Goal: Task Accomplishment & Management: Use online tool/utility

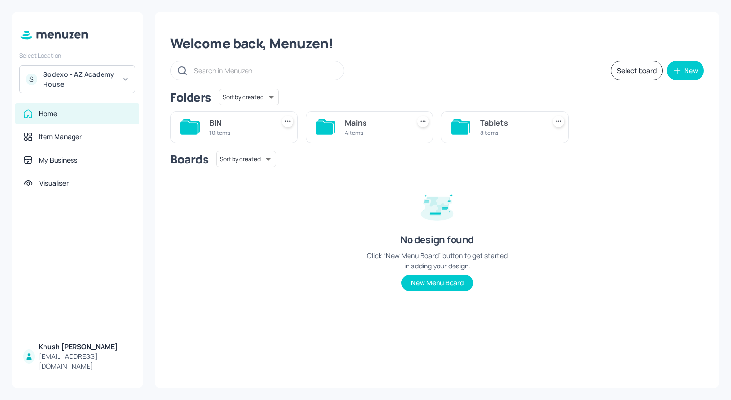
click at [74, 83] on div "Sodexo - AZ Academy House" at bounding box center [79, 79] width 73 height 19
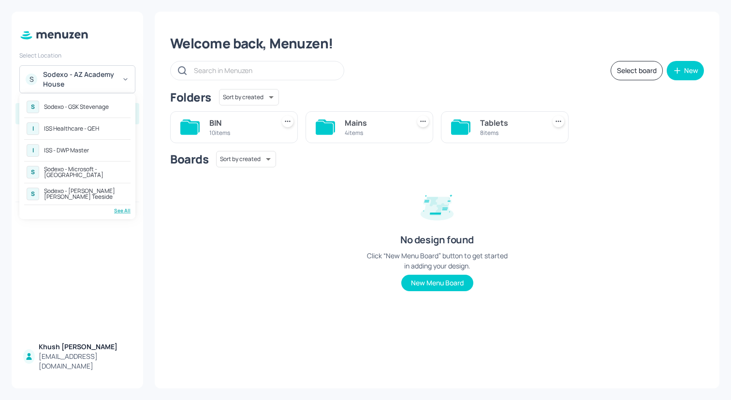
click at [79, 147] on div "ISS - DWP Master" at bounding box center [66, 150] width 45 height 6
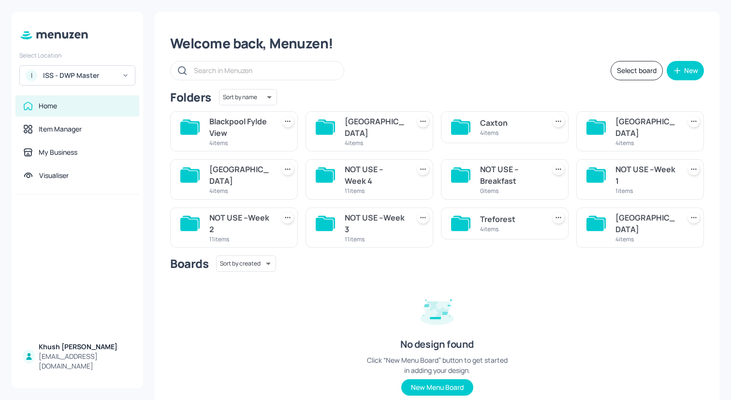
click at [238, 126] on div "Blackpool Fylde View" at bounding box center [239, 127] width 61 height 23
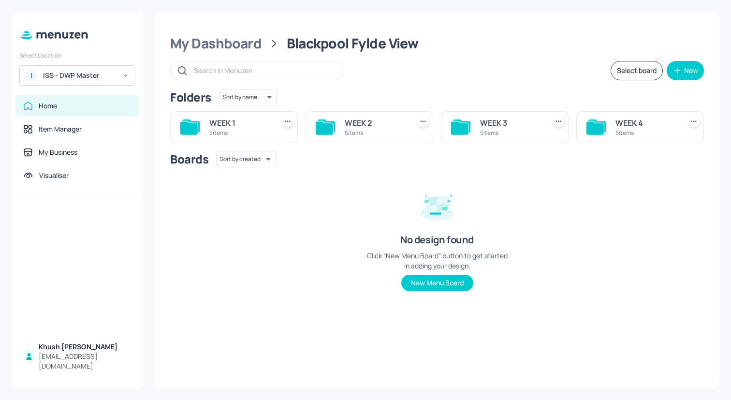
click at [236, 126] on div "WEEK 1" at bounding box center [239, 123] width 61 height 12
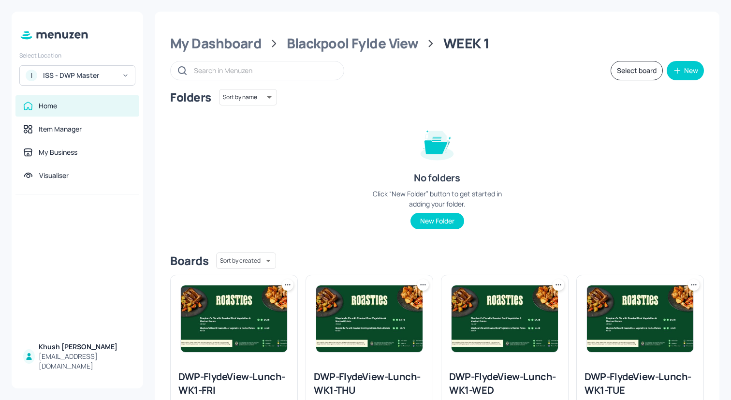
click at [621, 76] on button "Select board" at bounding box center [637, 70] width 52 height 19
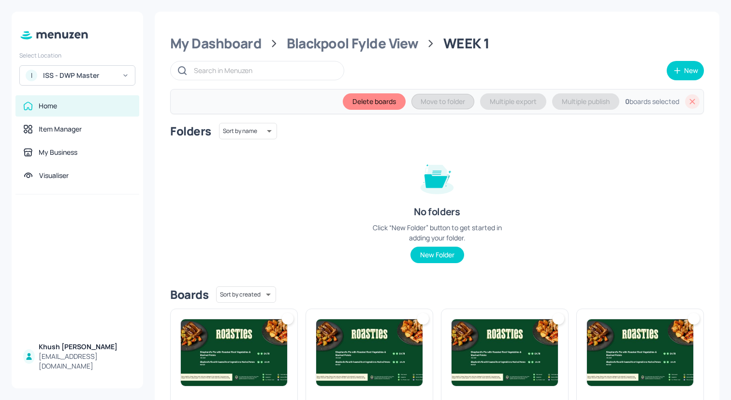
click at [276, 334] on img at bounding box center [234, 352] width 106 height 67
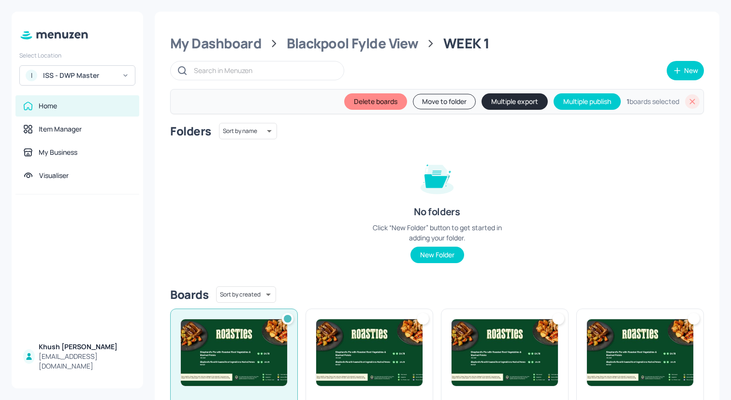
click at [266, 325] on img at bounding box center [234, 352] width 106 height 67
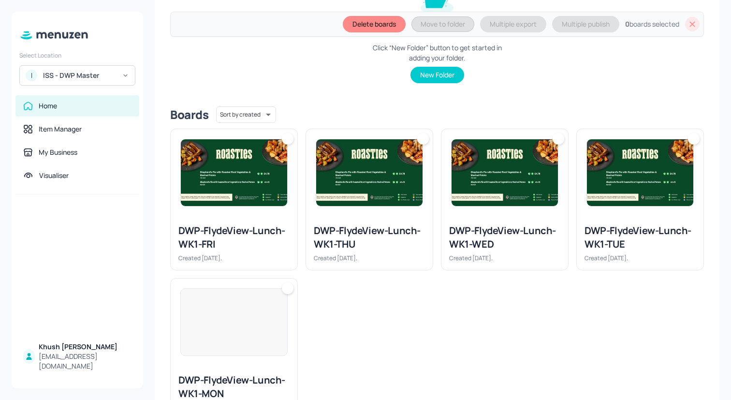
scroll to position [185, 0]
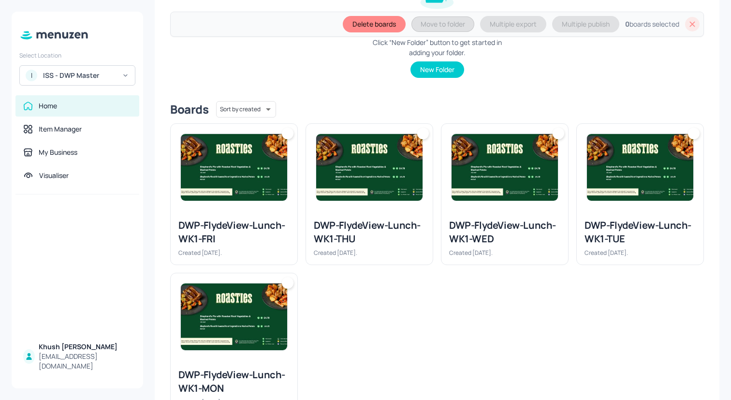
click at [257, 341] on img at bounding box center [234, 316] width 106 height 67
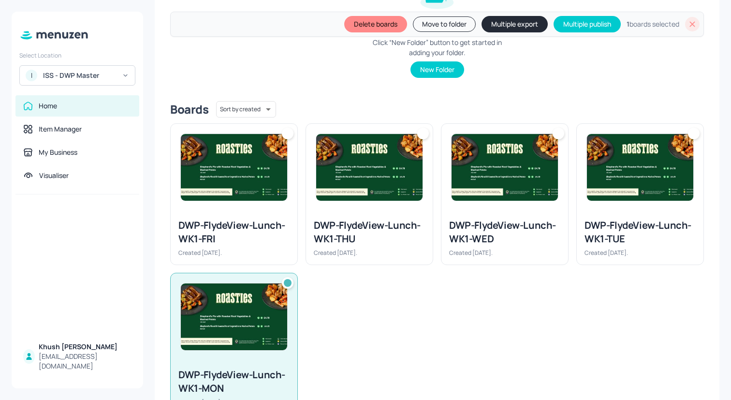
click at [624, 194] on img at bounding box center [640, 167] width 106 height 67
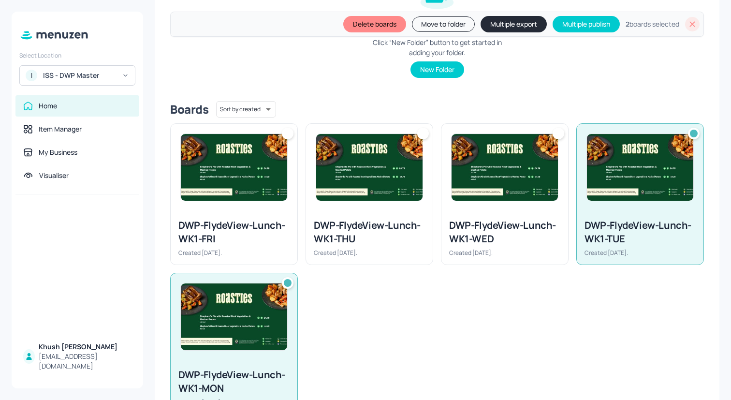
click at [522, 194] on img at bounding box center [505, 167] width 106 height 67
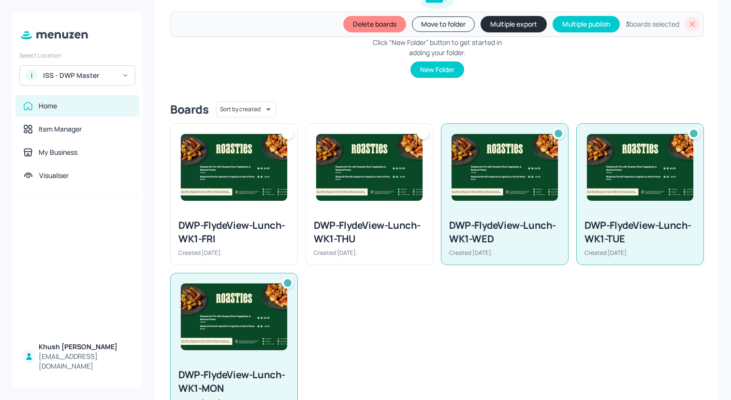
click at [360, 194] on img at bounding box center [369, 167] width 106 height 67
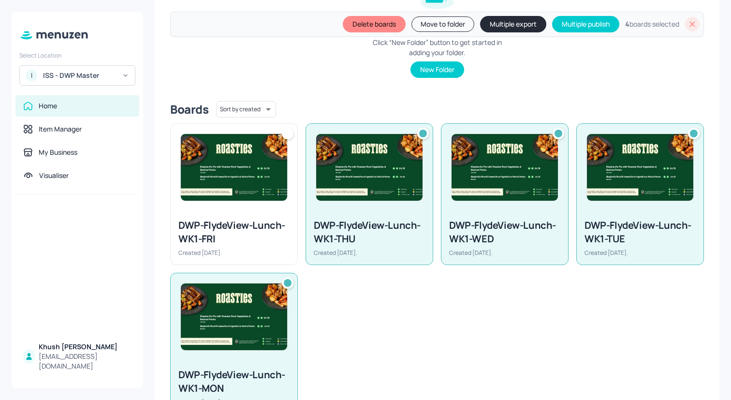
click at [254, 193] on img at bounding box center [234, 167] width 106 height 67
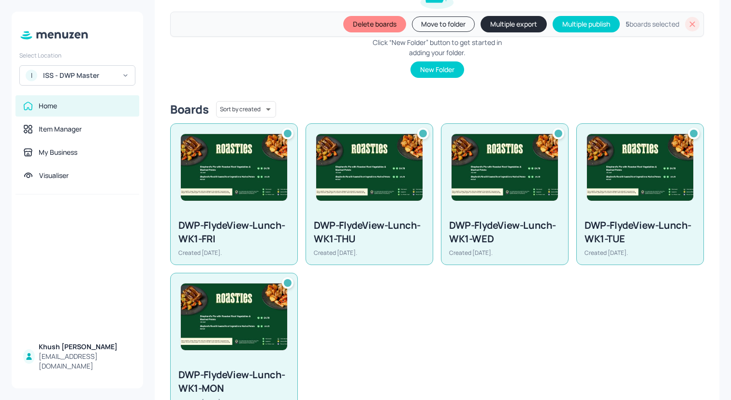
click at [512, 24] on button "Multiple export" at bounding box center [514, 24] width 66 height 16
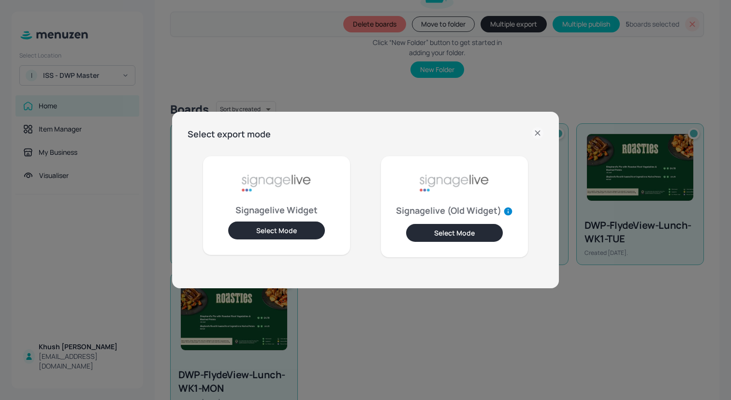
click at [278, 240] on div "Signagelive Widget Select Mode" at bounding box center [276, 205] width 147 height 98
click at [282, 228] on button "Select Mode" at bounding box center [276, 230] width 97 height 18
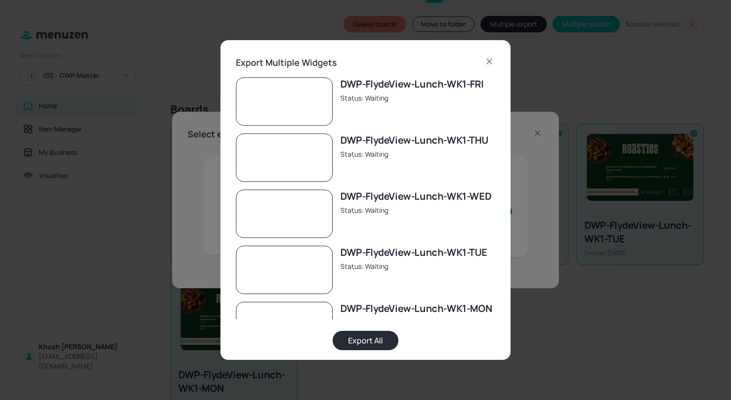
click at [358, 338] on button "Export All" at bounding box center [366, 340] width 66 height 19
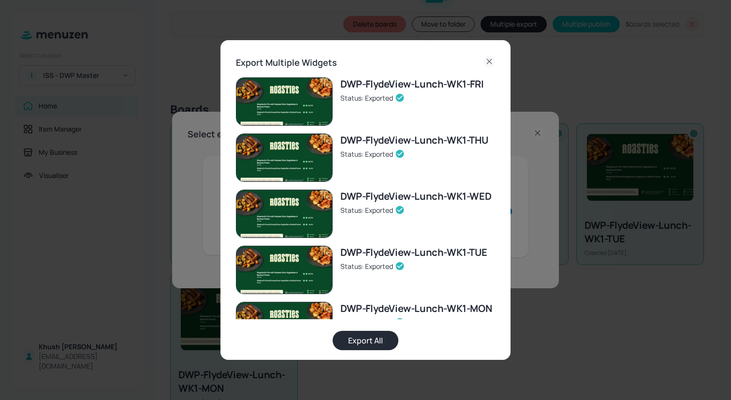
click at [488, 62] on icon at bounding box center [489, 61] width 4 height 4
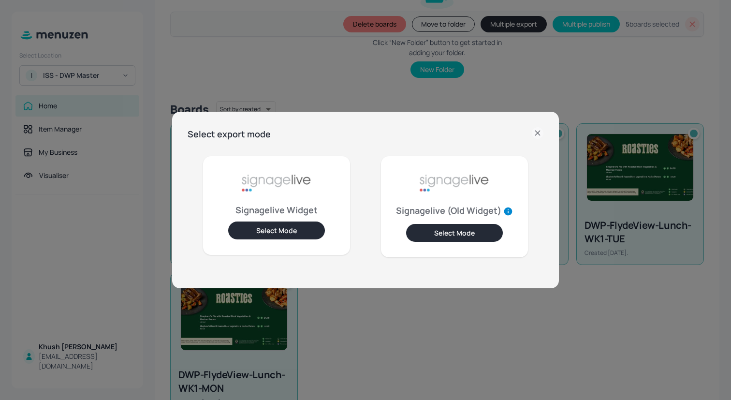
click at [535, 132] on icon at bounding box center [538, 133] width 12 height 12
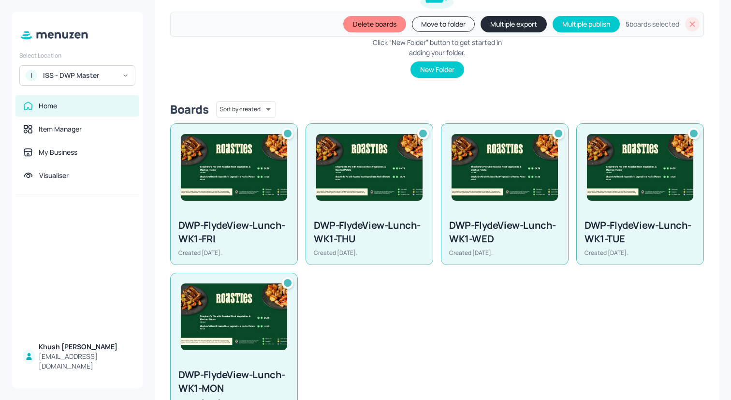
click at [685, 28] on div at bounding box center [692, 24] width 15 height 15
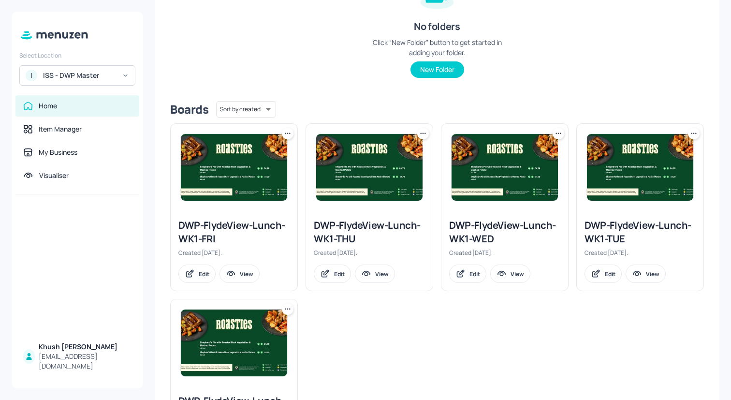
scroll to position [0, 0]
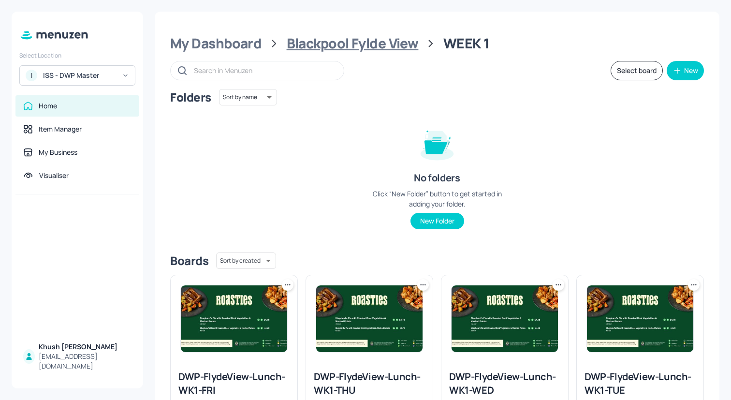
click at [349, 42] on div "Blackpool Fylde View" at bounding box center [353, 43] width 132 height 17
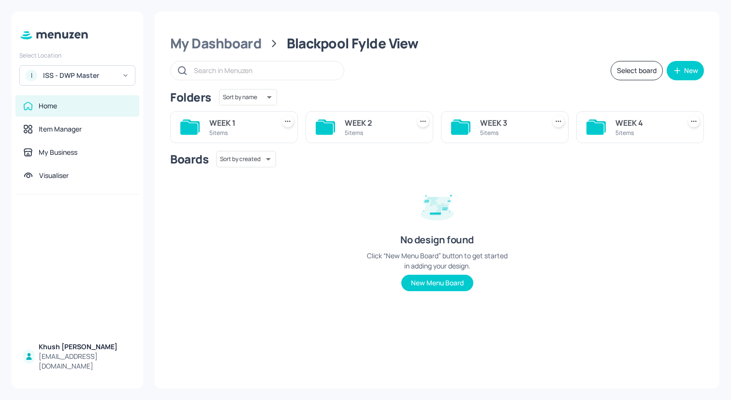
click at [393, 119] on div "WEEK 2" at bounding box center [375, 123] width 61 height 12
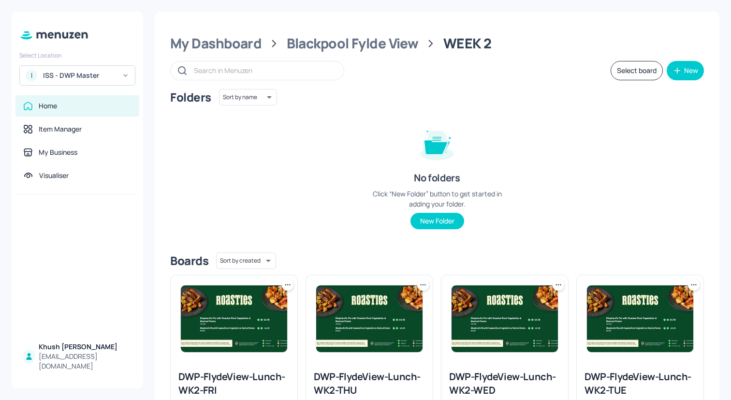
click at [623, 72] on button "Select board" at bounding box center [637, 70] width 52 height 19
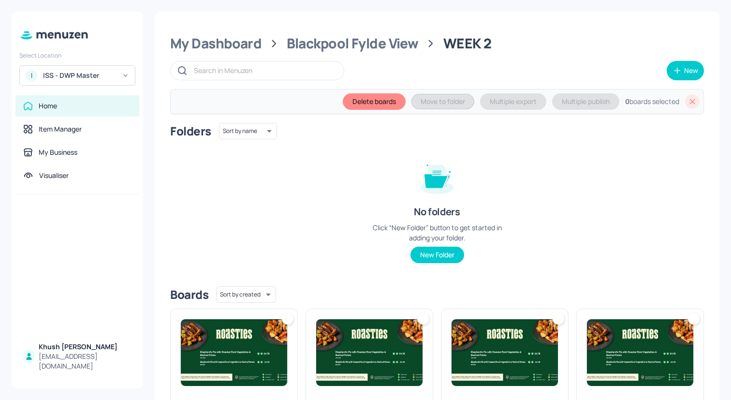
click at [633, 326] on img at bounding box center [640, 352] width 106 height 67
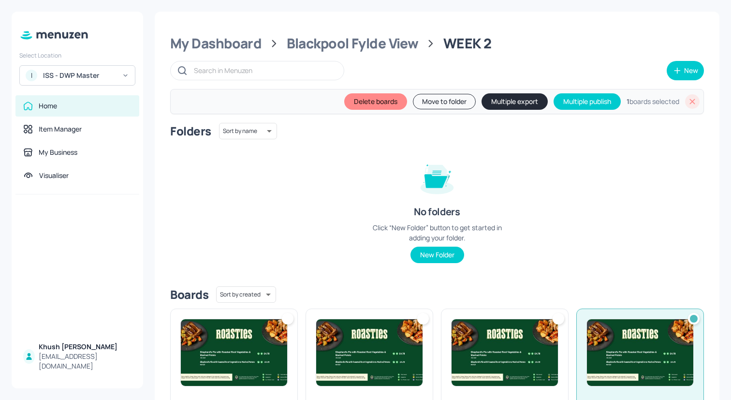
click at [545, 333] on img at bounding box center [505, 352] width 106 height 67
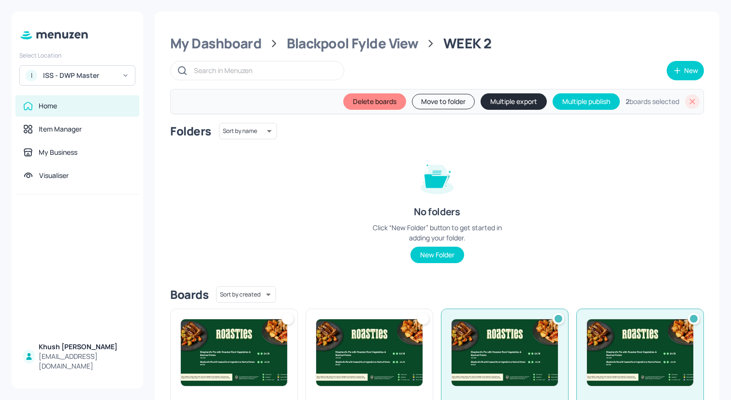
click at [390, 346] on img at bounding box center [369, 352] width 106 height 67
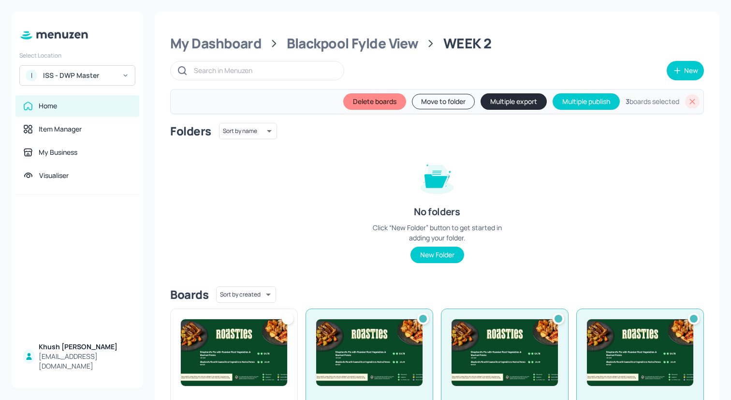
click at [218, 359] on img at bounding box center [234, 352] width 106 height 67
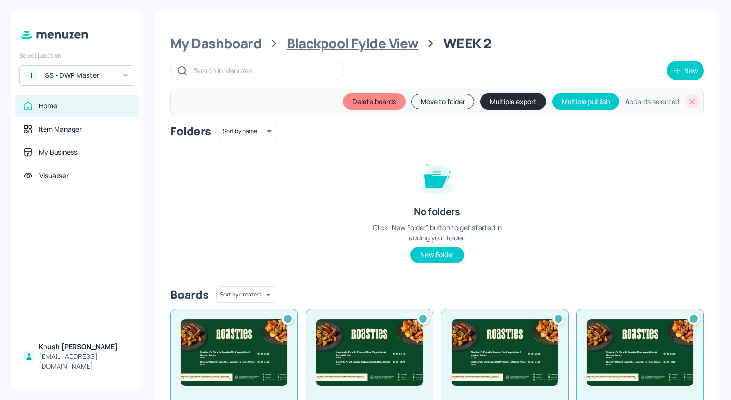
click at [409, 39] on div "Blackpool Fylde View" at bounding box center [353, 43] width 132 height 17
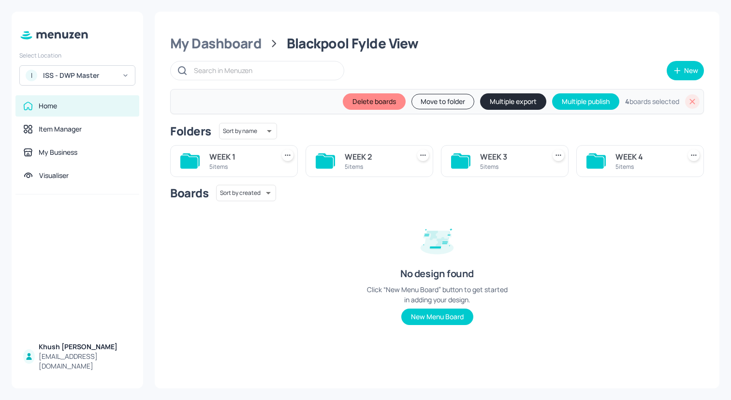
click at [515, 159] on div "WEEK 3" at bounding box center [510, 157] width 61 height 12
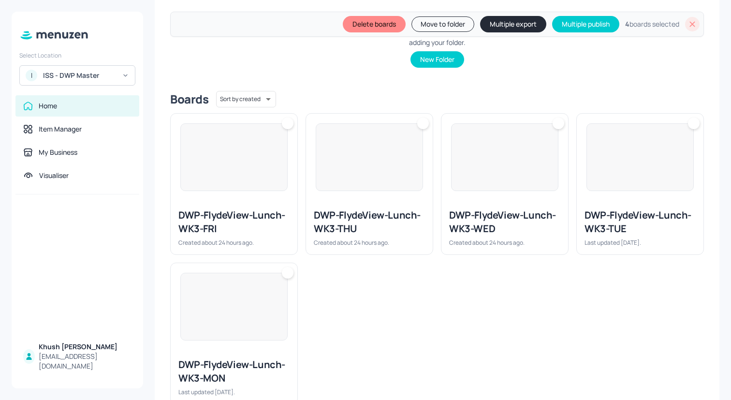
scroll to position [198, 0]
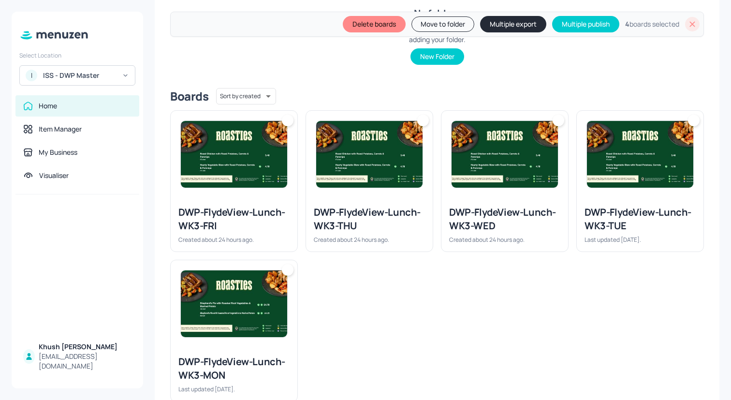
click at [255, 191] on div at bounding box center [234, 154] width 127 height 87
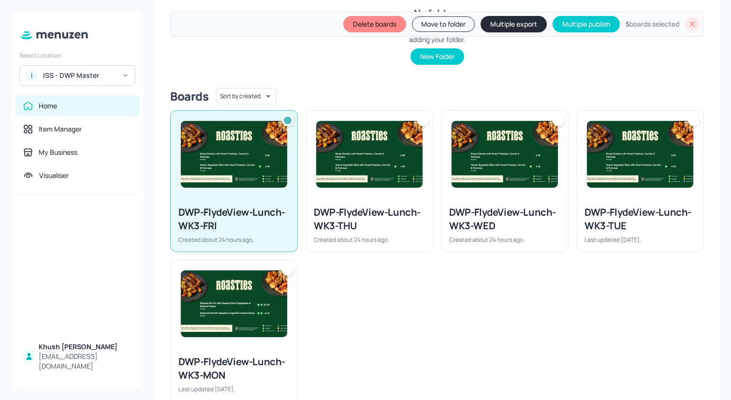
click at [255, 343] on div at bounding box center [234, 303] width 127 height 87
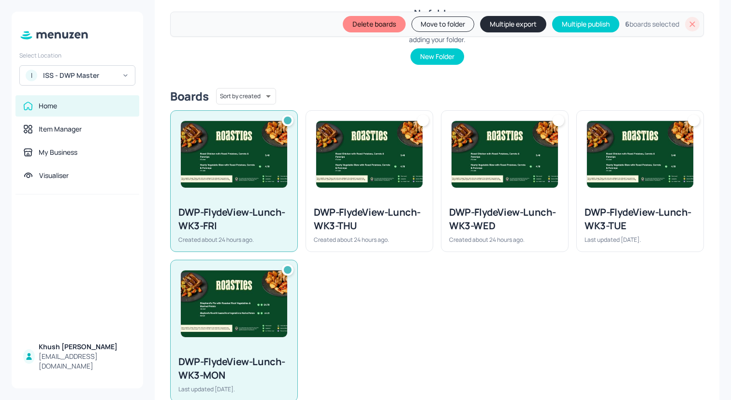
click at [401, 131] on img at bounding box center [369, 154] width 106 height 67
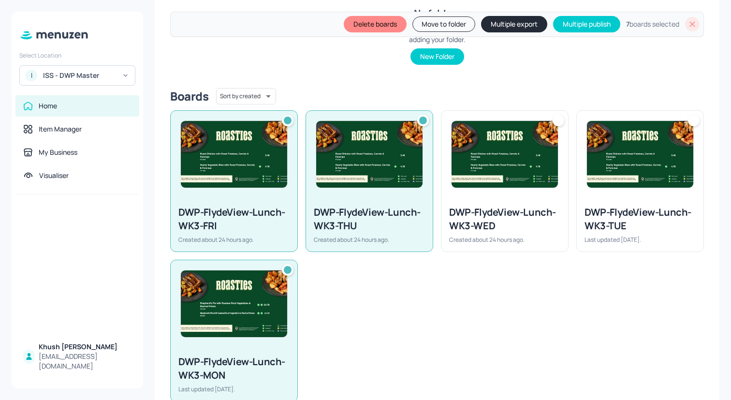
click at [476, 151] on img at bounding box center [505, 154] width 106 height 67
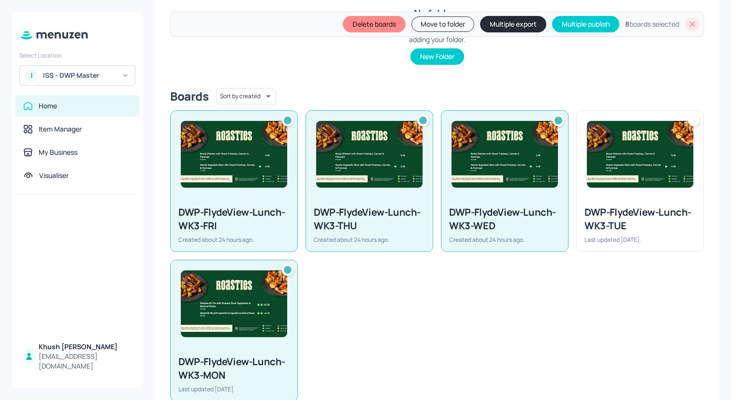
click at [603, 155] on img at bounding box center [640, 154] width 106 height 67
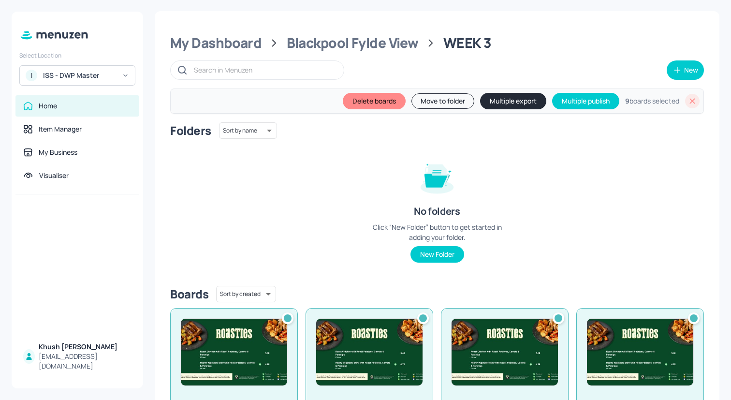
scroll to position [0, 0]
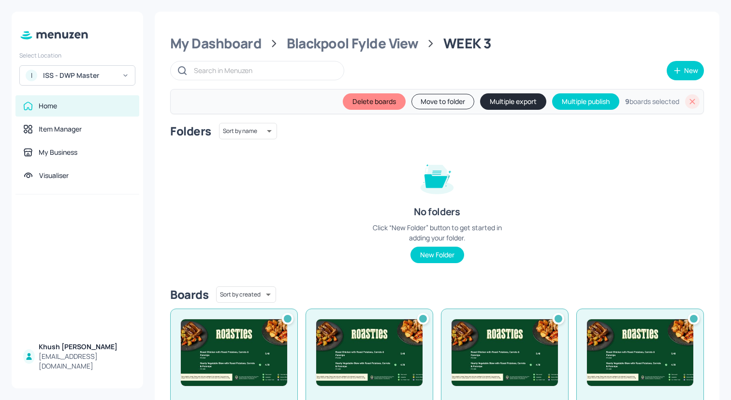
click at [391, 54] on div "My Dashboard Blackpool Fylde View WEEK 3 New Delete boards Move to folder Multi…" at bounding box center [437, 318] width 565 height 612
click at [373, 47] on div "Blackpool Fylde View" at bounding box center [353, 43] width 132 height 17
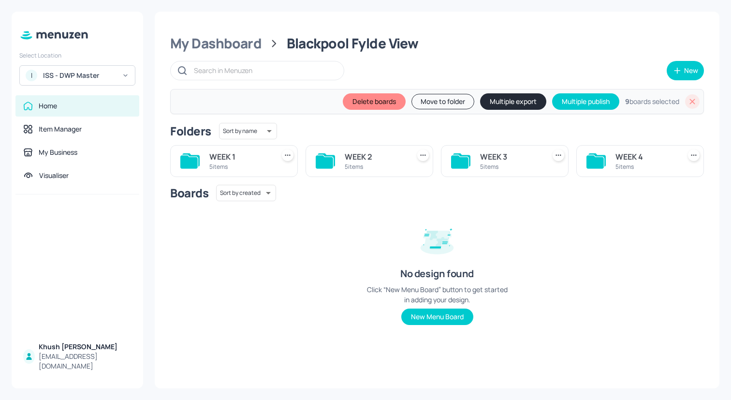
click at [615, 168] on div "5 items" at bounding box center [645, 166] width 61 height 8
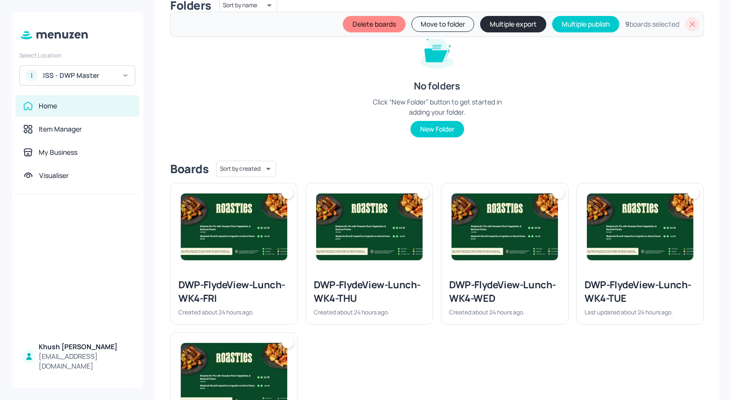
scroll to position [157, 0]
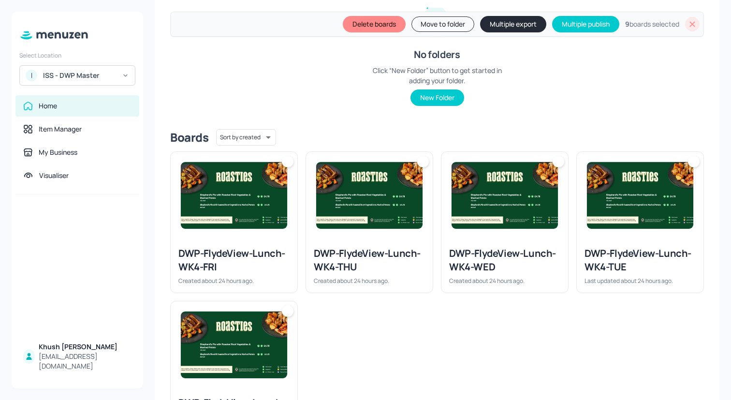
click at [258, 239] on div "DWP-FlydeView-Lunch-WK4-FRI Created about 24 hours ago." at bounding box center [234, 266] width 127 height 54
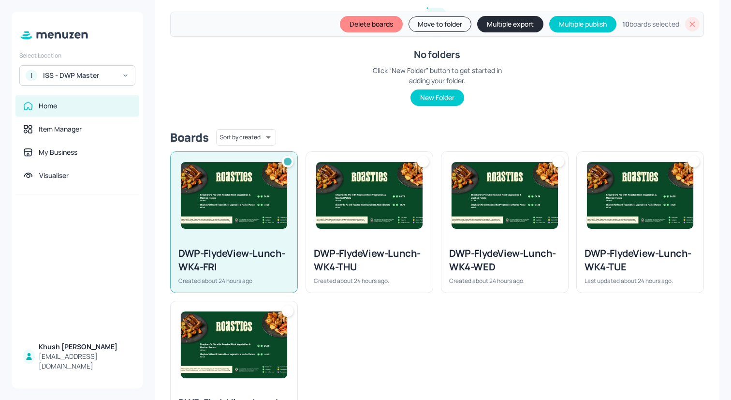
click at [377, 239] on div "DWP-FlydeView-Lunch-WK4-THU Created about 24 hours ago." at bounding box center [369, 266] width 127 height 54
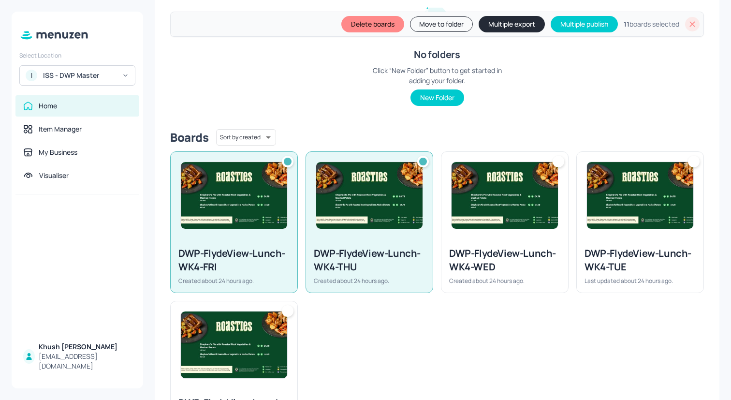
click at [474, 237] on div at bounding box center [504, 195] width 127 height 87
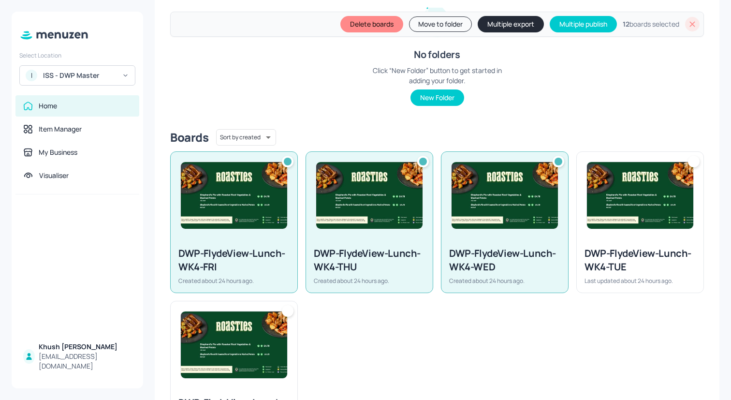
click at [607, 231] on div at bounding box center [640, 195] width 127 height 87
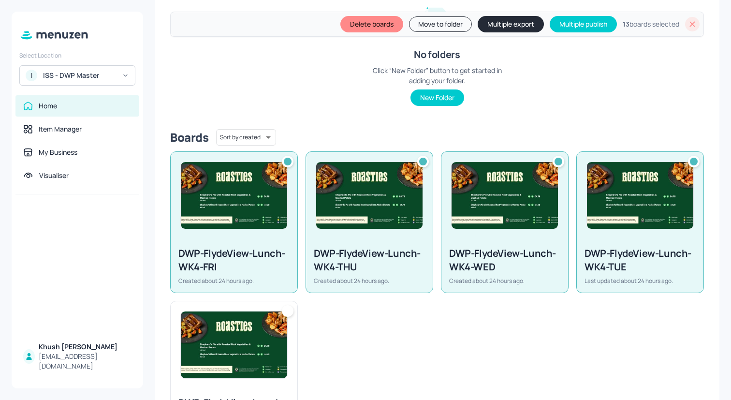
click at [276, 364] on img at bounding box center [234, 344] width 106 height 67
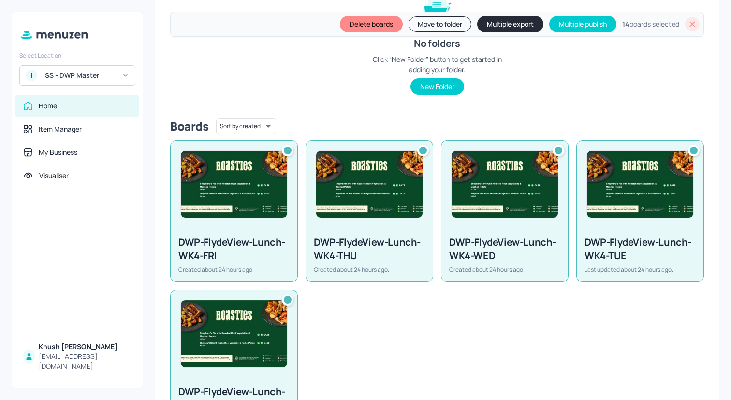
scroll to position [0, 0]
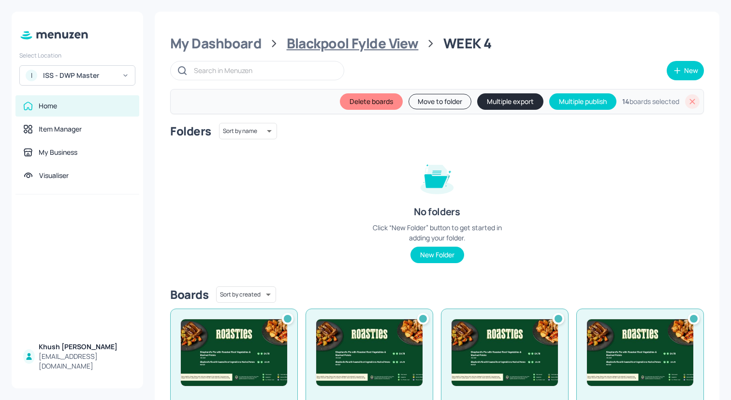
click at [382, 41] on div "Blackpool Fylde View" at bounding box center [353, 43] width 132 height 17
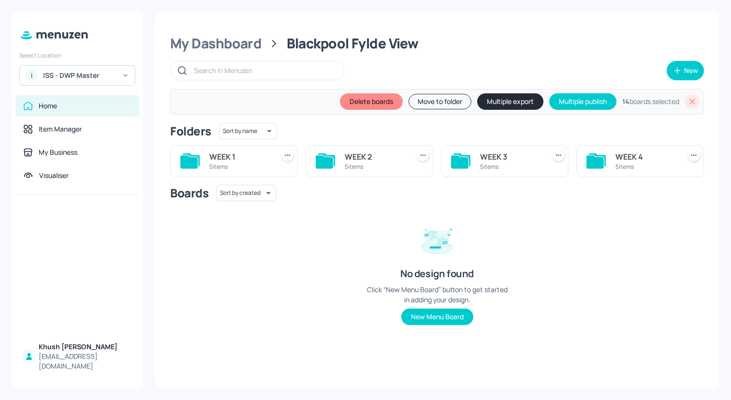
click at [475, 162] on div "WEEK 3 5 items" at bounding box center [505, 161] width 128 height 32
click at [489, 157] on div "WEEK 3" at bounding box center [510, 157] width 61 height 12
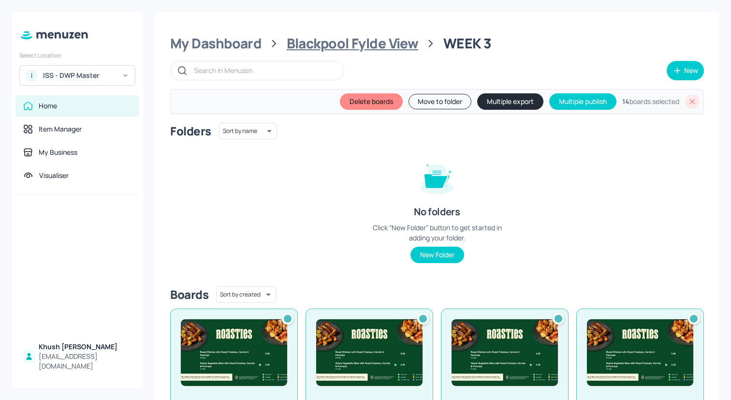
click at [394, 35] on div "Blackpool Fylde View" at bounding box center [353, 43] width 132 height 17
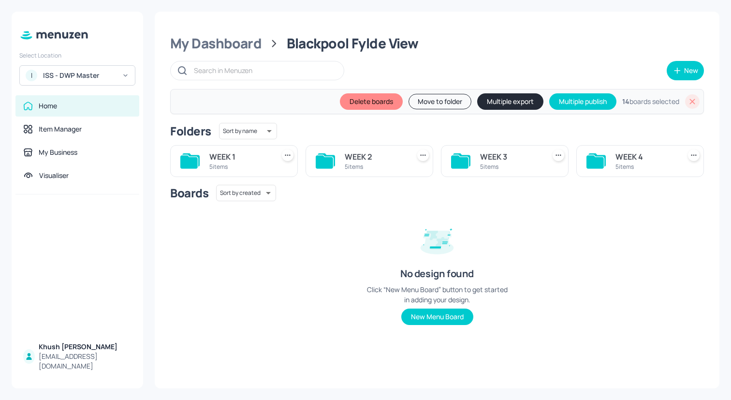
click at [344, 159] on div "WEEK 2 5 items" at bounding box center [370, 161] width 128 height 32
click at [351, 159] on div "WEEK 2" at bounding box center [375, 157] width 61 height 12
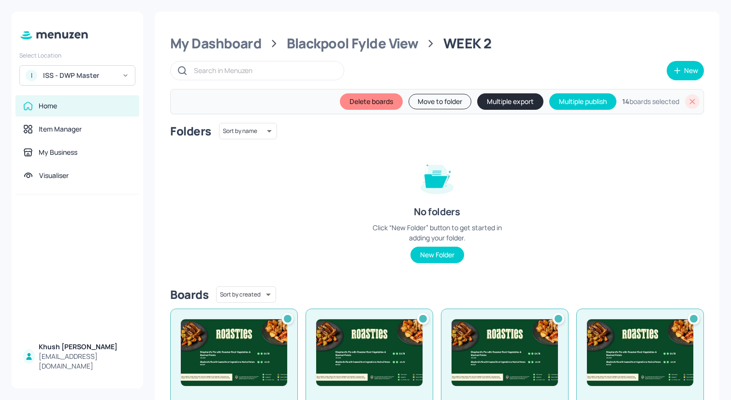
scroll to position [223, 0]
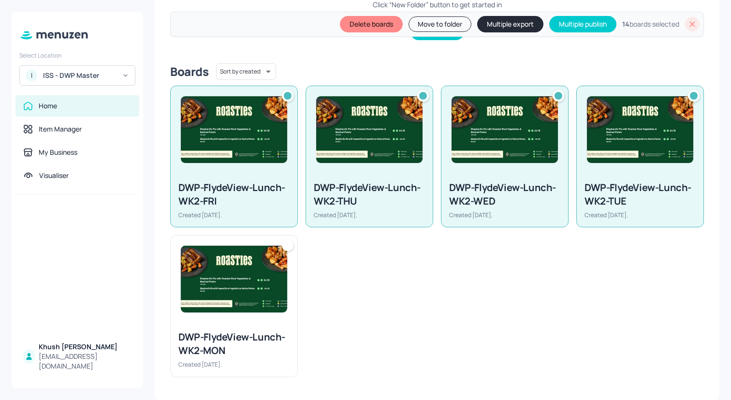
click at [253, 316] on div at bounding box center [234, 278] width 127 height 87
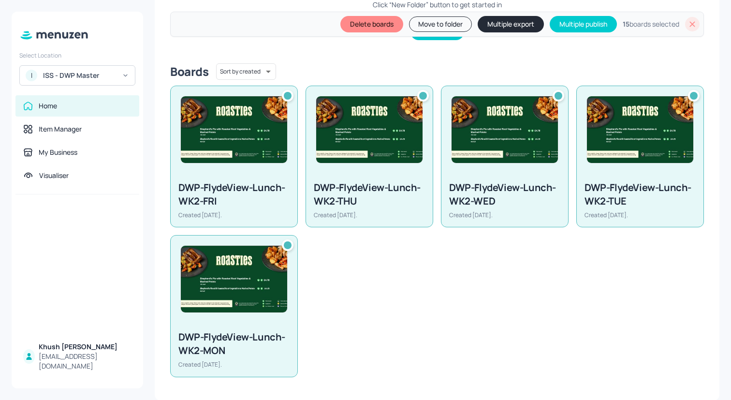
click at [505, 28] on button "Multiple export" at bounding box center [511, 24] width 66 height 16
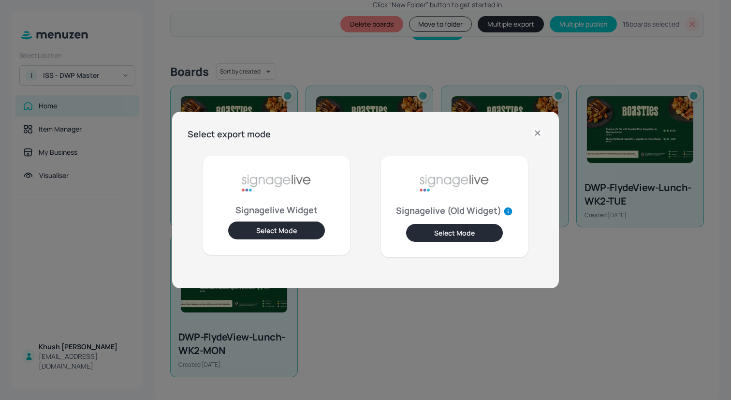
click at [285, 229] on button "Select Mode" at bounding box center [276, 230] width 97 height 18
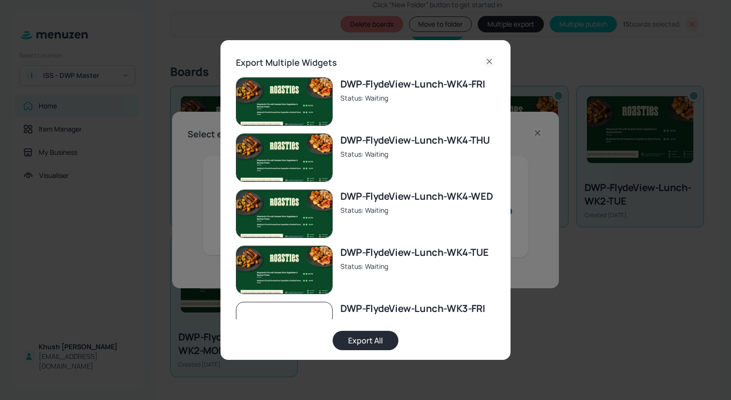
click at [378, 340] on button "Export All" at bounding box center [366, 340] width 66 height 19
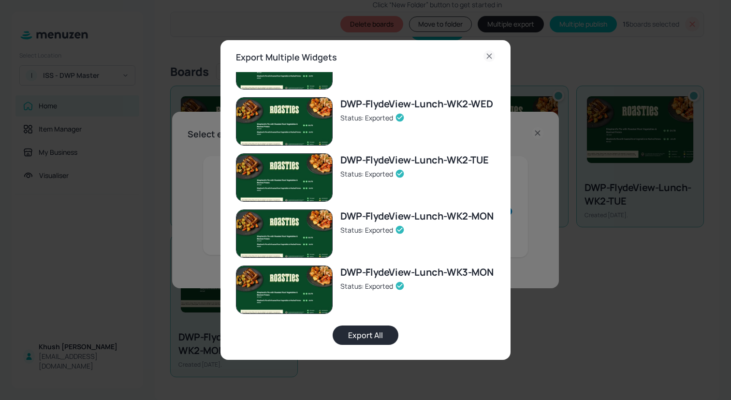
scroll to position [0, 0]
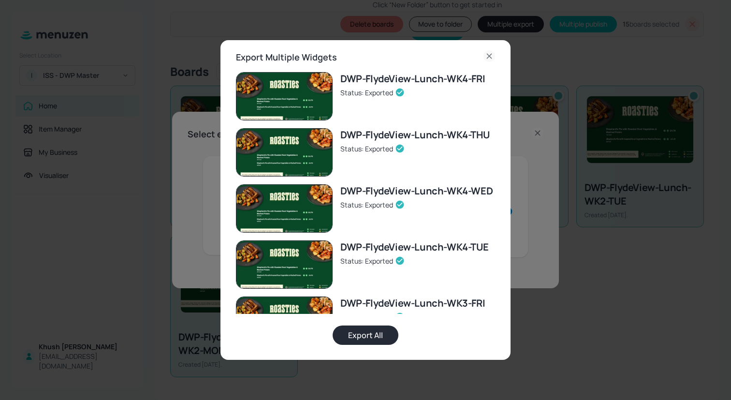
click at [487, 57] on icon at bounding box center [489, 56] width 4 height 4
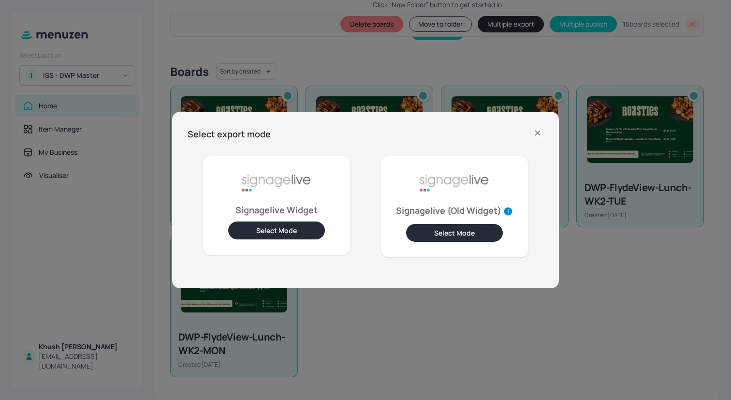
click at [540, 132] on icon at bounding box center [538, 133] width 12 height 12
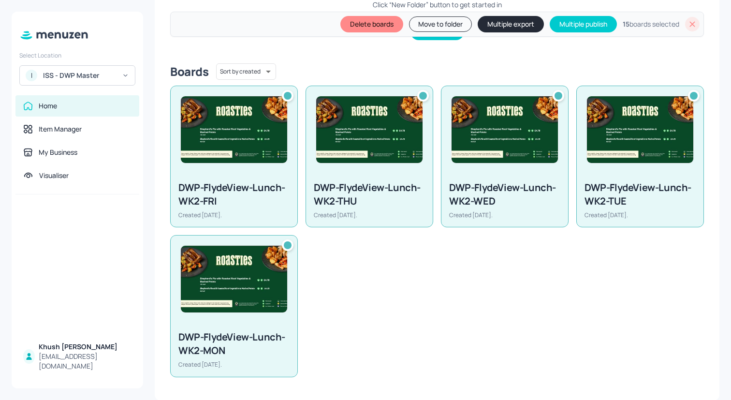
click at [693, 24] on icon at bounding box center [692, 24] width 10 height 10
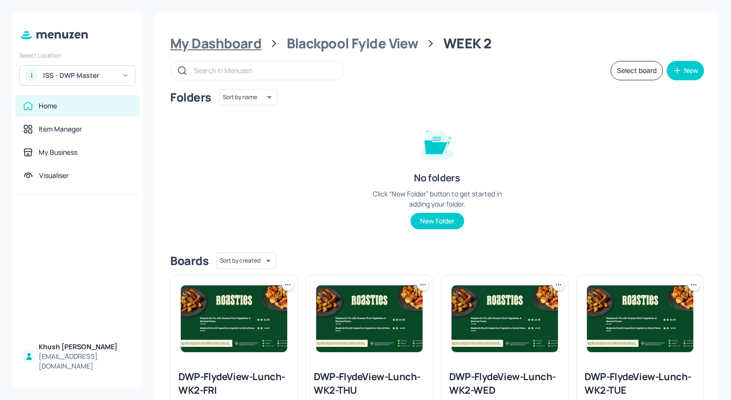
click at [254, 50] on div "My Dashboard" at bounding box center [215, 43] width 91 height 17
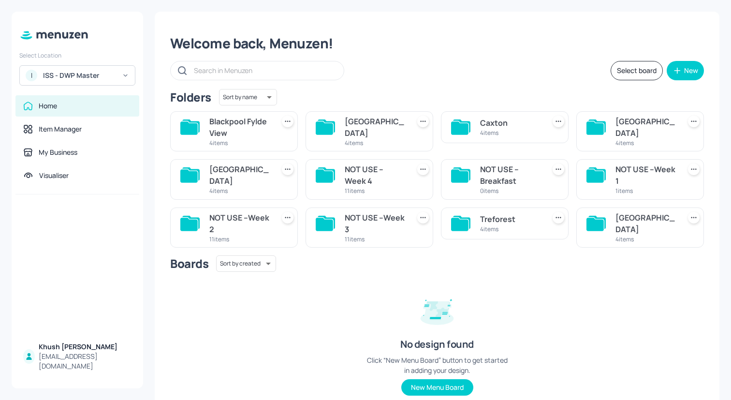
click at [361, 125] on div "[GEOGRAPHIC_DATA]" at bounding box center [375, 127] width 61 height 23
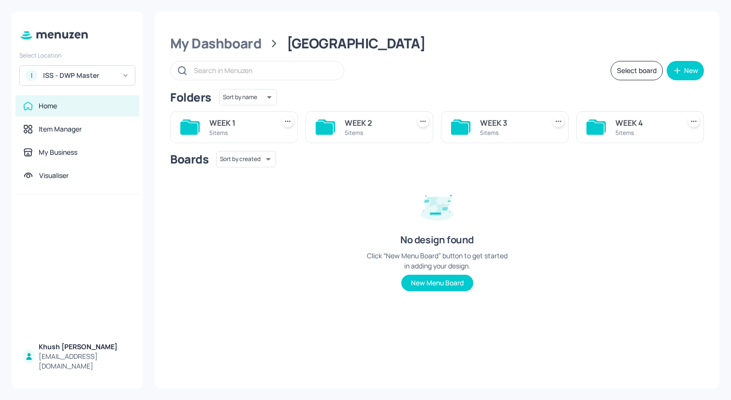
click at [631, 68] on button "Select board" at bounding box center [637, 70] width 52 height 19
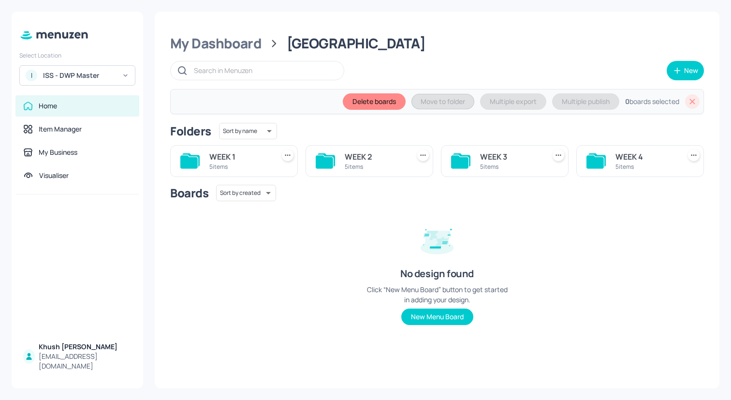
click at [233, 159] on div "WEEK 1" at bounding box center [239, 157] width 61 height 12
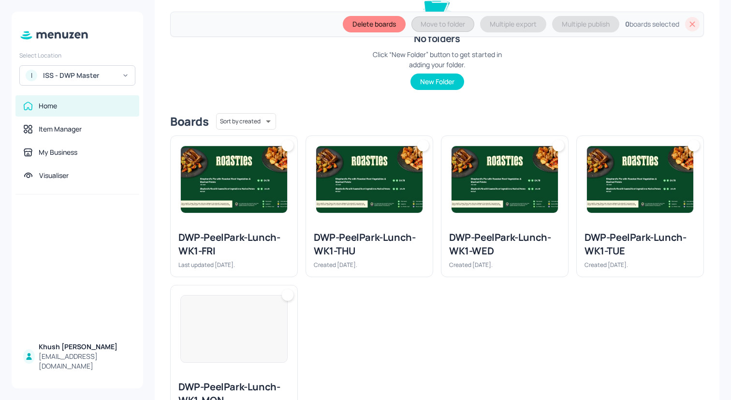
scroll to position [223, 0]
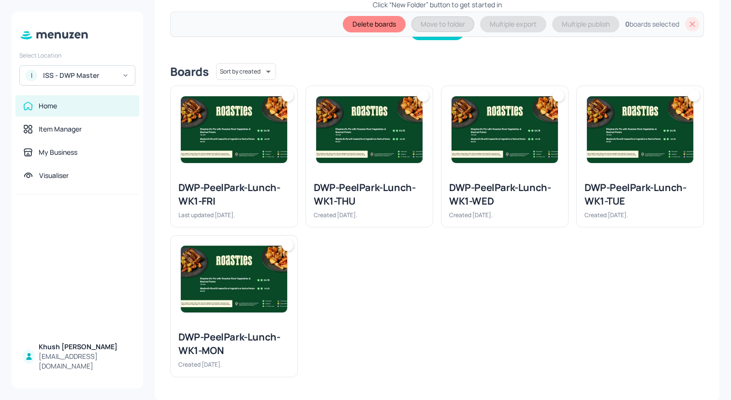
click at [245, 142] on img at bounding box center [234, 129] width 106 height 67
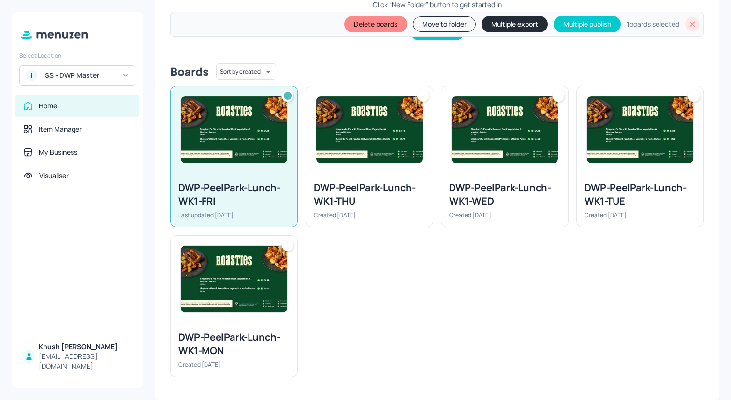
click at [245, 361] on div "Created [DATE]." at bounding box center [233, 364] width 111 height 8
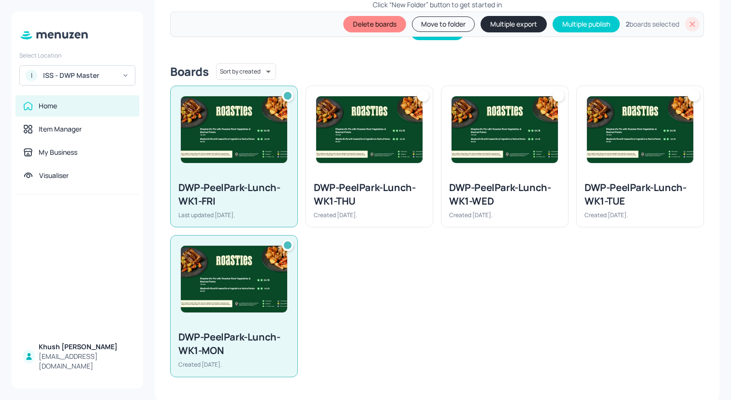
click at [349, 205] on div "DWP-PeelPark-Lunch-WK1-THU" at bounding box center [369, 194] width 111 height 27
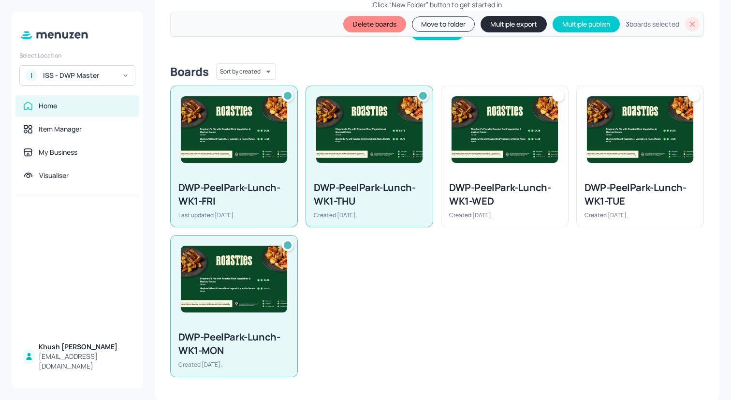
click at [486, 174] on div "DWP-PeelPark-Lunch-WK1-WED Created [DATE]." at bounding box center [504, 200] width 127 height 54
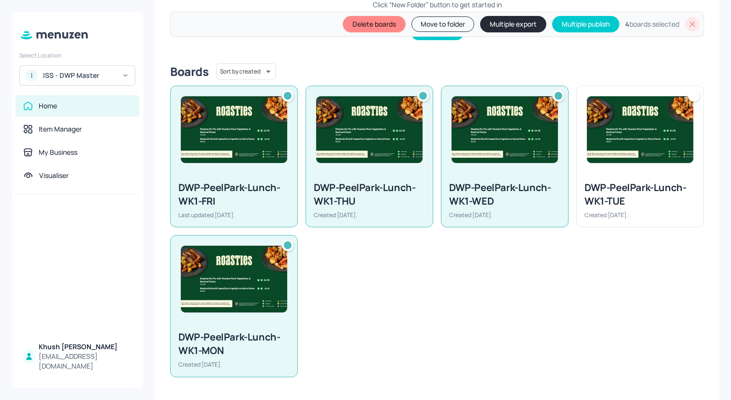
click at [627, 160] on img at bounding box center [640, 129] width 106 height 67
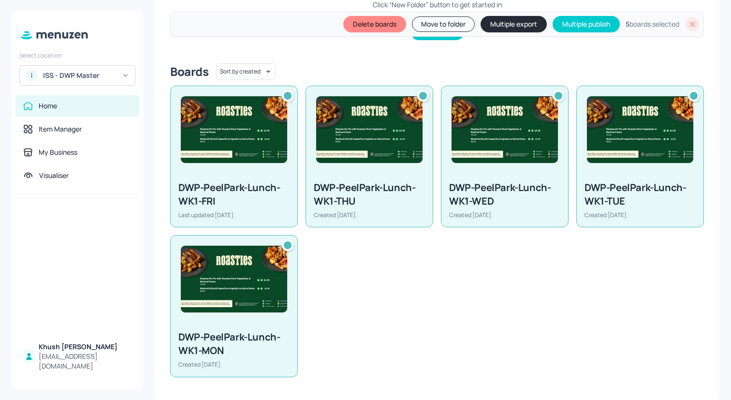
scroll to position [0, 0]
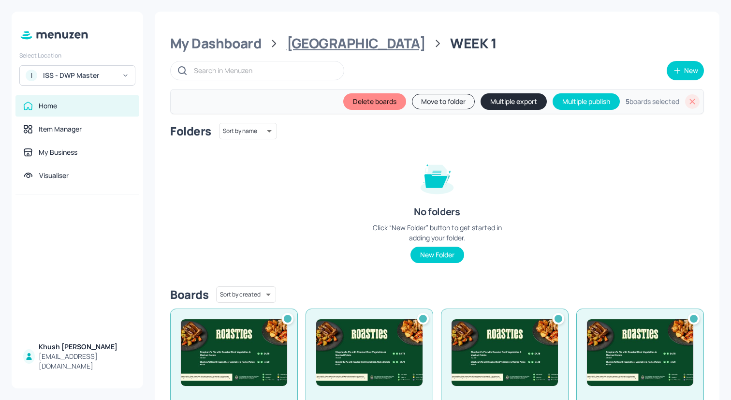
click at [351, 44] on div "[GEOGRAPHIC_DATA]" at bounding box center [356, 43] width 139 height 17
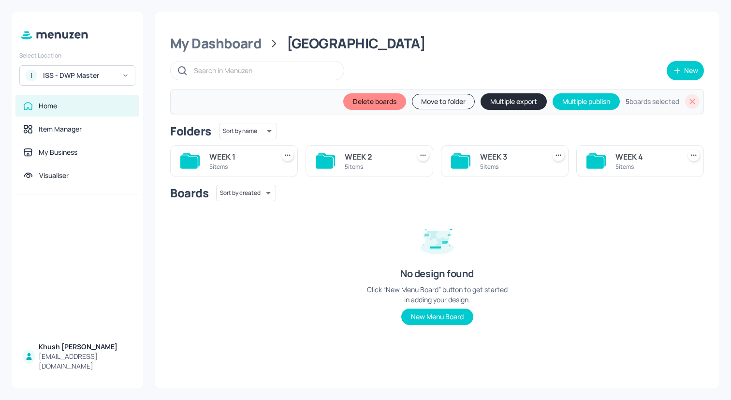
click at [350, 147] on div "WEEK 2 5 items" at bounding box center [370, 161] width 128 height 32
click at [350, 159] on div "WEEK 2" at bounding box center [375, 157] width 61 height 12
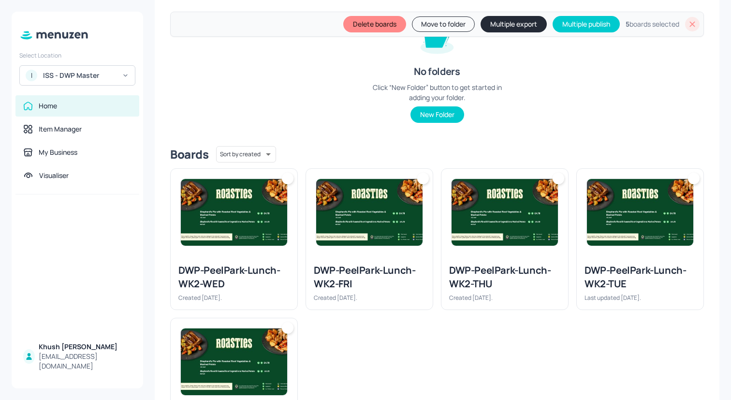
scroll to position [223, 0]
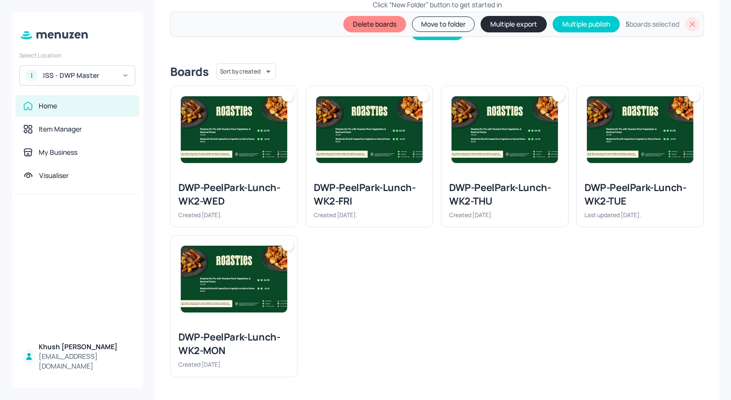
click at [246, 311] on img at bounding box center [234, 279] width 106 height 67
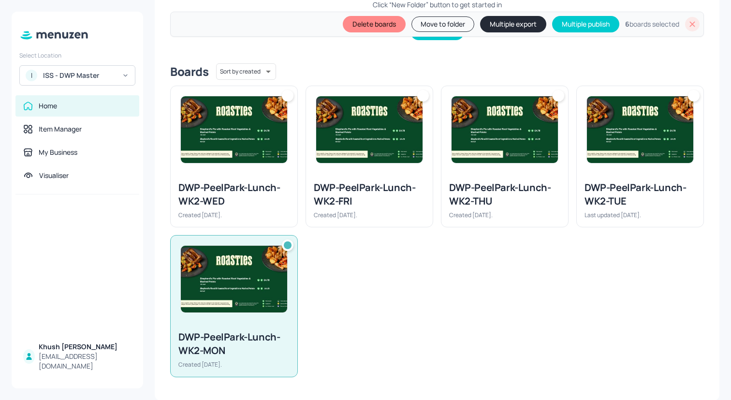
click at [258, 171] on div at bounding box center [234, 129] width 127 height 87
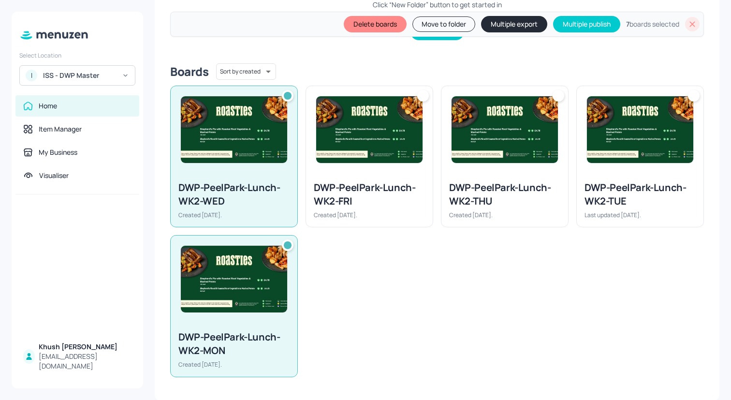
click at [372, 179] on div "DWP-PeelPark-Lunch-WK2-FRI Created [DATE]." at bounding box center [369, 200] width 127 height 54
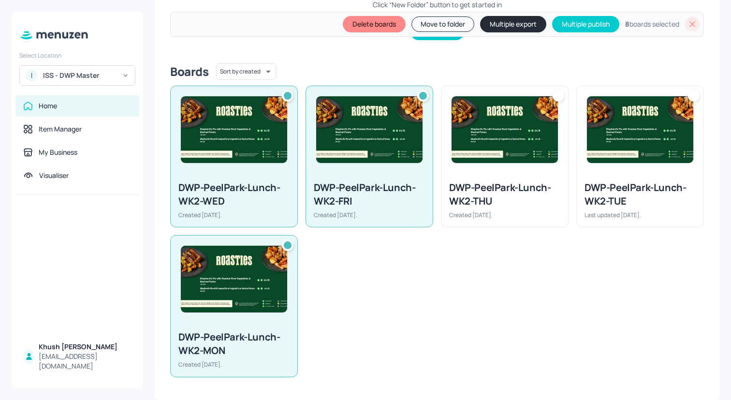
click at [512, 178] on div "DWP-PeelPark-Lunch-WK2-THU Created [DATE]." at bounding box center [504, 200] width 127 height 54
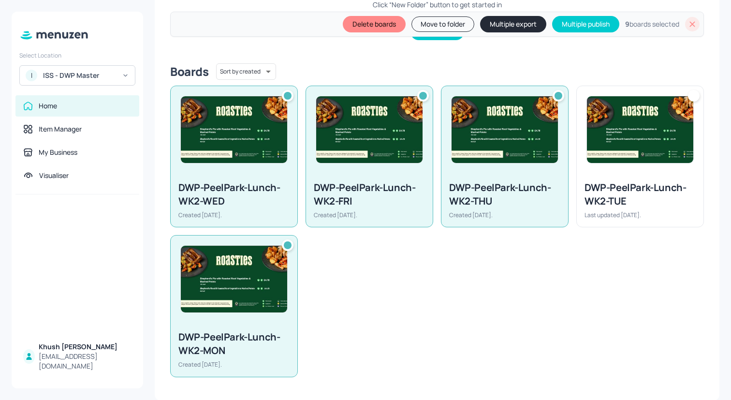
click at [609, 168] on div at bounding box center [640, 129] width 127 height 87
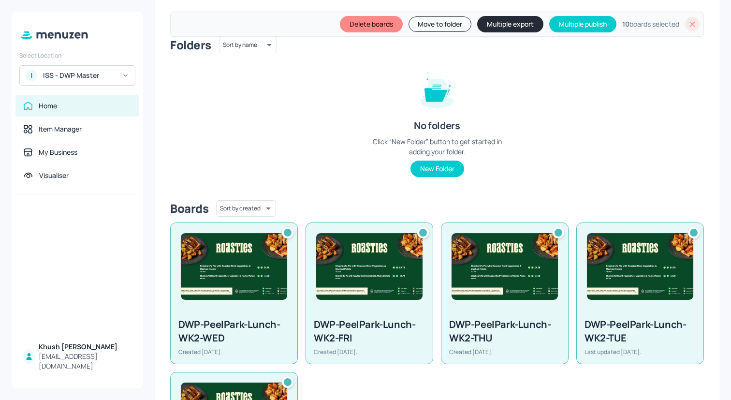
scroll to position [0, 0]
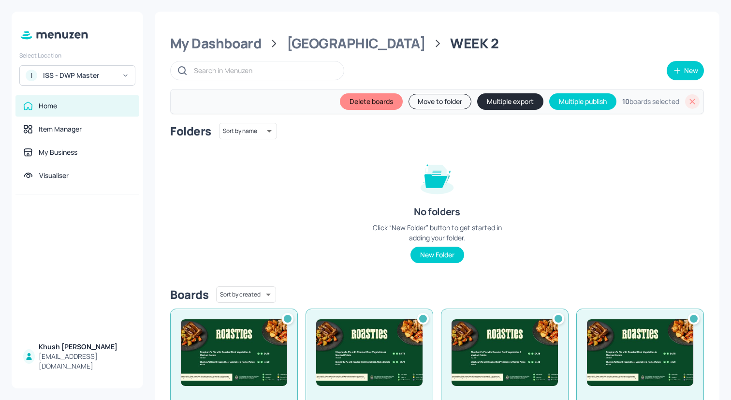
click at [385, 57] on div "My Dashboard [GEOGRAPHIC_DATA] WEEK 2 New Delete boards Move to folder Multiple…" at bounding box center [437, 318] width 565 height 612
click at [385, 41] on div "[GEOGRAPHIC_DATA]" at bounding box center [356, 43] width 139 height 17
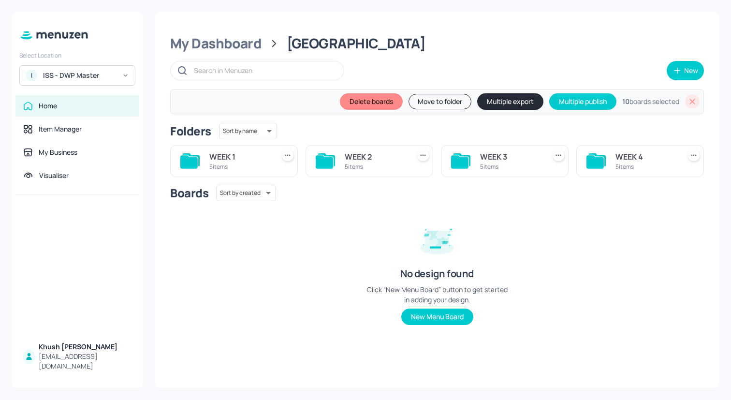
click at [473, 157] on div "WEEK 3 5 items" at bounding box center [505, 161] width 128 height 32
click at [474, 159] on div "WEEK 3 5 items" at bounding box center [505, 161] width 128 height 32
click at [483, 159] on div "WEEK 3" at bounding box center [510, 157] width 61 height 12
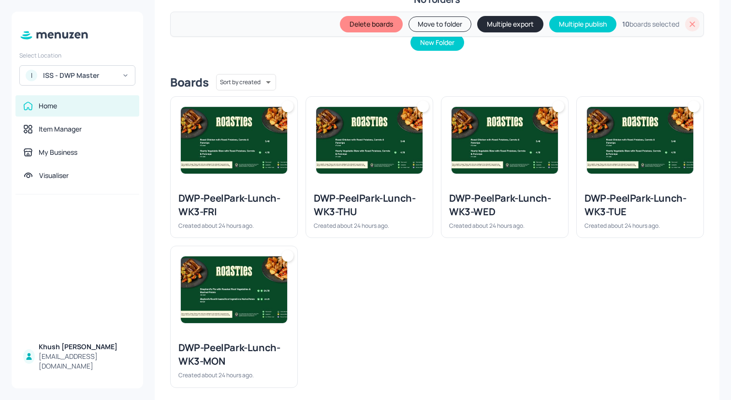
scroll to position [223, 0]
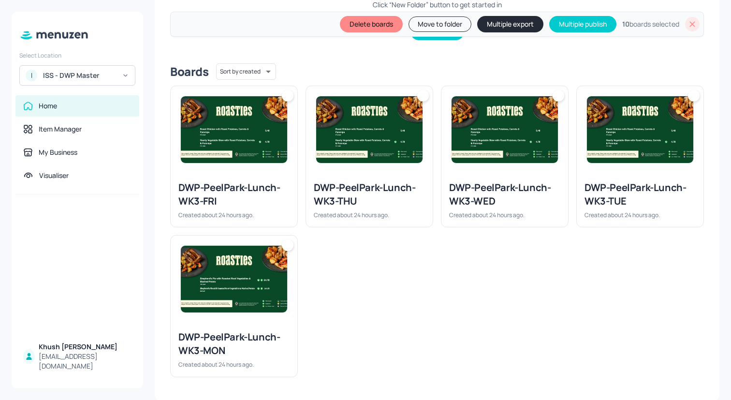
click at [247, 261] on img at bounding box center [234, 279] width 106 height 67
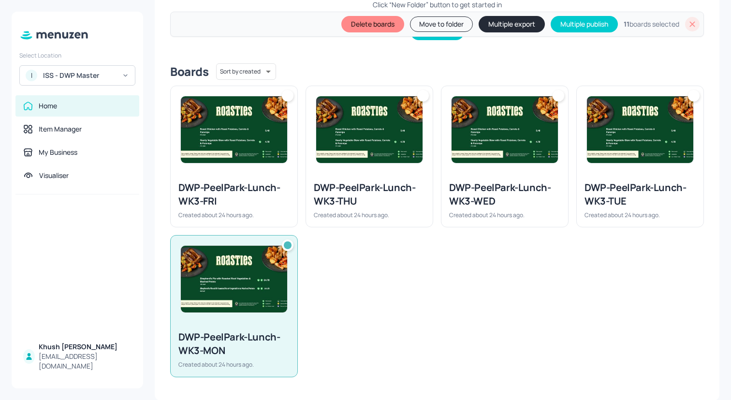
click at [247, 184] on div "DWP-PeelPark-Lunch-WK3-FRI" at bounding box center [233, 194] width 111 height 27
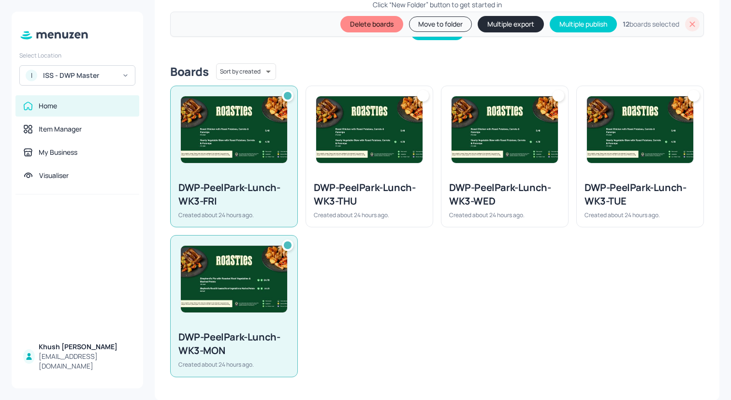
click at [373, 182] on div "DWP-PeelPark-Lunch-WK3-THU" at bounding box center [369, 194] width 111 height 27
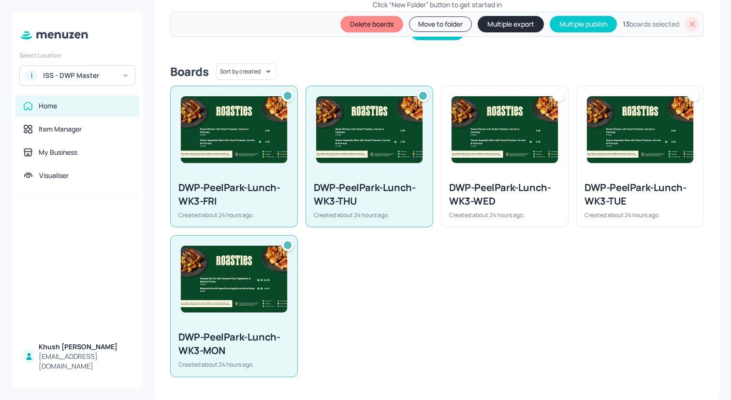
click at [459, 182] on div "DWP-PeelPark-Lunch-WK3-WED" at bounding box center [504, 194] width 111 height 27
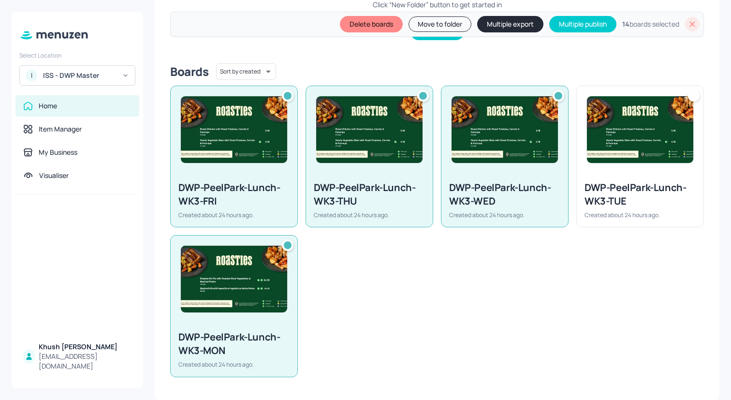
click at [616, 158] on img at bounding box center [640, 129] width 106 height 67
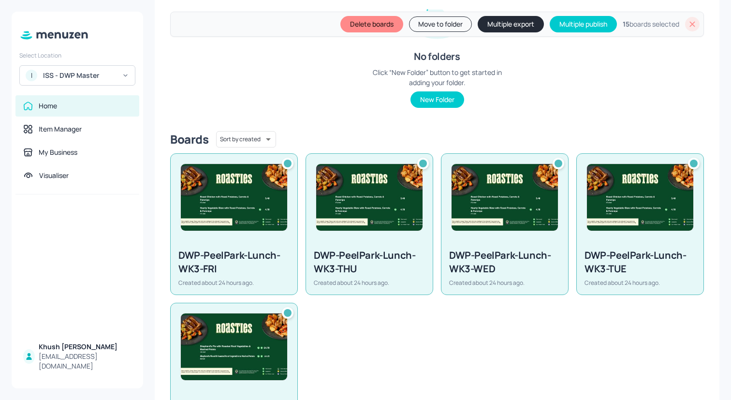
scroll to position [0, 0]
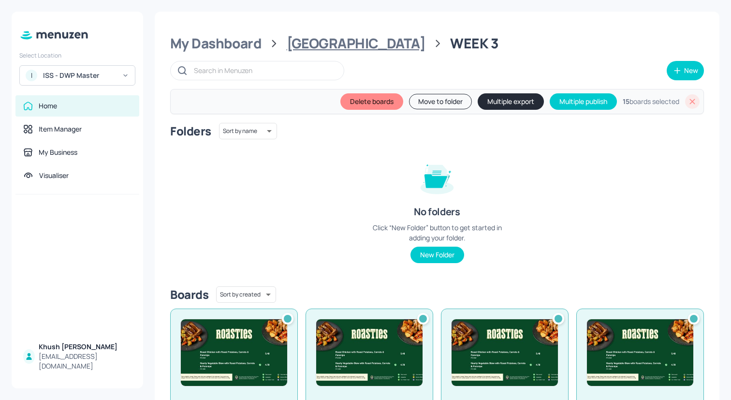
click at [350, 44] on div "[GEOGRAPHIC_DATA]" at bounding box center [356, 43] width 139 height 17
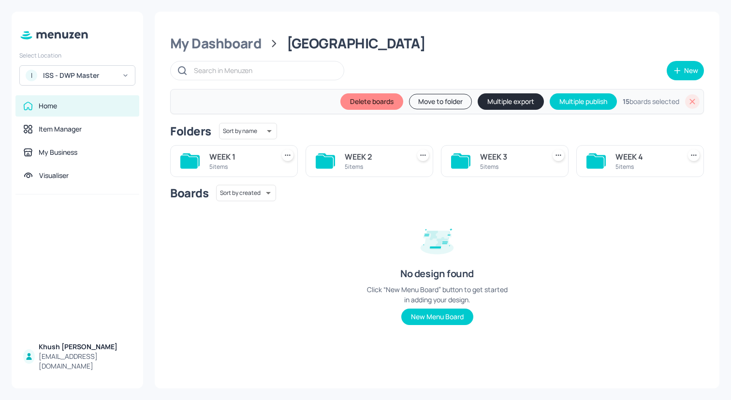
click at [601, 156] on icon at bounding box center [595, 160] width 19 height 15
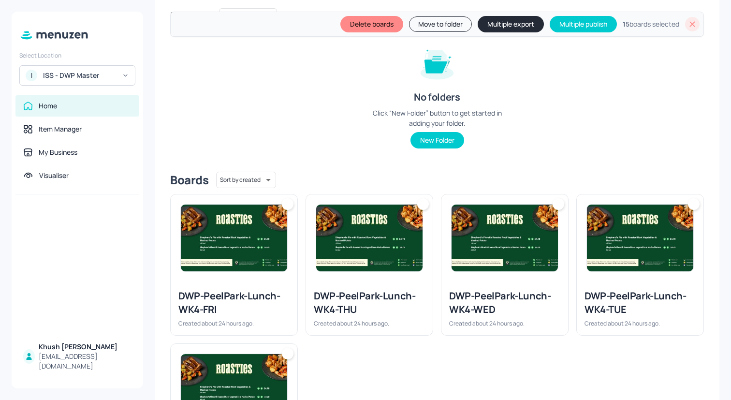
scroll to position [223, 0]
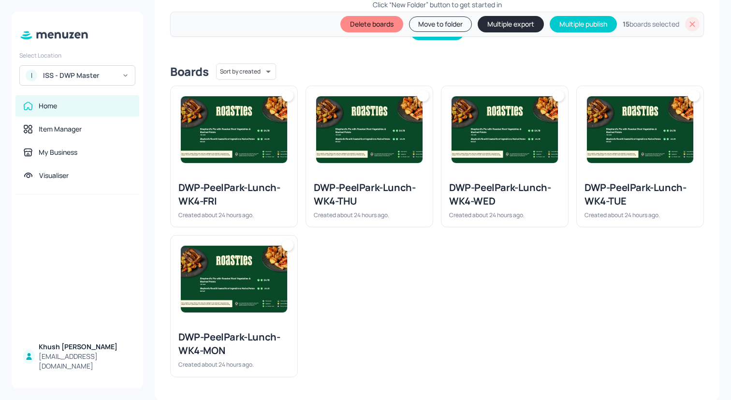
click at [214, 316] on div at bounding box center [234, 278] width 127 height 87
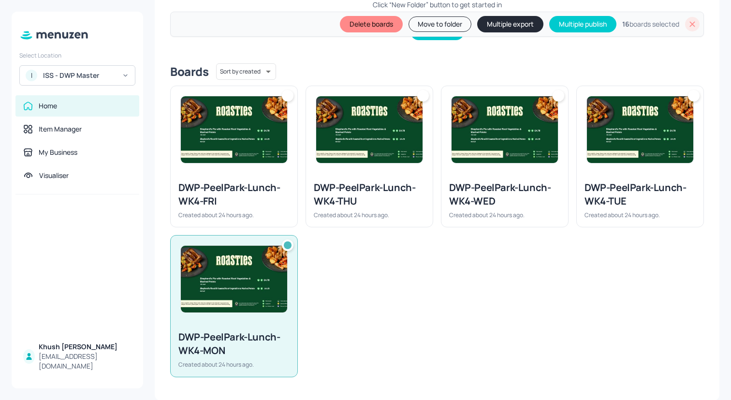
click at [229, 200] on div "DWP-PeelPark-Lunch-WK4-FRI" at bounding box center [233, 194] width 111 height 27
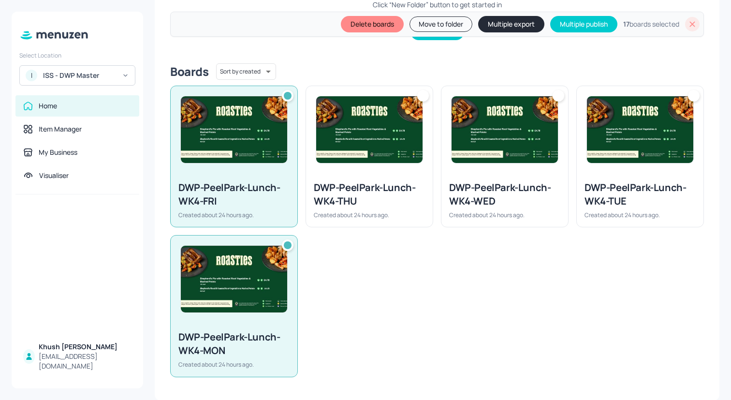
click at [402, 199] on div "DWP-PeelPark-Lunch-WK4-THU" at bounding box center [369, 194] width 111 height 27
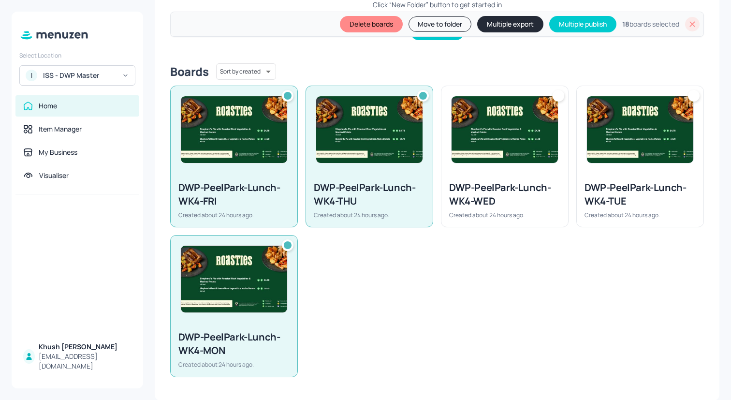
click at [510, 180] on div "DWP-PeelPark-Lunch-WK4-WED Created about 24 hours ago." at bounding box center [504, 200] width 127 height 54
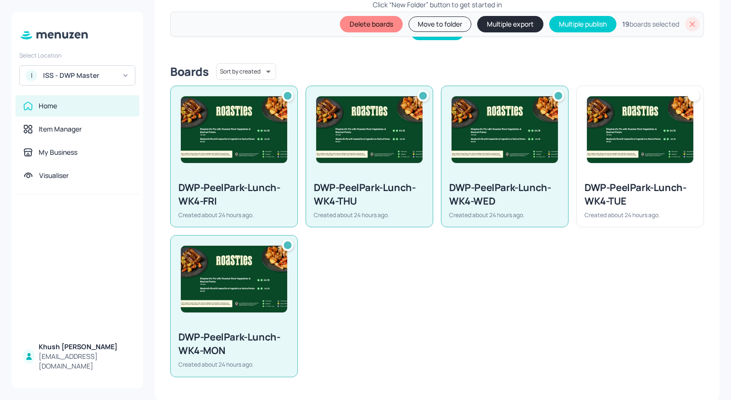
click at [613, 177] on div "DWP-PeelPark-Lunch-WK4-TUE Created about 24 hours ago." at bounding box center [640, 200] width 127 height 54
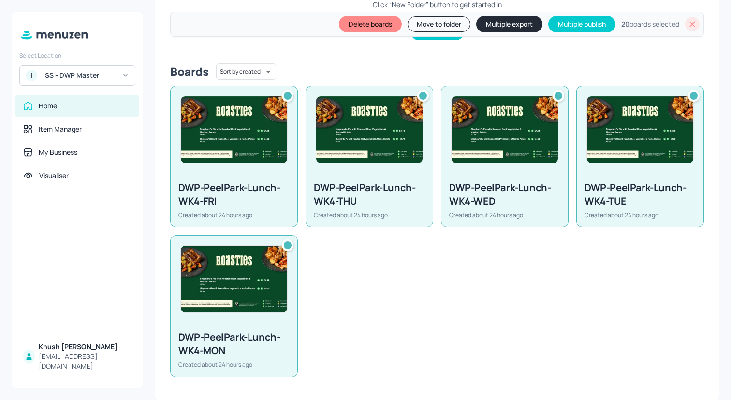
scroll to position [0, 0]
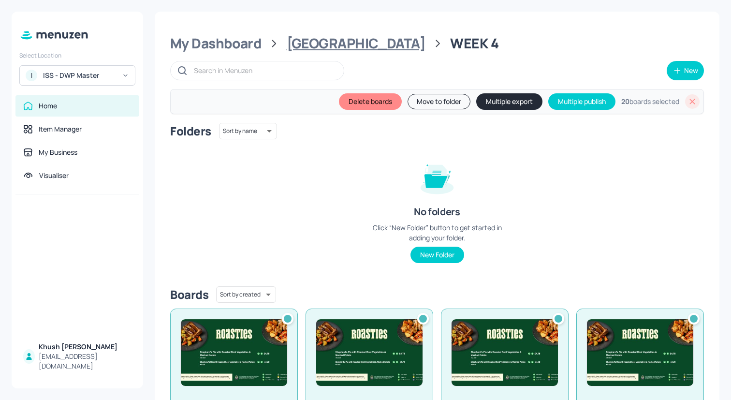
click at [381, 45] on div "[GEOGRAPHIC_DATA]" at bounding box center [356, 43] width 139 height 17
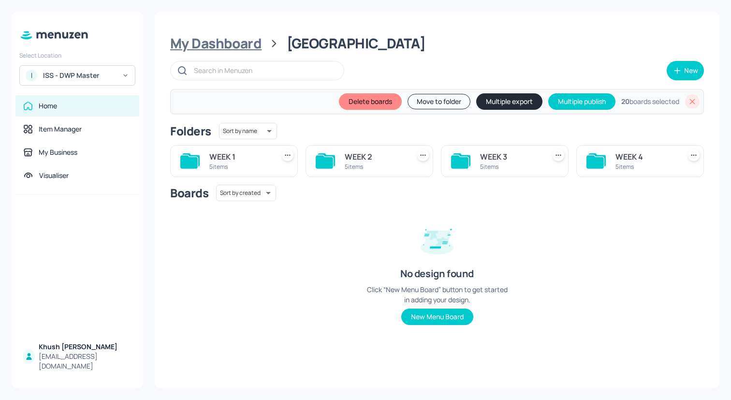
click at [237, 43] on div "My Dashboard" at bounding box center [215, 43] width 91 height 17
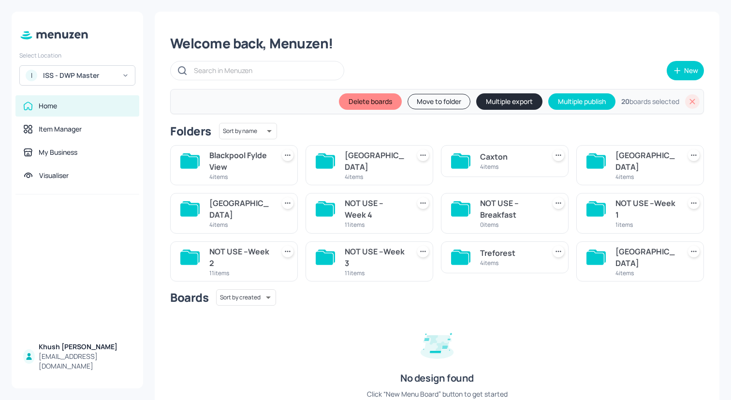
click at [494, 160] on div "Caxton" at bounding box center [510, 157] width 61 height 12
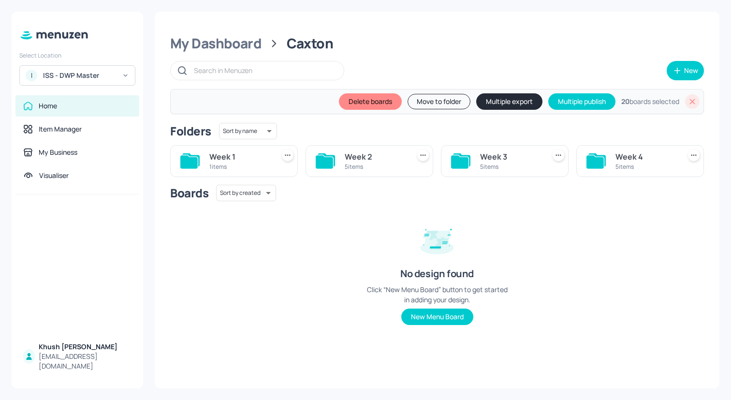
click at [246, 167] on div "1 items" at bounding box center [239, 166] width 61 height 8
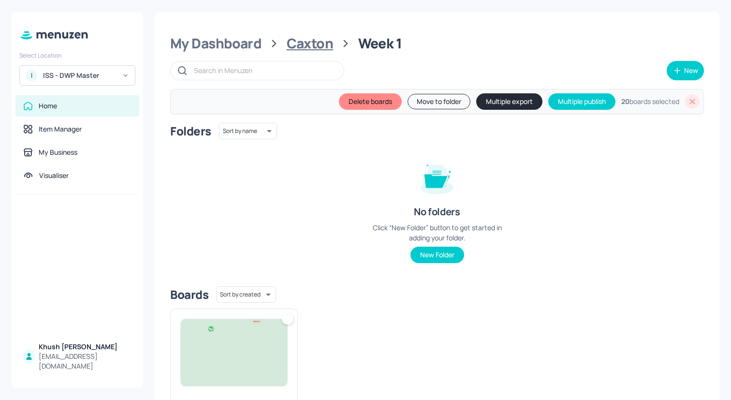
click at [318, 38] on div "Caxton" at bounding box center [310, 43] width 47 height 17
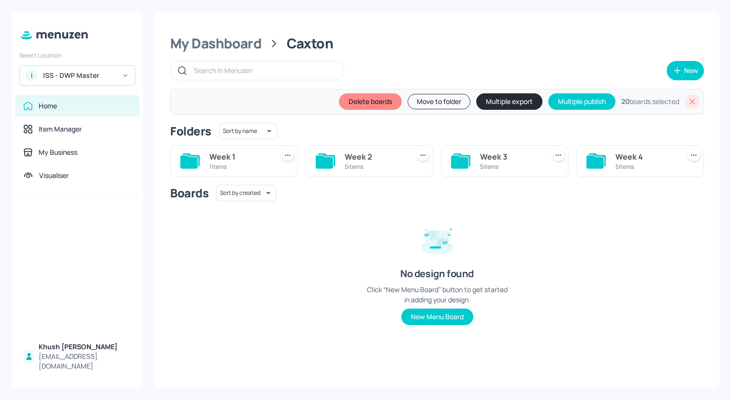
click at [370, 158] on div "Week 2" at bounding box center [375, 157] width 61 height 12
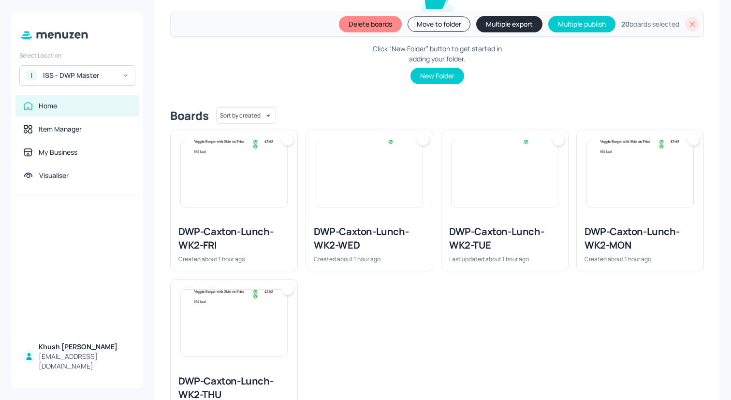
scroll to position [223, 0]
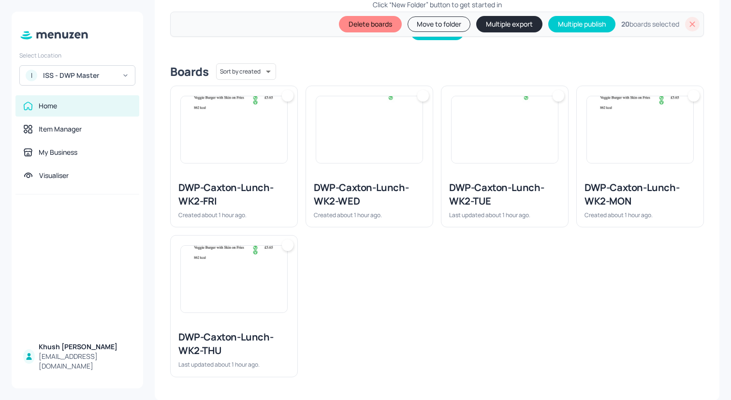
click at [239, 190] on div "DWP-Caxton-Lunch-WK2-FRI" at bounding box center [233, 194] width 111 height 27
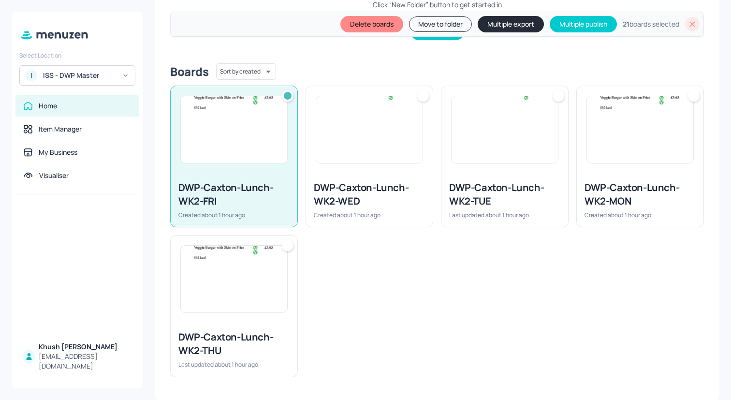
click at [239, 303] on img at bounding box center [234, 279] width 106 height 67
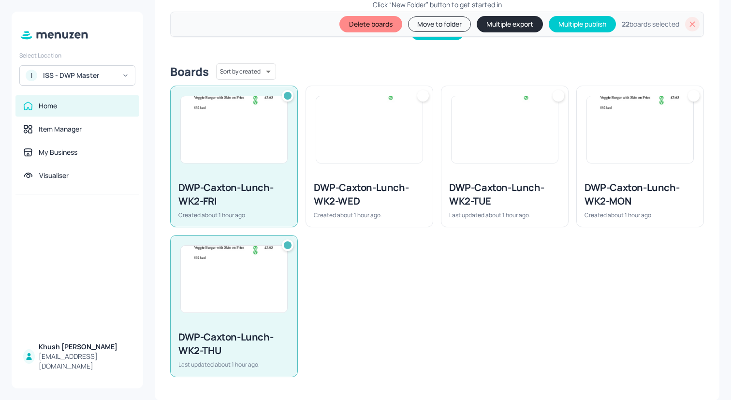
click at [387, 160] on img at bounding box center [369, 129] width 106 height 67
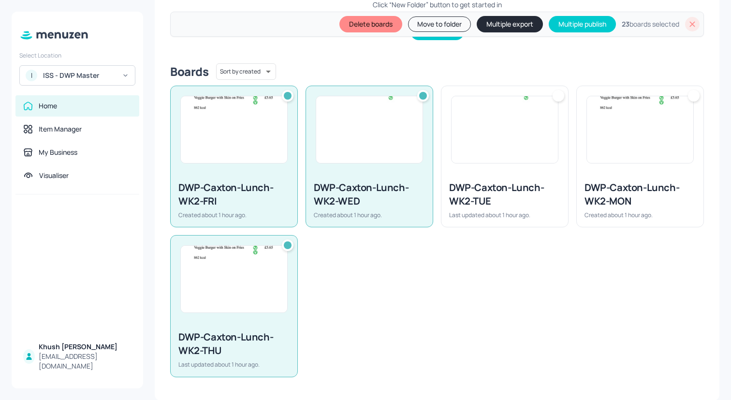
click at [526, 158] on img at bounding box center [505, 129] width 106 height 67
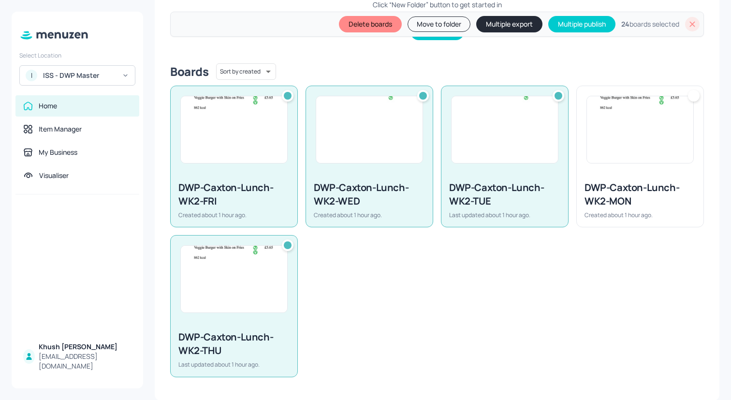
click at [634, 152] on img at bounding box center [640, 129] width 106 height 67
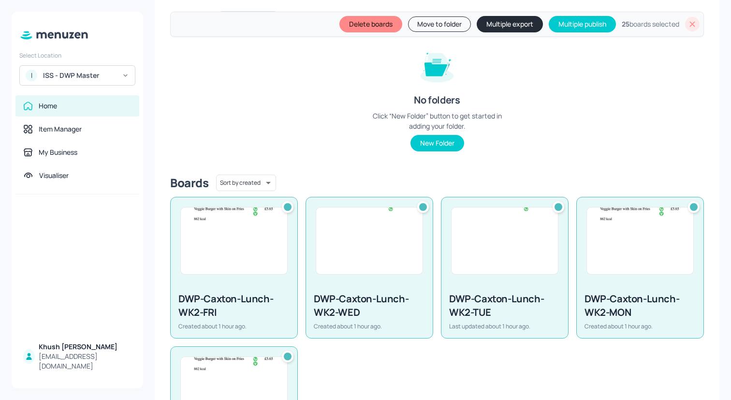
scroll to position [0, 0]
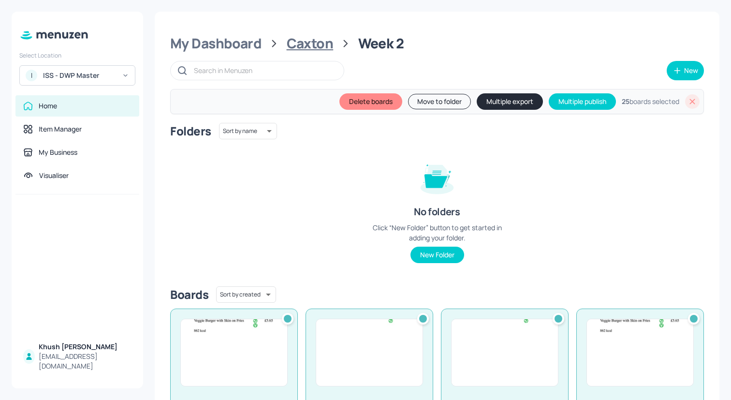
click at [318, 44] on div "Caxton" at bounding box center [310, 43] width 47 height 17
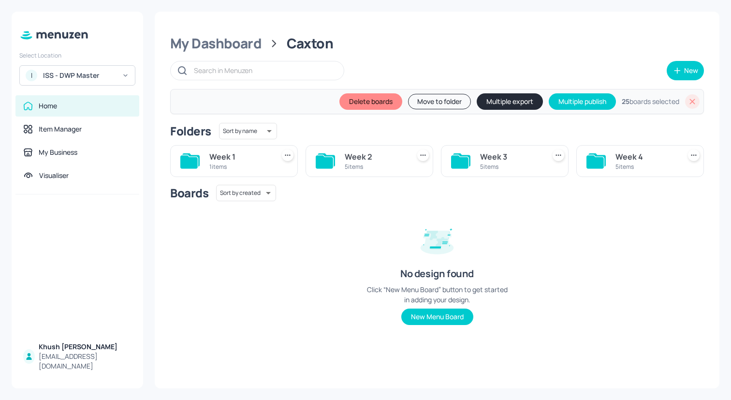
click at [507, 159] on div "Week 3" at bounding box center [510, 157] width 61 height 12
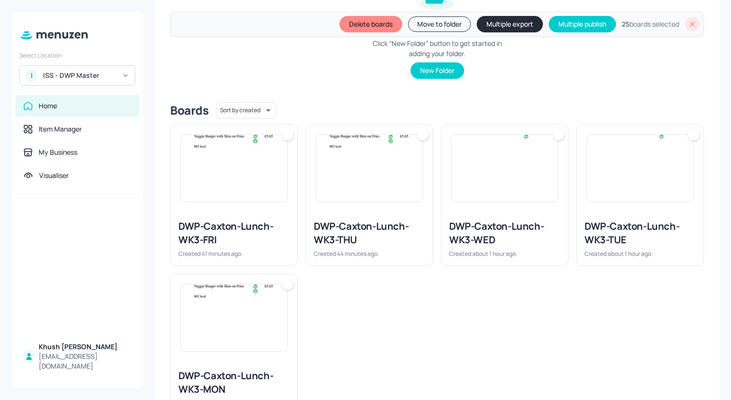
scroll to position [223, 0]
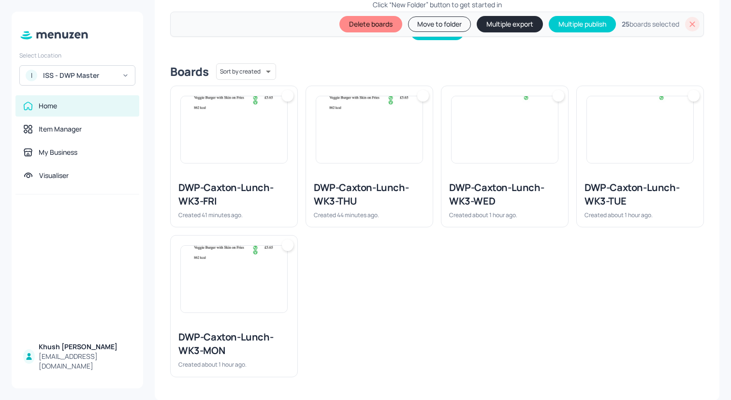
click at [230, 283] on img at bounding box center [234, 279] width 106 height 67
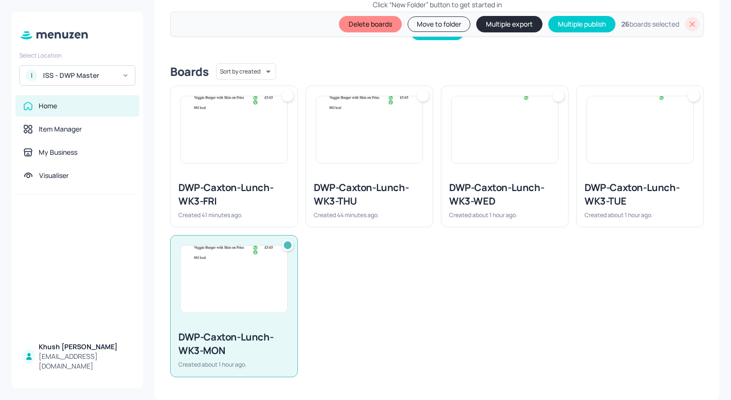
click at [248, 140] on img at bounding box center [234, 129] width 106 height 67
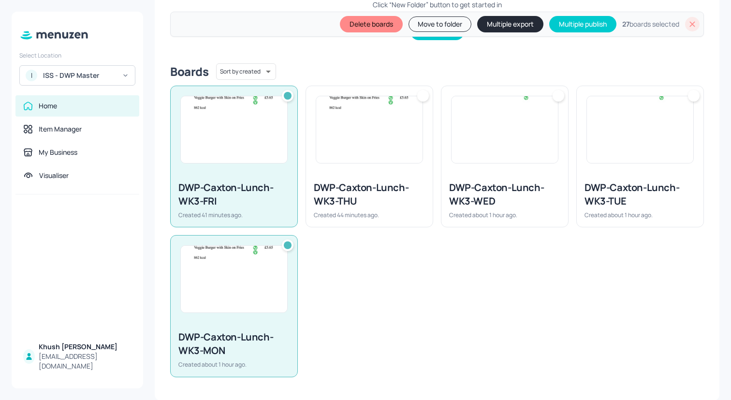
click at [385, 167] on div at bounding box center [369, 129] width 127 height 87
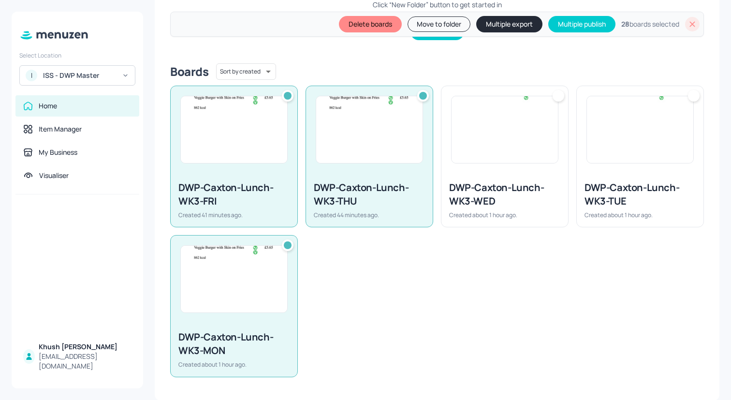
click at [519, 167] on div at bounding box center [504, 129] width 127 height 87
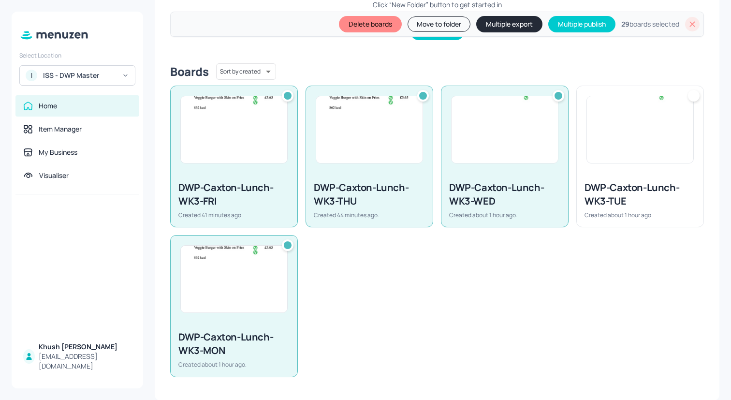
click at [577, 167] on div at bounding box center [640, 129] width 127 height 87
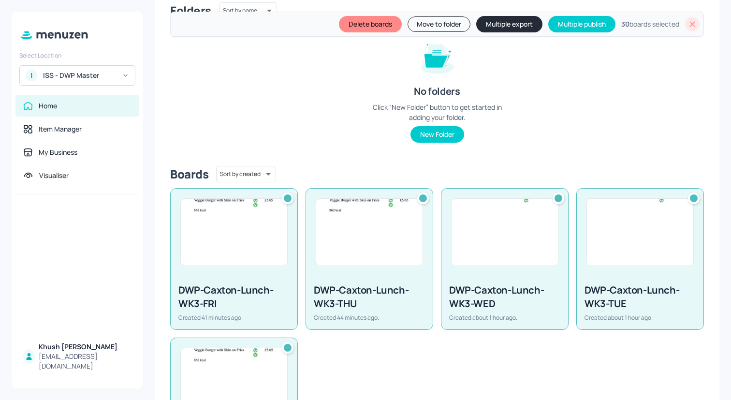
scroll to position [0, 0]
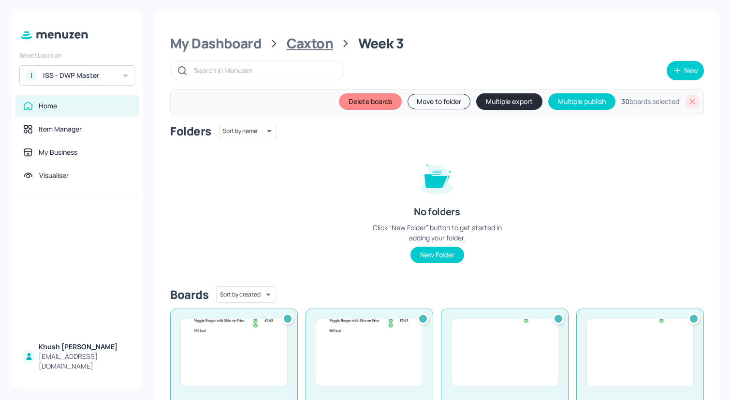
click at [315, 43] on div "Caxton" at bounding box center [310, 43] width 47 height 17
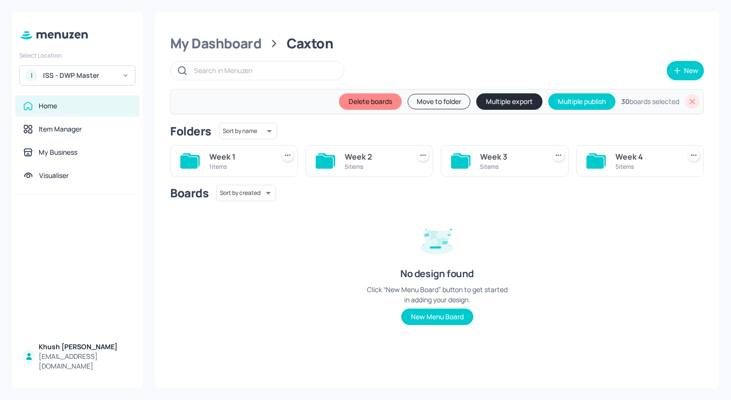
click at [619, 161] on div "Week 4" at bounding box center [645, 157] width 61 height 12
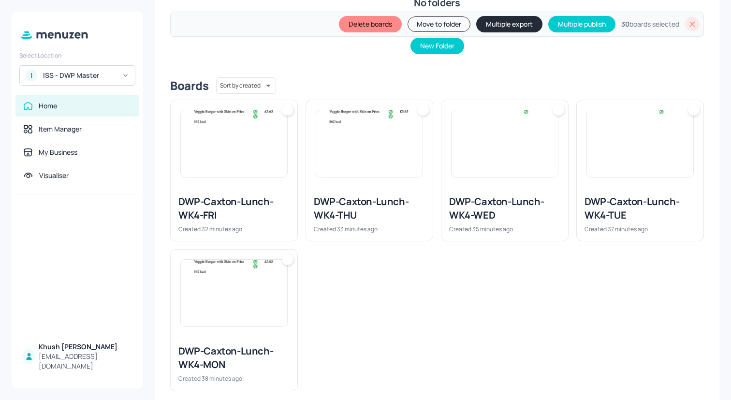
scroll to position [223, 0]
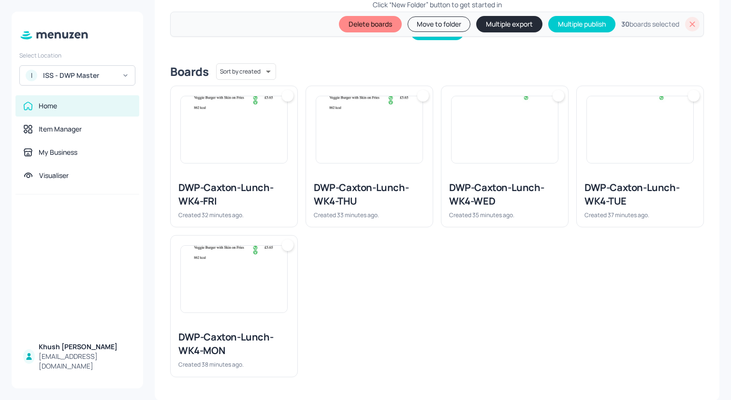
click at [214, 302] on img at bounding box center [234, 279] width 106 height 67
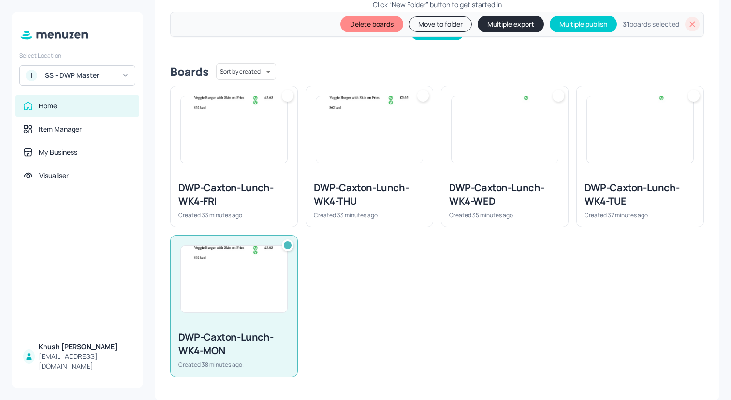
click at [240, 176] on div "DWP-Caxton-Lunch-WK4-FRI Created 33 minutes ago." at bounding box center [234, 200] width 127 height 54
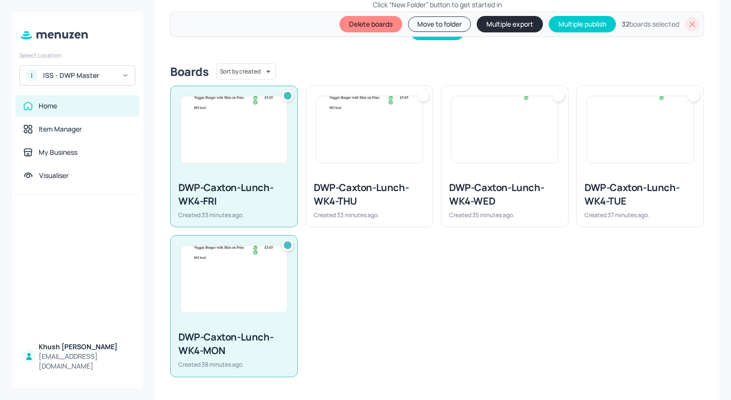
click at [307, 176] on div "DWP-Caxton-Lunch-WK4-THU Created 33 minutes ago." at bounding box center [369, 200] width 127 height 54
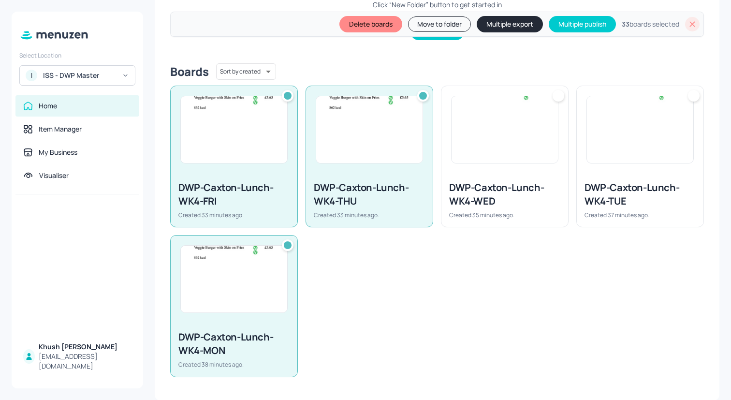
click at [444, 161] on div at bounding box center [504, 129] width 127 height 87
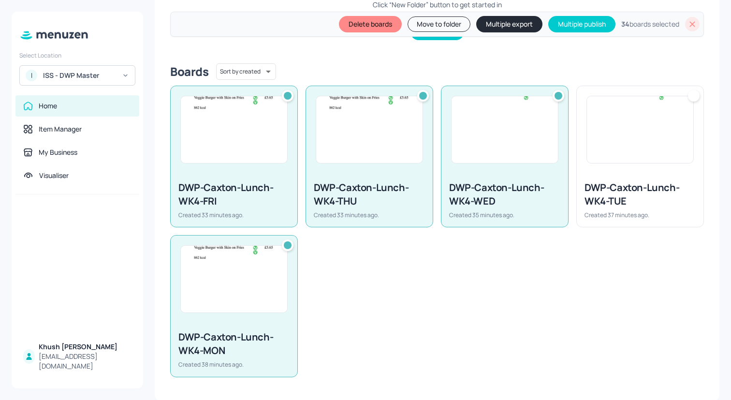
click at [652, 161] on img at bounding box center [640, 129] width 106 height 67
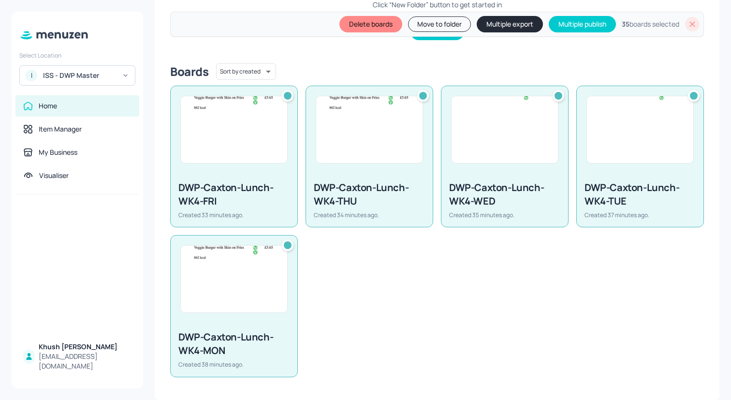
scroll to position [0, 0]
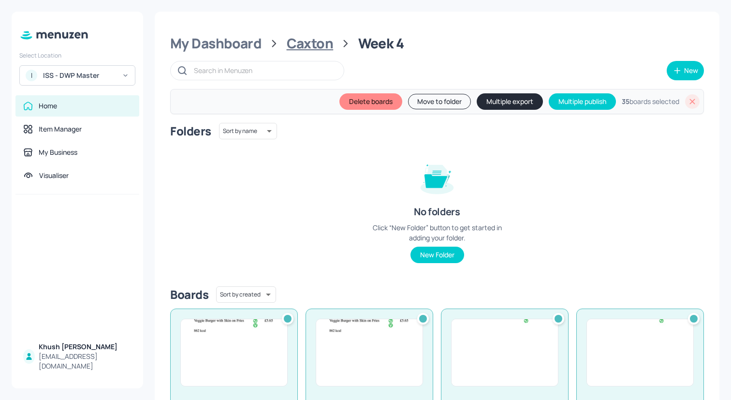
click at [323, 45] on div "Caxton" at bounding box center [310, 43] width 47 height 17
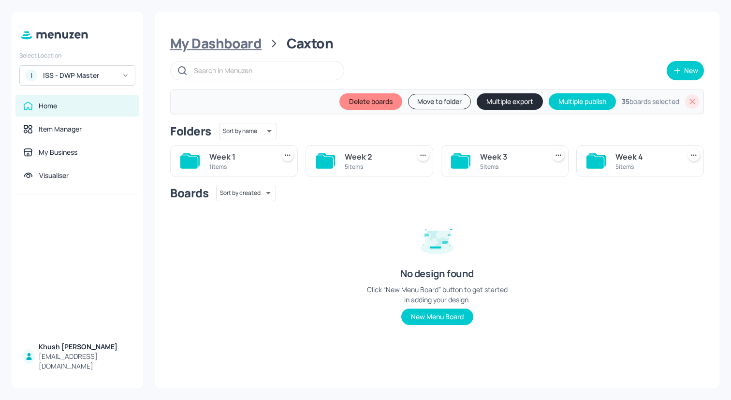
click at [227, 49] on div "My Dashboard" at bounding box center [215, 43] width 91 height 17
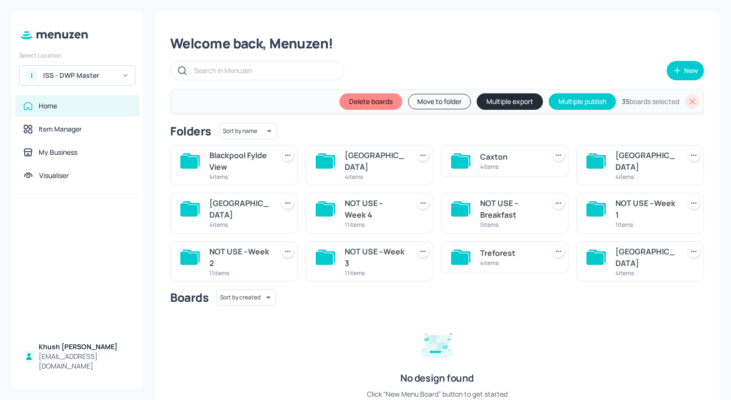
click at [625, 159] on div "[GEOGRAPHIC_DATA]" at bounding box center [645, 160] width 61 height 23
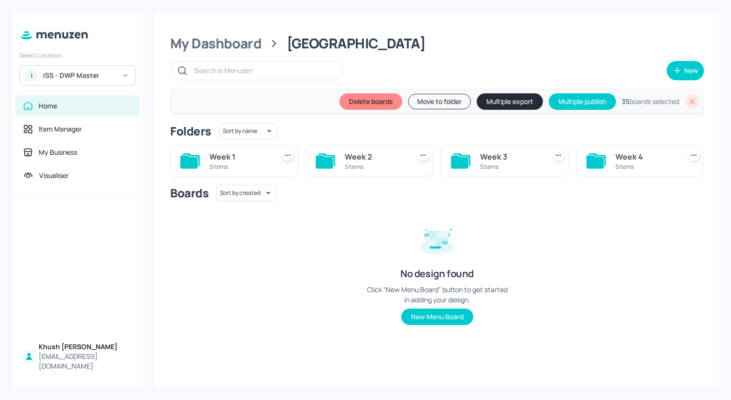
click at [244, 158] on div "Week 1" at bounding box center [239, 157] width 61 height 12
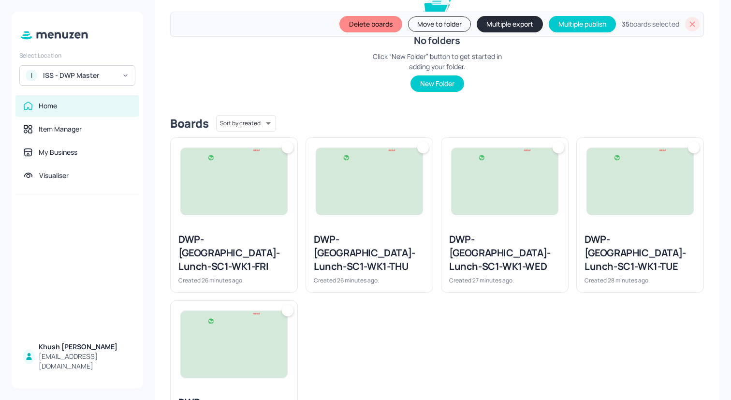
scroll to position [223, 0]
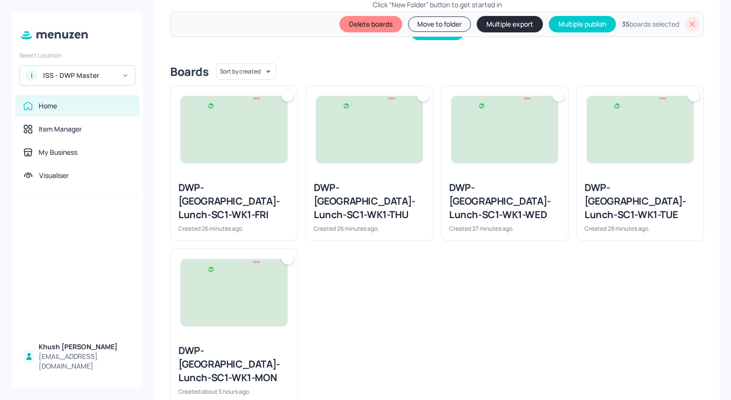
click at [238, 264] on img at bounding box center [234, 292] width 106 height 67
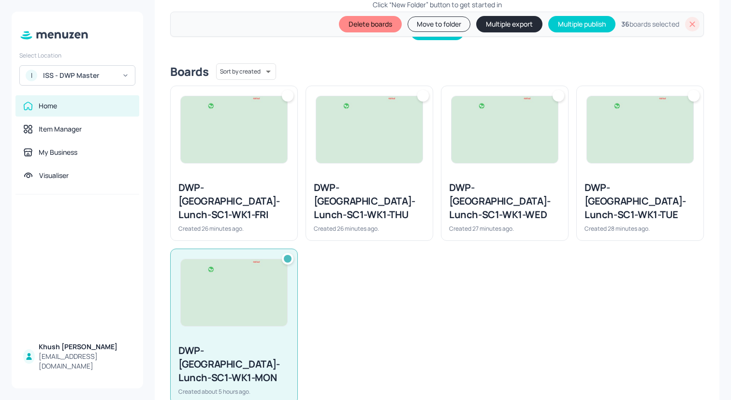
click at [246, 167] on div at bounding box center [234, 129] width 127 height 87
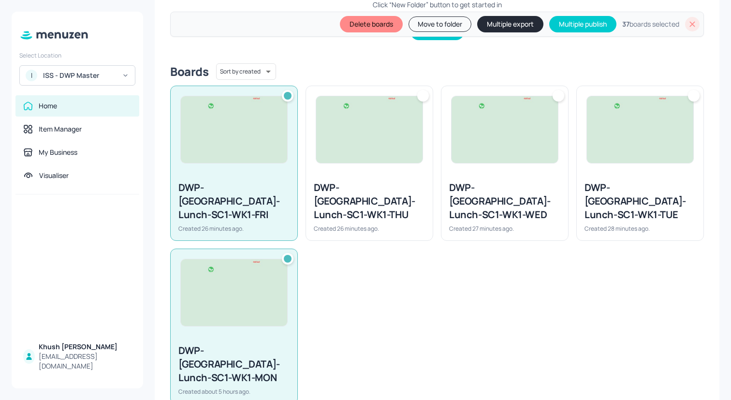
click at [387, 167] on div at bounding box center [369, 129] width 127 height 87
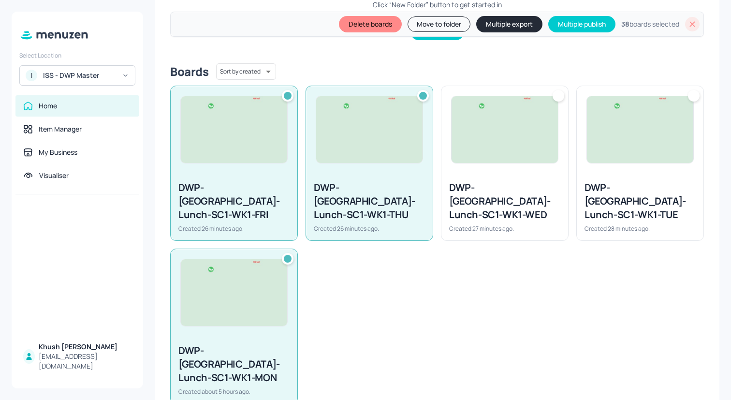
click at [518, 160] on img at bounding box center [505, 129] width 106 height 67
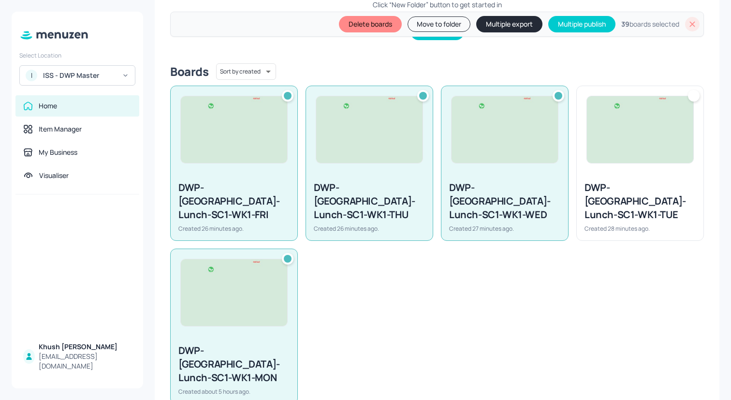
click at [642, 160] on img at bounding box center [640, 129] width 106 height 67
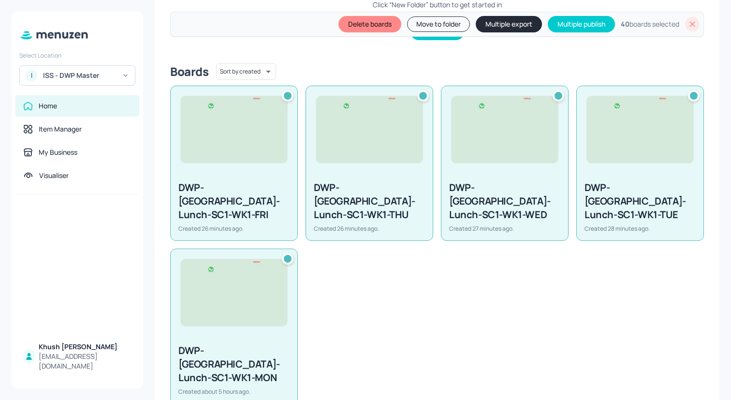
scroll to position [0, 0]
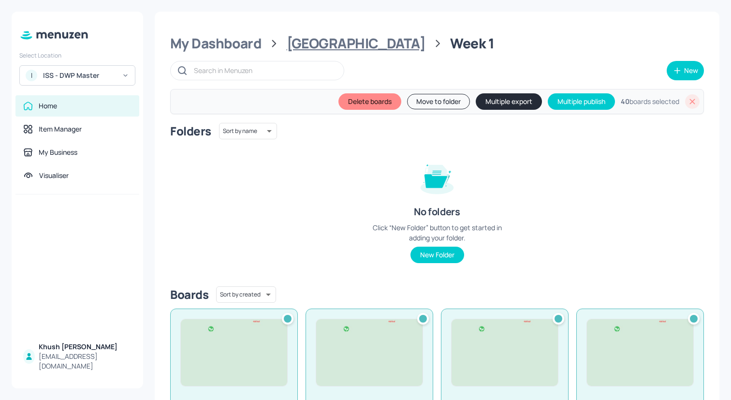
click at [328, 47] on div "[GEOGRAPHIC_DATA]" at bounding box center [356, 43] width 139 height 17
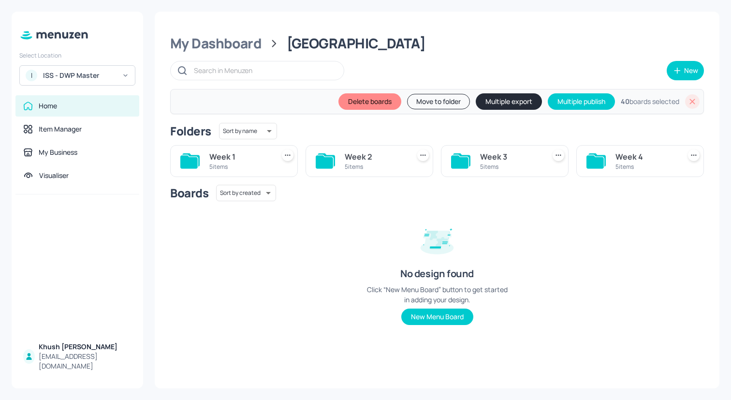
click at [375, 158] on div "Week 2" at bounding box center [375, 157] width 61 height 12
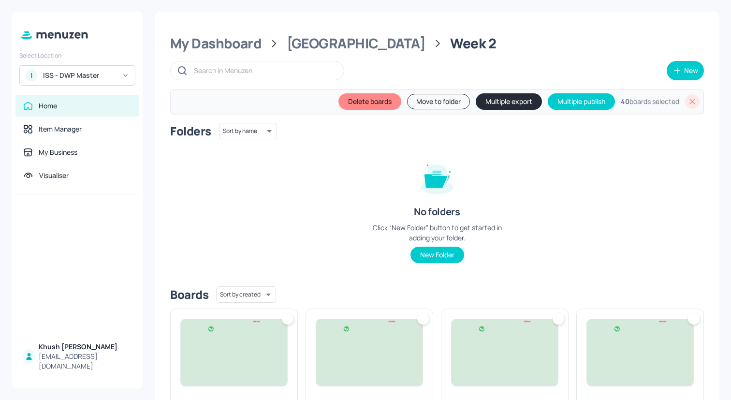
scroll to position [223, 0]
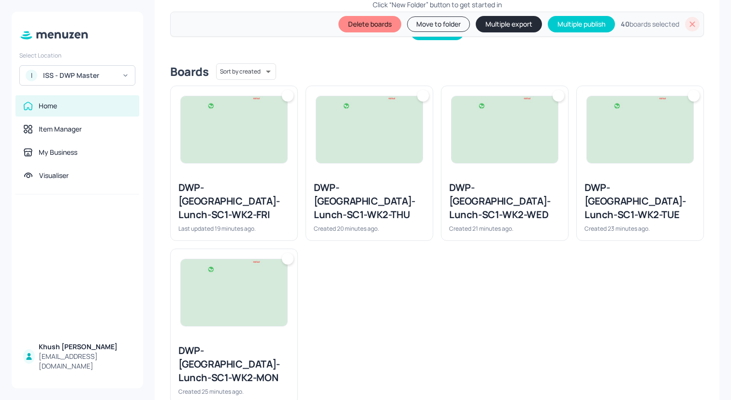
click at [248, 277] on img at bounding box center [234, 292] width 106 height 67
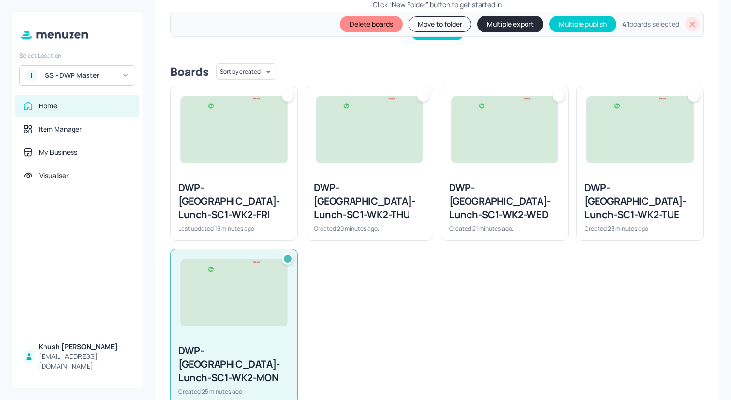
click at [248, 185] on div "DWP-[GEOGRAPHIC_DATA]-Lunch-SC1-WK2-FRI" at bounding box center [233, 201] width 111 height 41
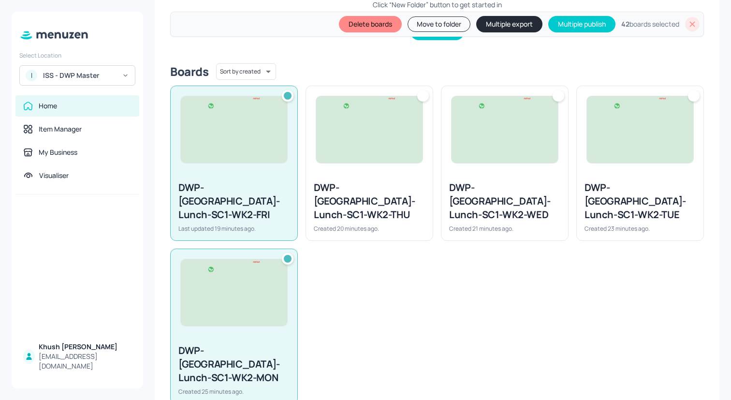
click at [407, 170] on div at bounding box center [369, 129] width 127 height 87
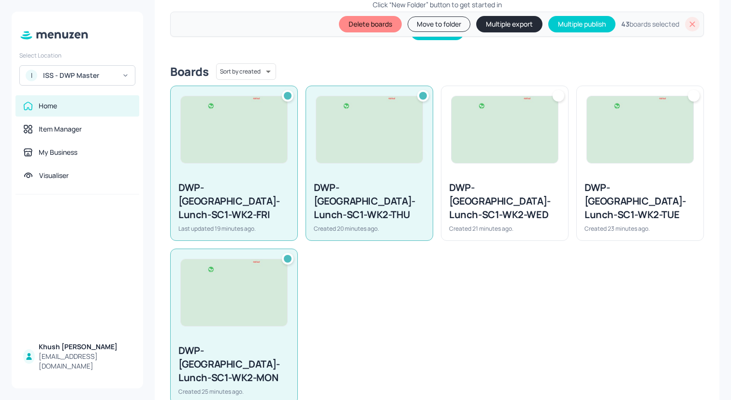
click at [506, 170] on div at bounding box center [504, 129] width 127 height 87
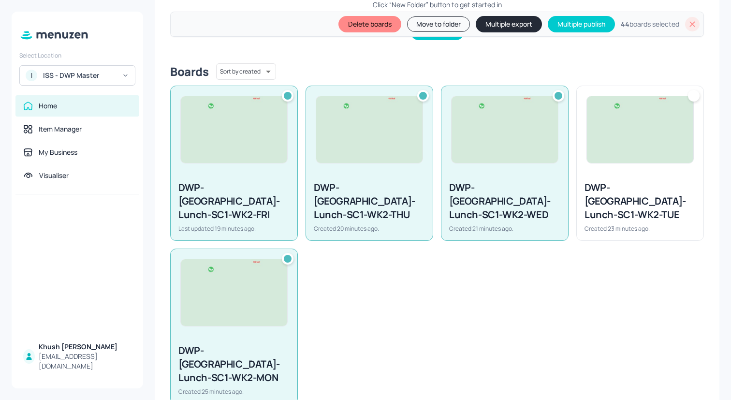
click at [612, 170] on div at bounding box center [640, 129] width 127 height 87
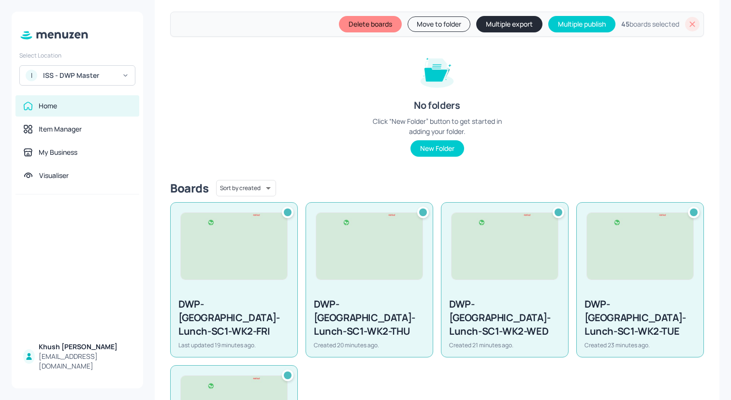
scroll to position [0, 0]
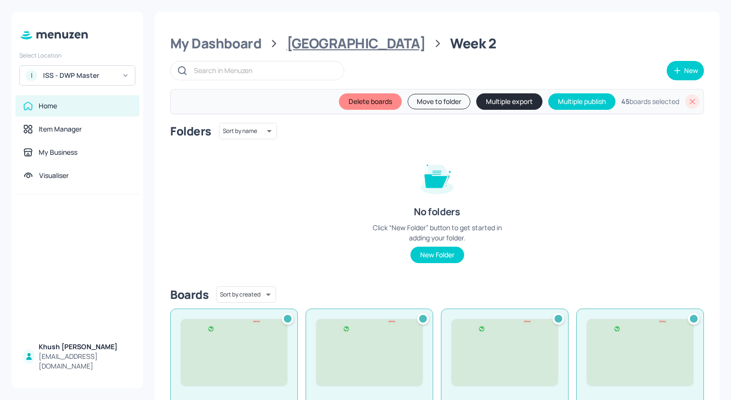
click at [324, 47] on div "[GEOGRAPHIC_DATA]" at bounding box center [356, 43] width 139 height 17
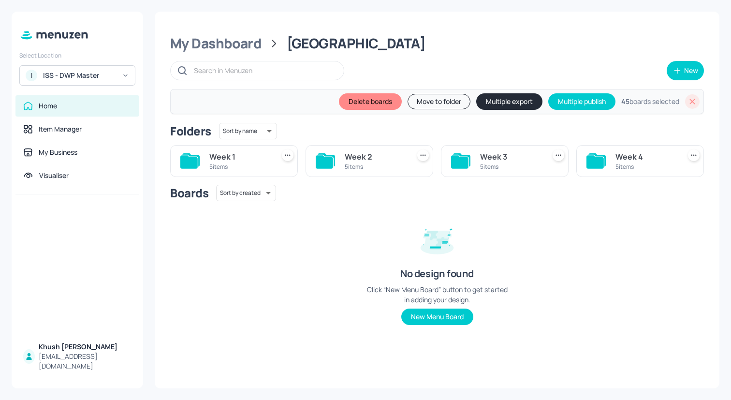
click at [491, 164] on div "5 items" at bounding box center [510, 166] width 61 height 8
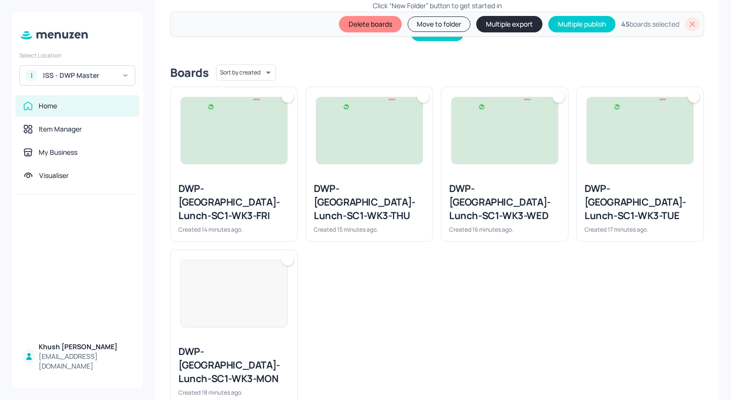
scroll to position [223, 0]
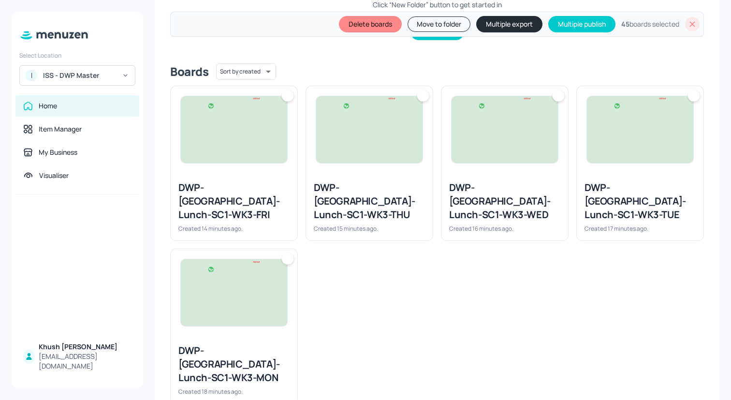
click at [240, 305] on img at bounding box center [234, 292] width 106 height 67
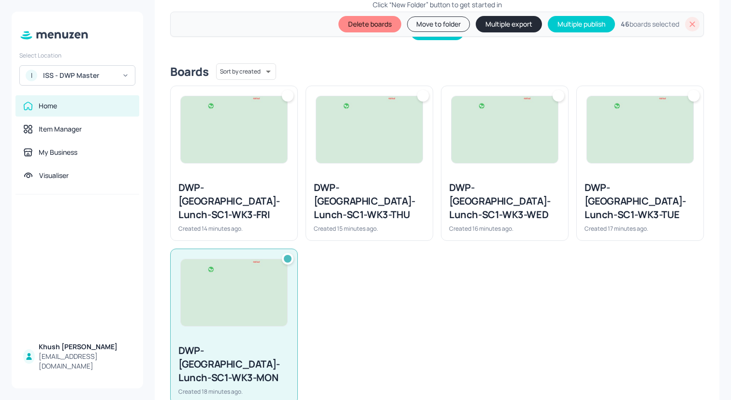
click at [253, 176] on div "DWP-[GEOGRAPHIC_DATA]-Lunch-SC1-WK3-FRI Created 14 minutes ago." at bounding box center [234, 206] width 127 height 67
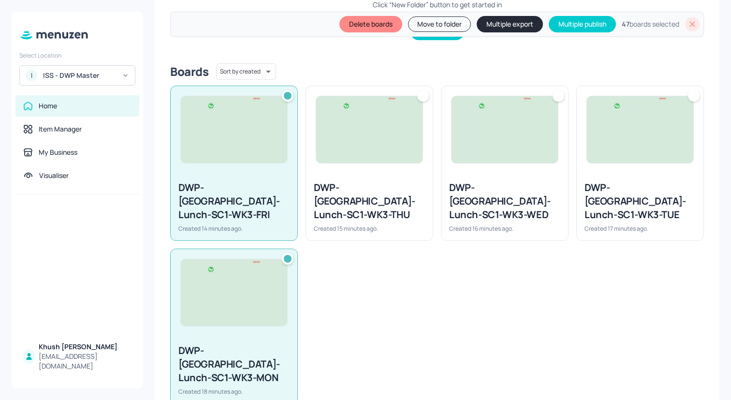
click at [424, 176] on div "DWP-[GEOGRAPHIC_DATA]-Lunch-SC1-WK3-THU Created 15 minutes ago." at bounding box center [369, 206] width 127 height 67
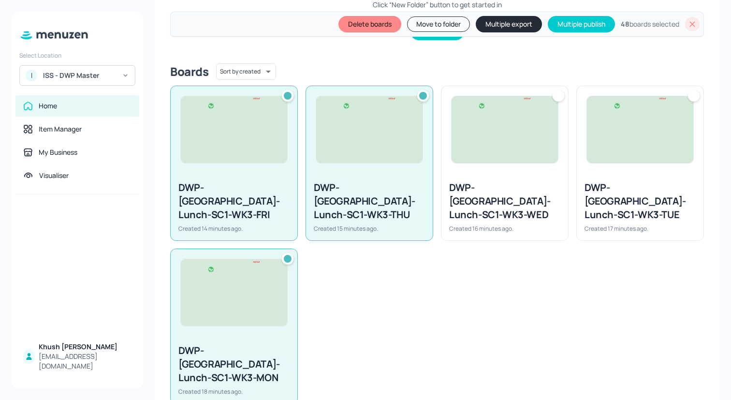
click at [509, 178] on div "DWP-[GEOGRAPHIC_DATA]-Lunch-SC1-WK3-WED Created 16 minutes ago." at bounding box center [504, 206] width 127 height 67
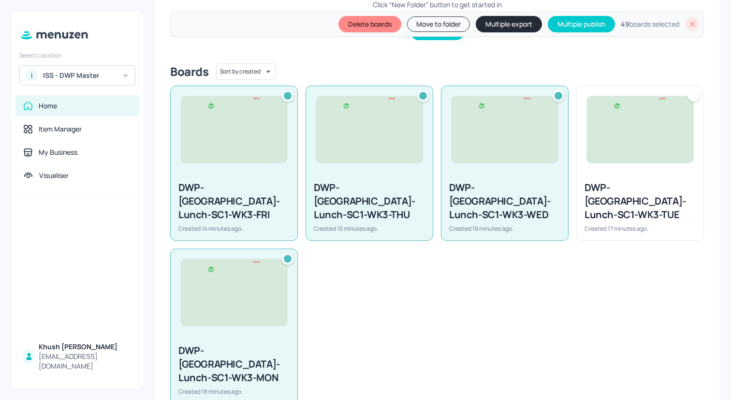
click at [588, 178] on div "DWP-[GEOGRAPHIC_DATA]-Lunch-SC1-WK3-TUE Created 17 minutes ago." at bounding box center [640, 206] width 127 height 67
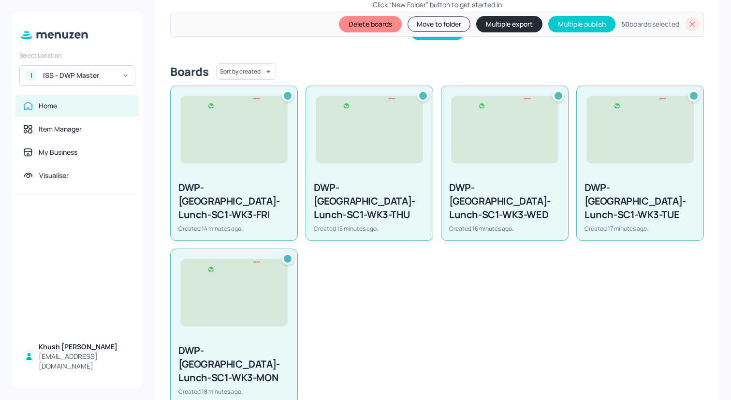
scroll to position [0, 0]
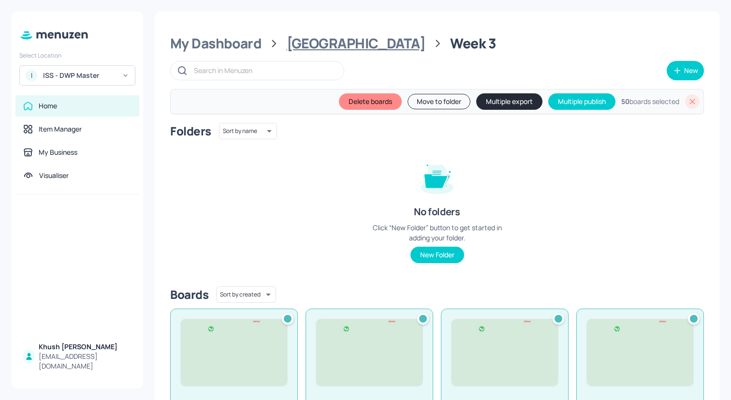
click at [320, 42] on div "[GEOGRAPHIC_DATA]" at bounding box center [356, 43] width 139 height 17
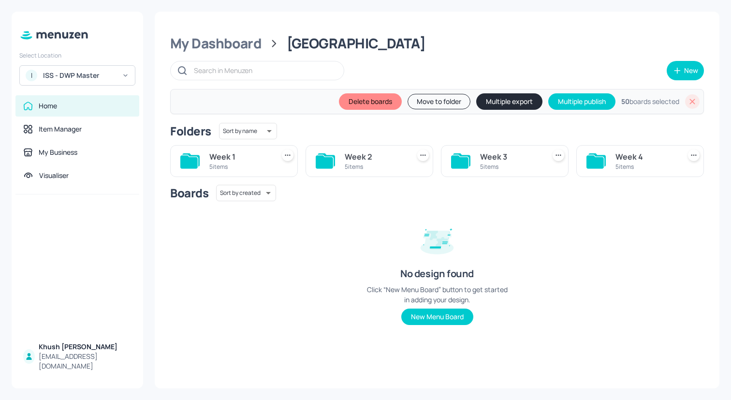
click at [598, 158] on icon at bounding box center [594, 161] width 17 height 13
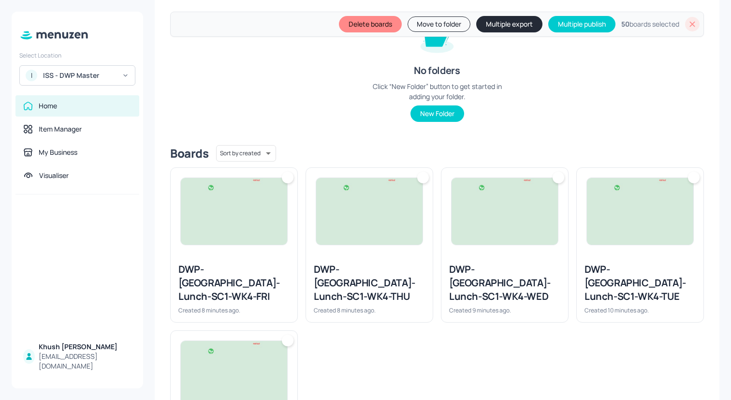
scroll to position [223, 0]
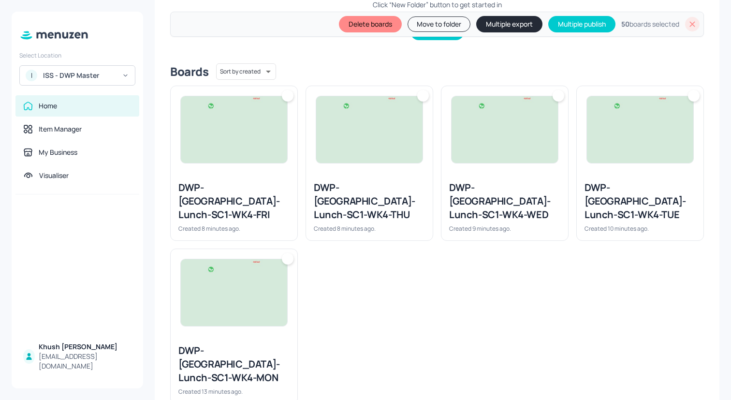
click at [236, 293] on img at bounding box center [234, 292] width 106 height 67
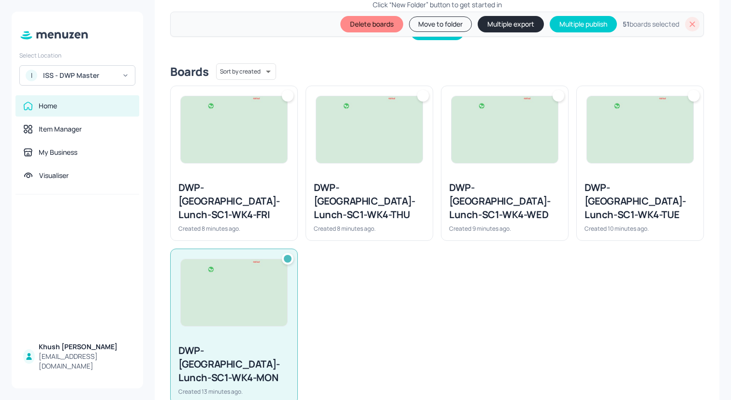
click at [250, 185] on div "DWP-[GEOGRAPHIC_DATA]-Lunch-SC1-WK4-FRI" at bounding box center [233, 201] width 111 height 41
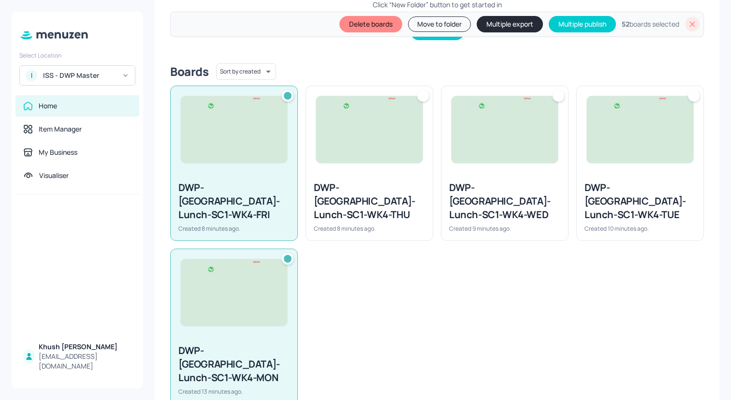
click at [405, 185] on div "DWP-[GEOGRAPHIC_DATA]-Lunch-SC1-WK4-THU" at bounding box center [369, 201] width 111 height 41
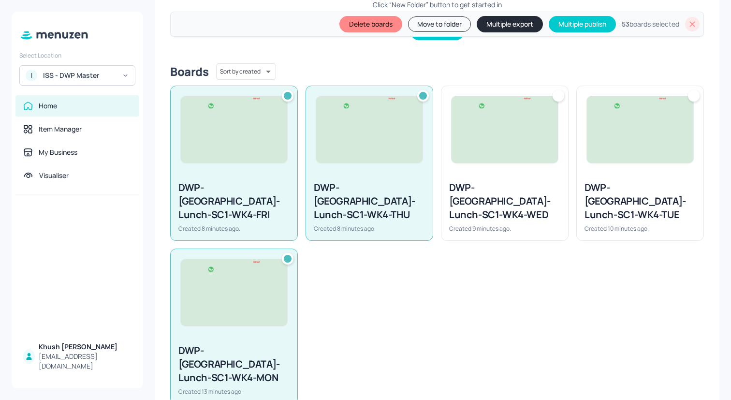
click at [482, 185] on div "DWP-[GEOGRAPHIC_DATA]-Lunch-SC1-WK4-WED" at bounding box center [504, 201] width 111 height 41
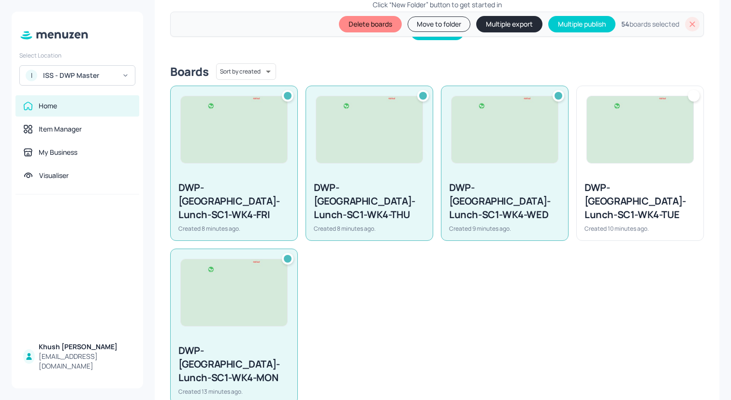
click at [602, 185] on div "DWP-[GEOGRAPHIC_DATA]-Lunch-SC1-WK4-TUE" at bounding box center [639, 201] width 111 height 41
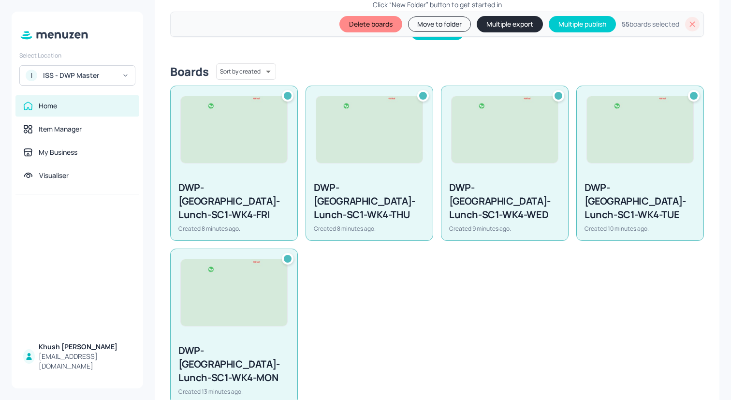
scroll to position [0, 0]
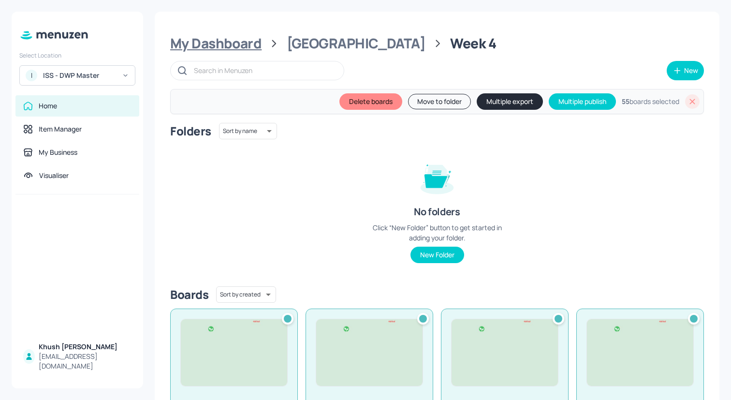
click at [236, 47] on div "My Dashboard" at bounding box center [215, 43] width 91 height 17
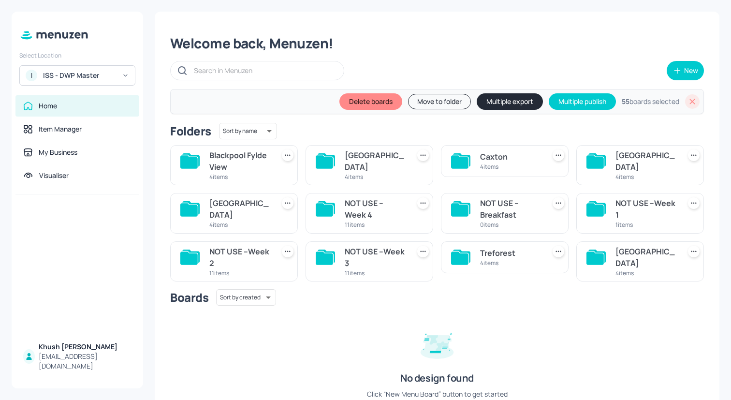
click at [206, 223] on div "Leeds 4 items" at bounding box center [234, 213] width 128 height 40
click at [221, 220] on div "4 items" at bounding box center [239, 224] width 61 height 8
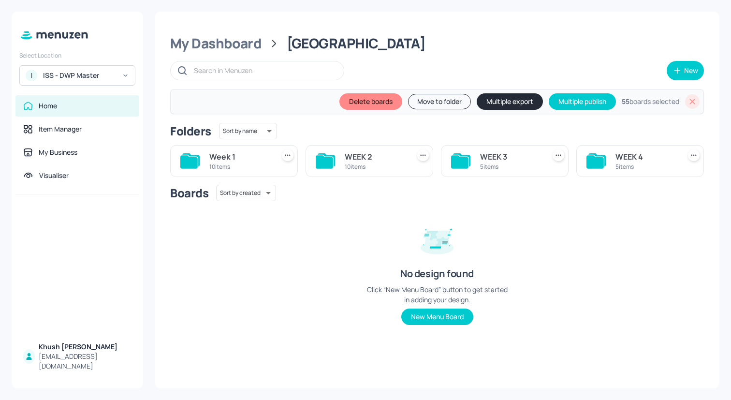
click at [231, 152] on div "Week 1" at bounding box center [239, 157] width 61 height 12
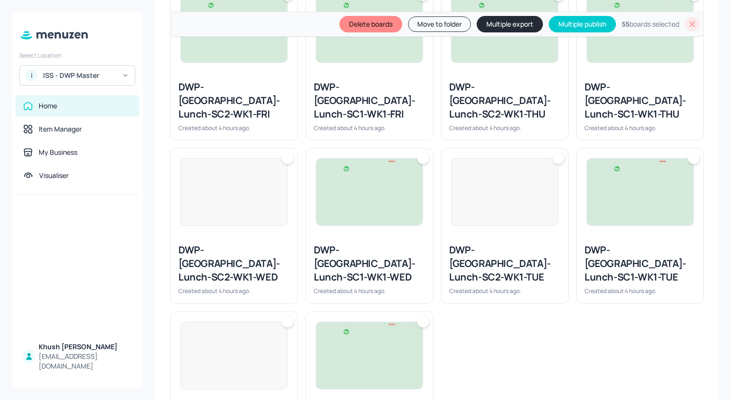
scroll to position [327, 0]
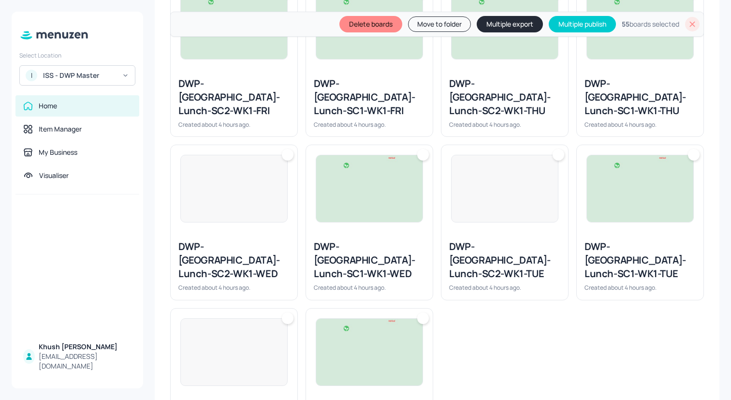
click at [255, 72] on div "DWP-[GEOGRAPHIC_DATA]-Lunch-SC2-WK1-FRI Created about 4 hours ago." at bounding box center [234, 102] width 127 height 67
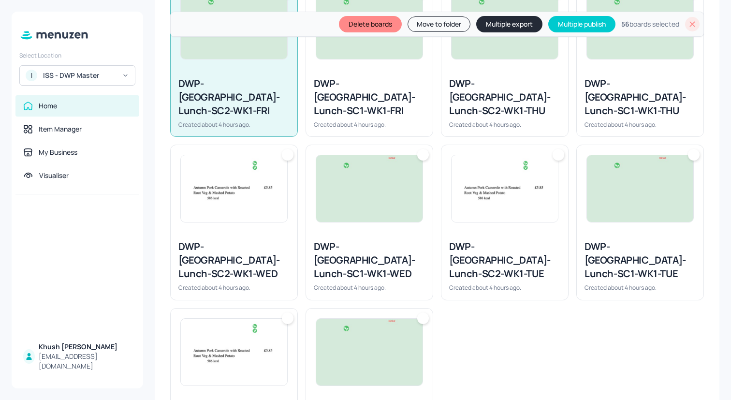
click at [255, 198] on img at bounding box center [234, 188] width 106 height 67
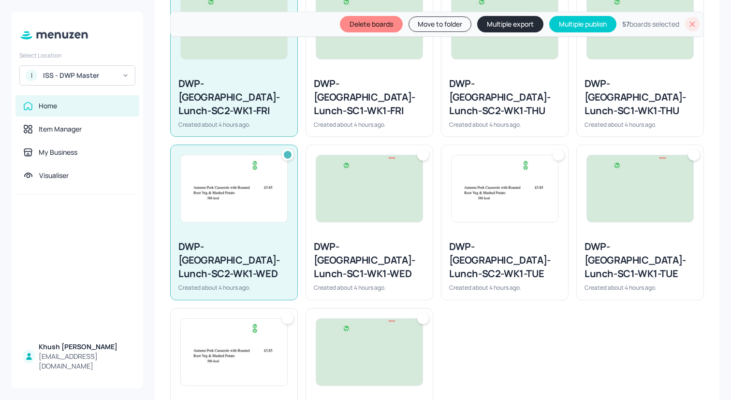
click at [350, 198] on img at bounding box center [369, 188] width 106 height 67
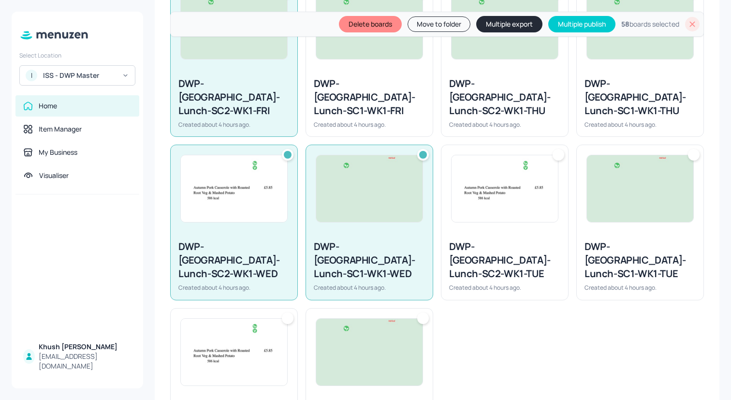
click at [344, 319] on img at bounding box center [369, 352] width 106 height 67
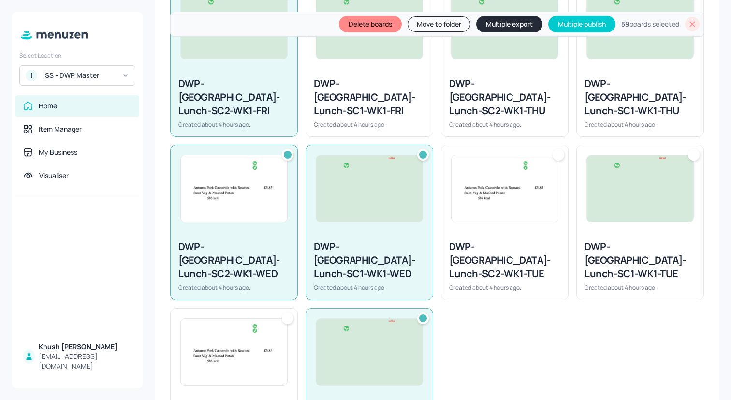
click at [277, 319] on img at bounding box center [234, 352] width 106 height 67
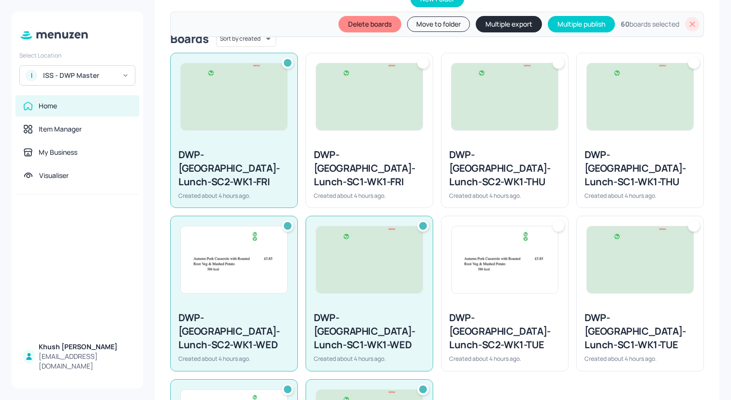
scroll to position [253, 0]
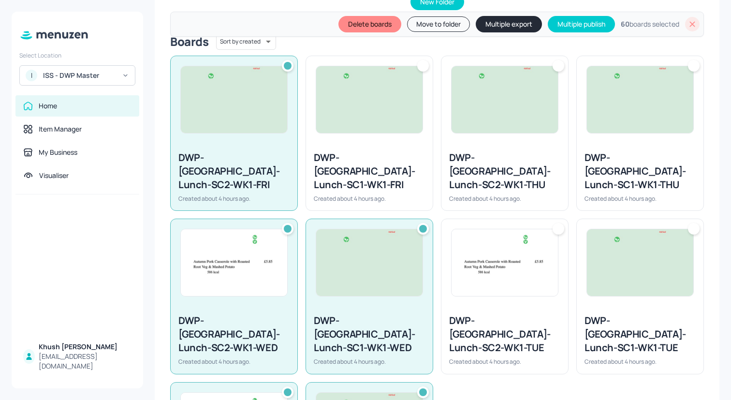
click at [357, 160] on div "DWP-[GEOGRAPHIC_DATA]-Lunch-SC1-WK1-FRI" at bounding box center [369, 171] width 111 height 41
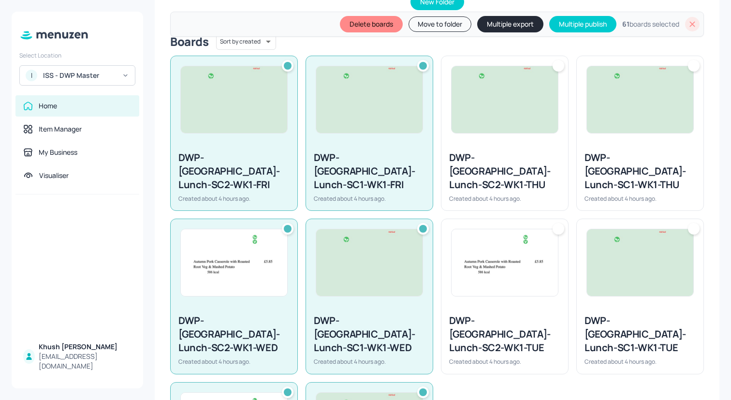
click at [486, 154] on div "DWP-[GEOGRAPHIC_DATA]-Lunch-SC2-WK1-THU" at bounding box center [504, 171] width 111 height 41
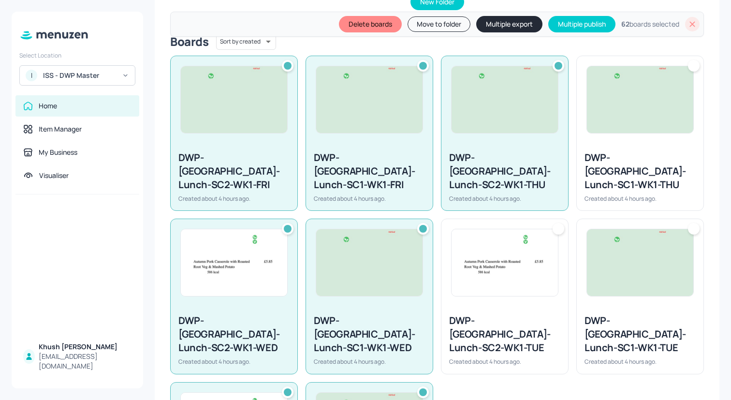
click at [630, 120] on img at bounding box center [640, 99] width 106 height 67
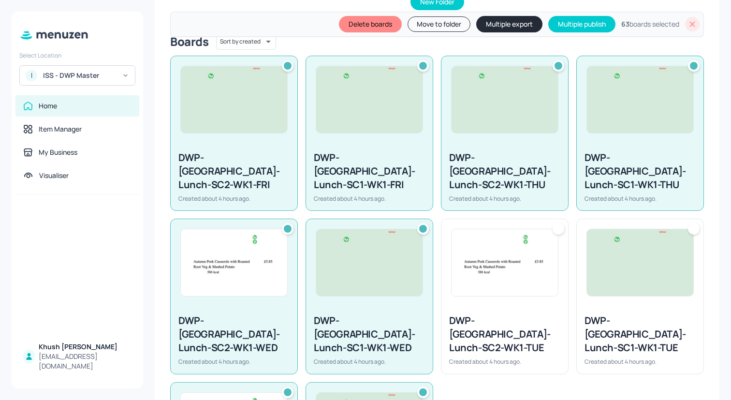
click at [630, 256] on img at bounding box center [640, 262] width 106 height 67
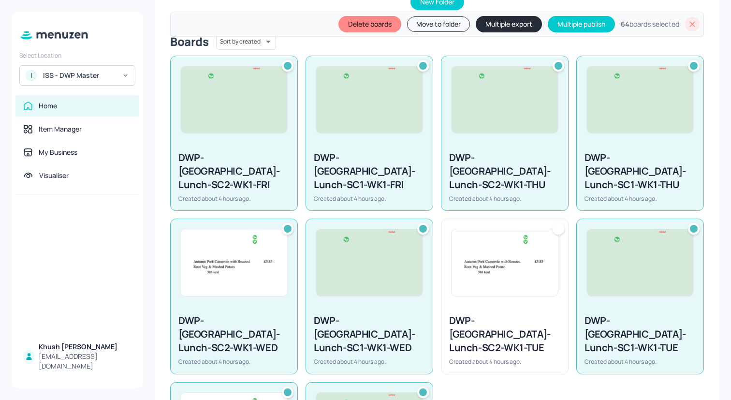
click at [505, 256] on img at bounding box center [505, 262] width 106 height 67
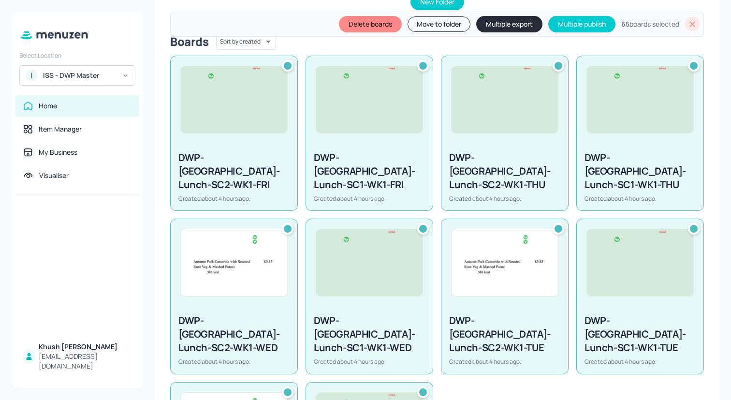
scroll to position [0, 0]
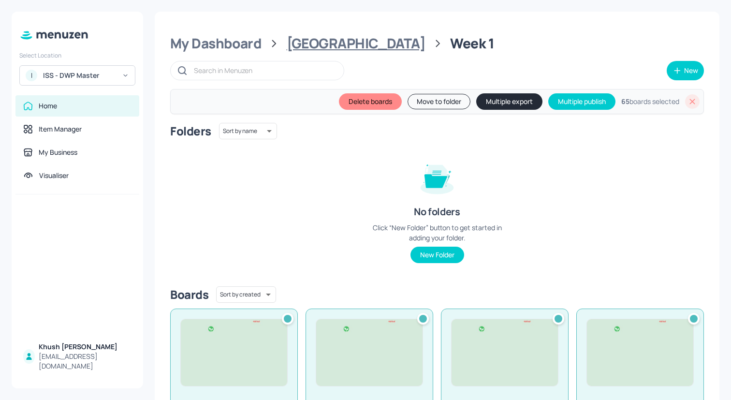
click at [302, 48] on div "[GEOGRAPHIC_DATA]" at bounding box center [356, 43] width 139 height 17
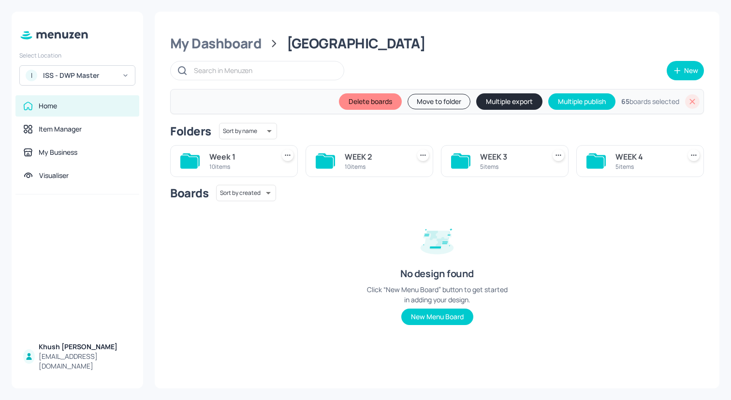
click at [365, 165] on div "10 items" at bounding box center [375, 166] width 61 height 8
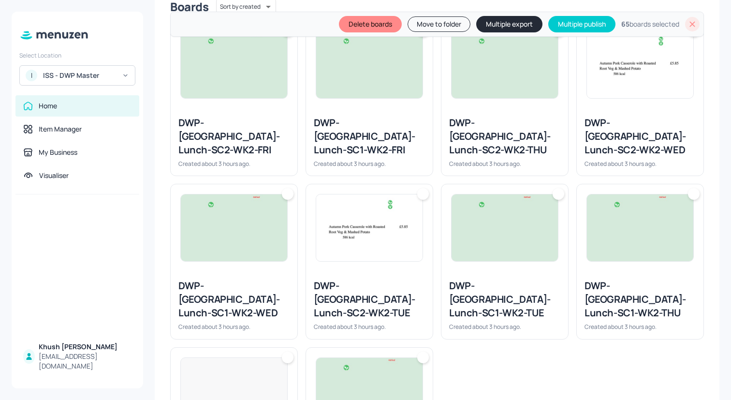
scroll to position [292, 0]
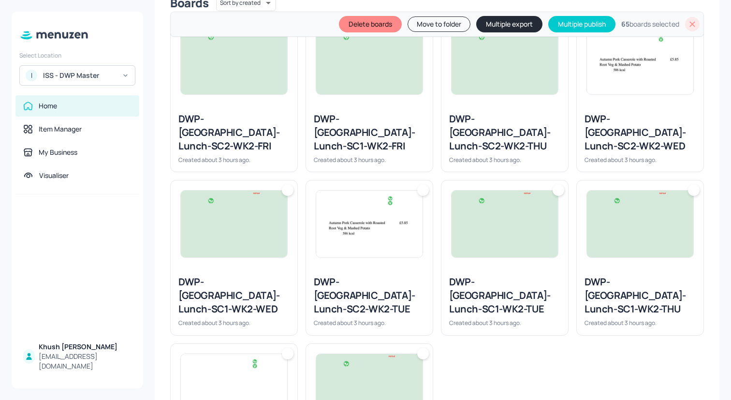
click at [263, 129] on div "DWP-[GEOGRAPHIC_DATA]-Lunch-SC2-WK2-FRI" at bounding box center [233, 132] width 111 height 41
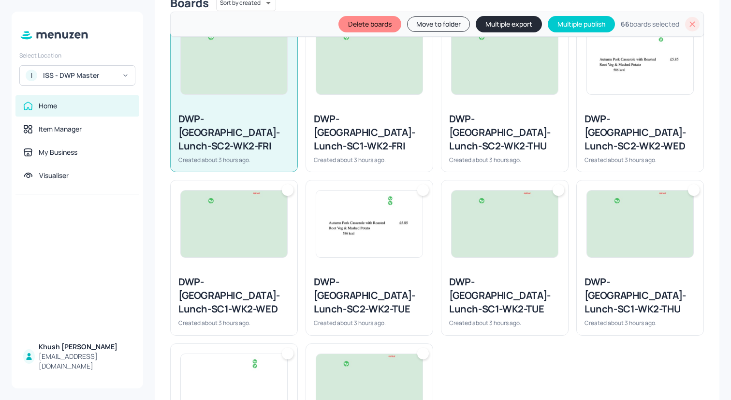
click at [263, 267] on div "DWP-[GEOGRAPHIC_DATA]-Lunch-SC1-WK2-WED Created about 3 hours ago." at bounding box center [234, 300] width 127 height 67
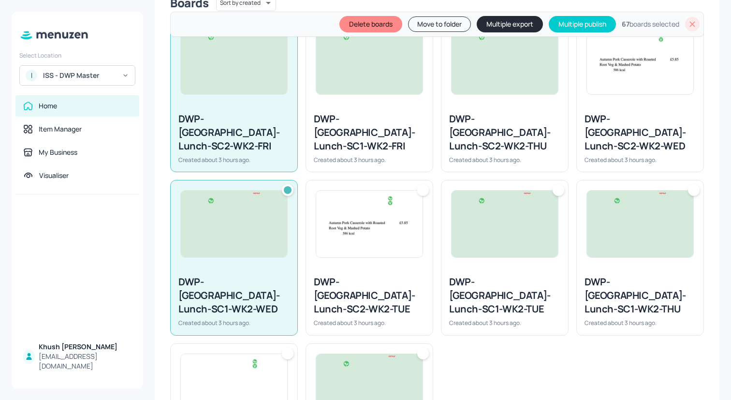
click at [394, 243] on img at bounding box center [369, 223] width 106 height 67
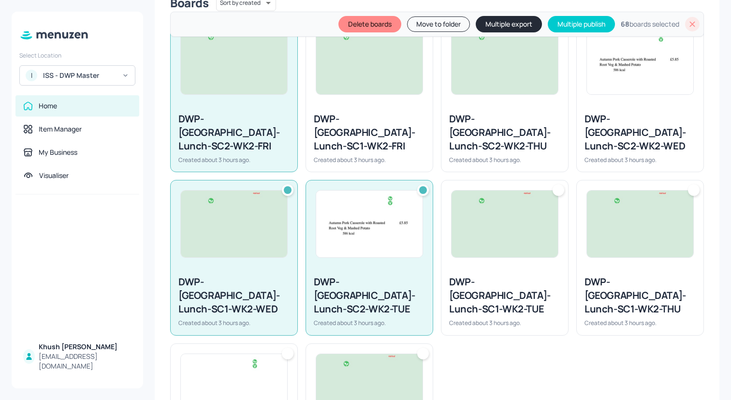
click at [539, 237] on img at bounding box center [505, 223] width 106 height 67
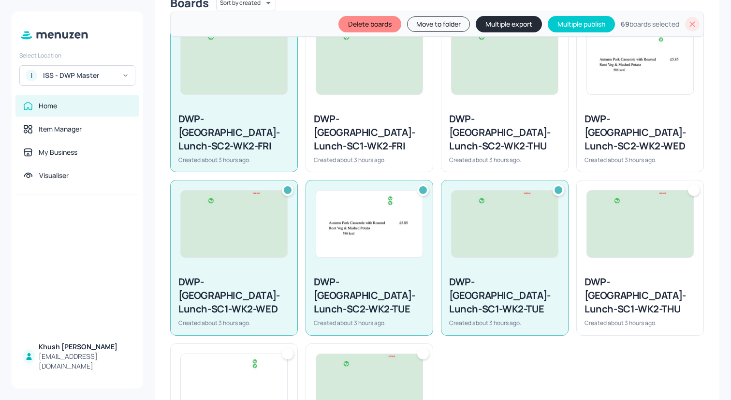
click at [612, 220] on img at bounding box center [640, 223] width 106 height 67
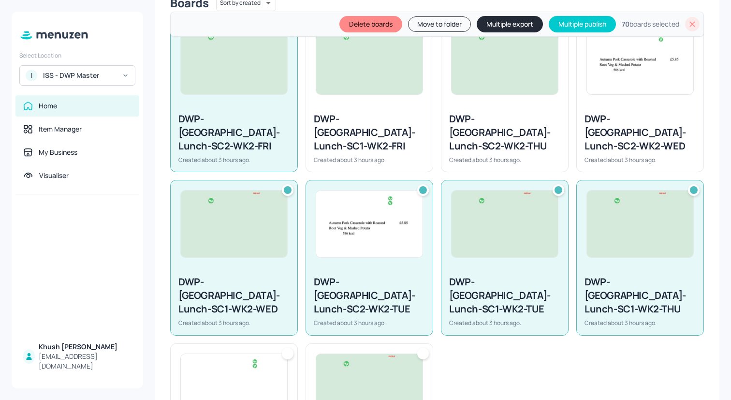
click at [615, 155] on div "DWP-[GEOGRAPHIC_DATA]-Lunch-SC2-WK2-WED Created about 3 hours ago." at bounding box center [640, 137] width 127 height 67
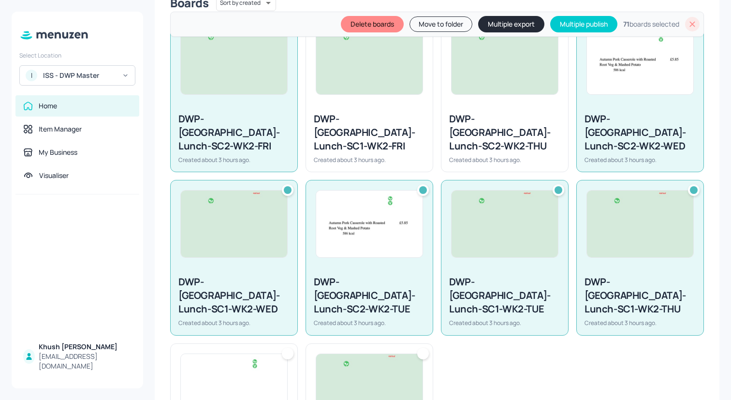
click at [514, 156] on div "Created about 3 hours ago." at bounding box center [504, 160] width 111 height 8
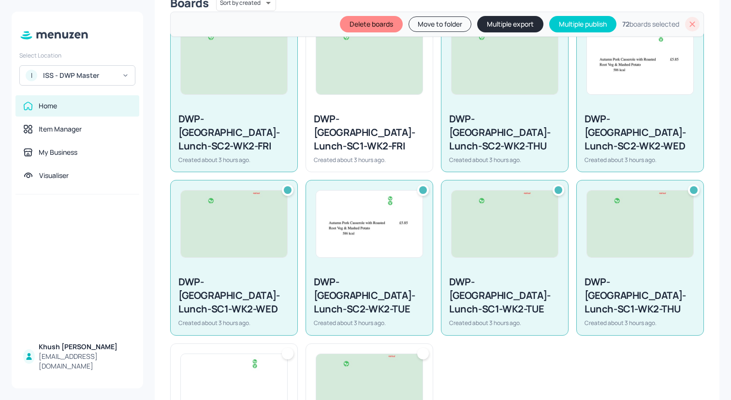
click at [397, 130] on div "DWP-[GEOGRAPHIC_DATA]-Lunch-SC1-WK2-FRI" at bounding box center [369, 132] width 111 height 41
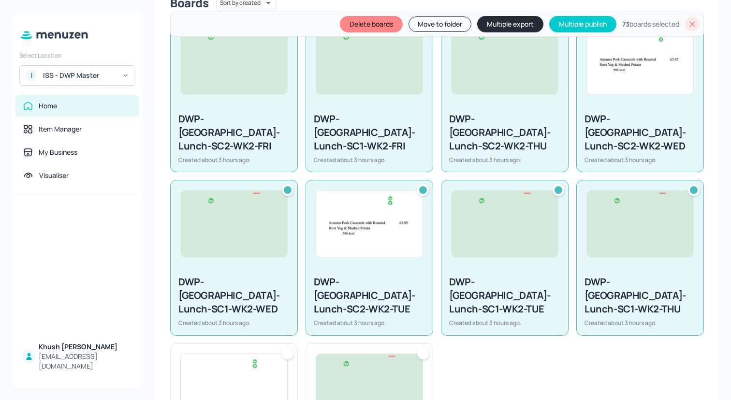
scroll to position [373, 0]
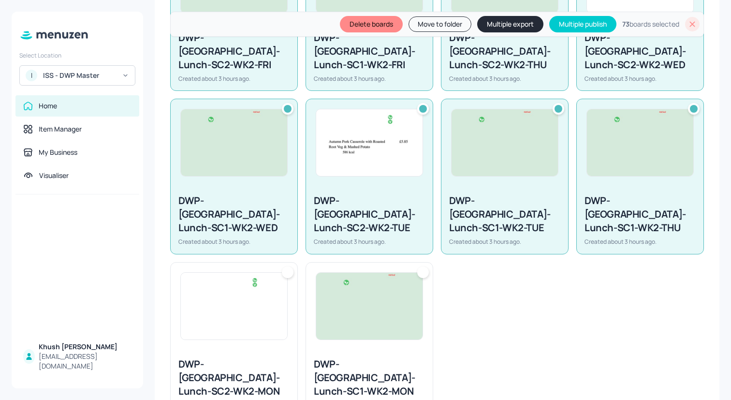
click at [248, 284] on img at bounding box center [234, 306] width 106 height 67
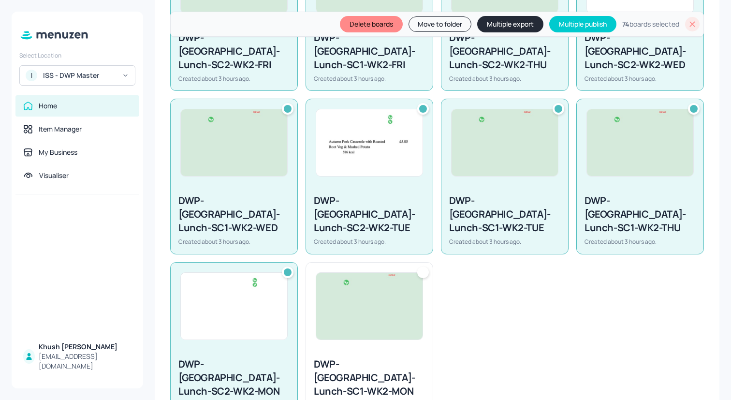
click at [409, 289] on img at bounding box center [369, 306] width 106 height 67
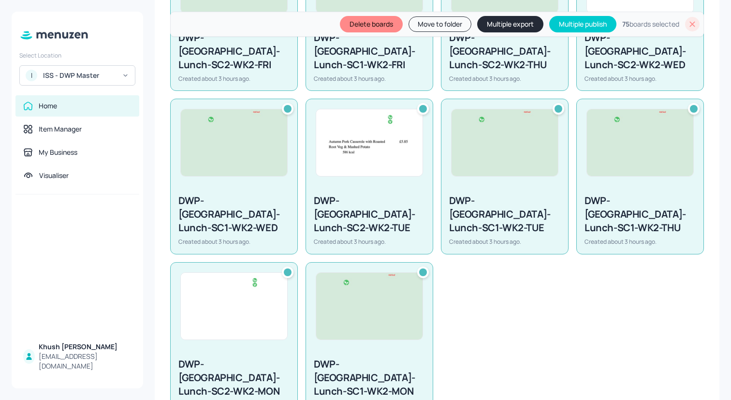
scroll to position [0, 0]
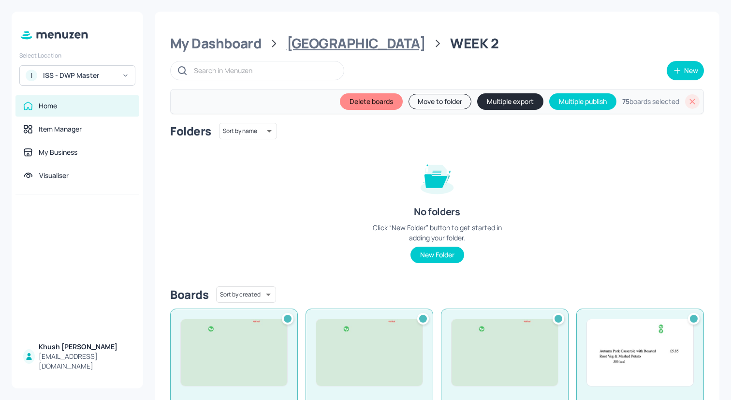
click at [311, 44] on div "[GEOGRAPHIC_DATA]" at bounding box center [356, 43] width 139 height 17
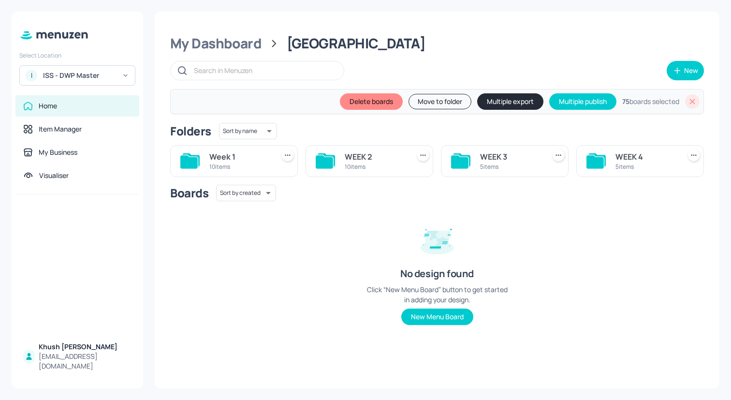
click at [502, 159] on div "WEEK 3" at bounding box center [510, 157] width 61 height 12
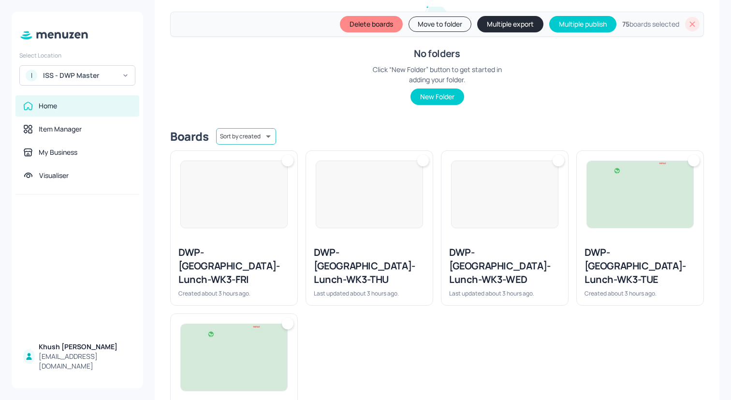
scroll to position [223, 0]
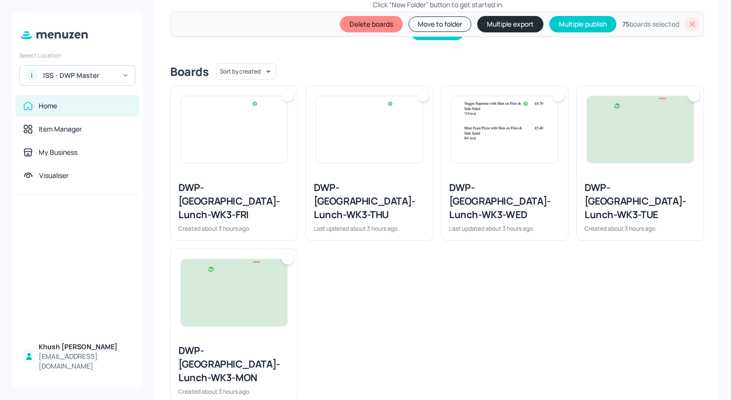
click at [258, 241] on div "DWP-[GEOGRAPHIC_DATA]-Lunch-WK3-MON Created about 3 hours ago." at bounding box center [229, 322] width 135 height 163
click at [258, 276] on img at bounding box center [234, 292] width 106 height 67
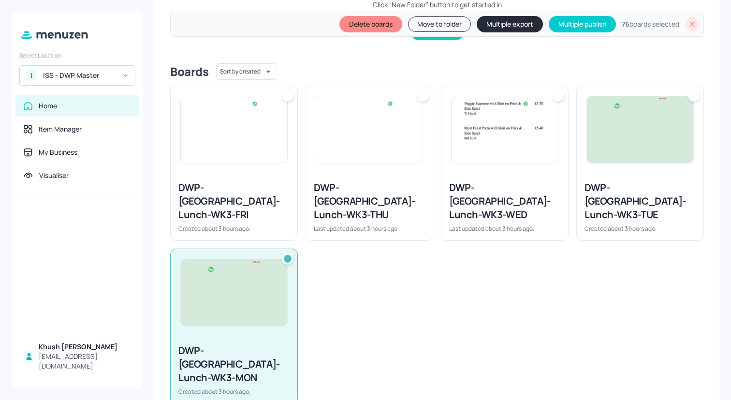
click at [262, 190] on div "DWP-[GEOGRAPHIC_DATA]-Lunch-WK3-FRI" at bounding box center [233, 201] width 111 height 41
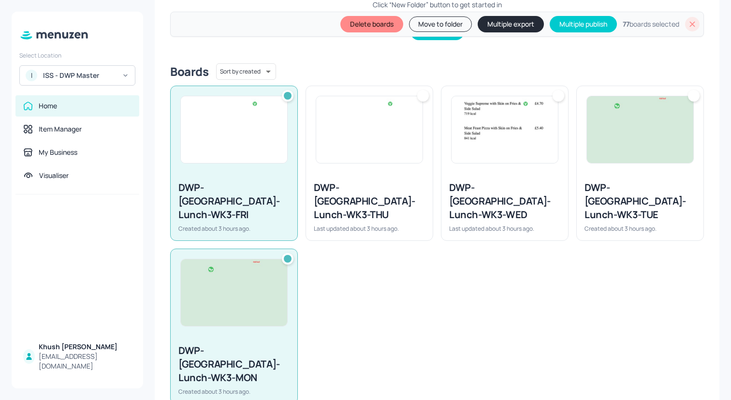
click at [348, 190] on div "DWP-[GEOGRAPHIC_DATA]-Lunch-WK3-THU" at bounding box center [369, 201] width 111 height 41
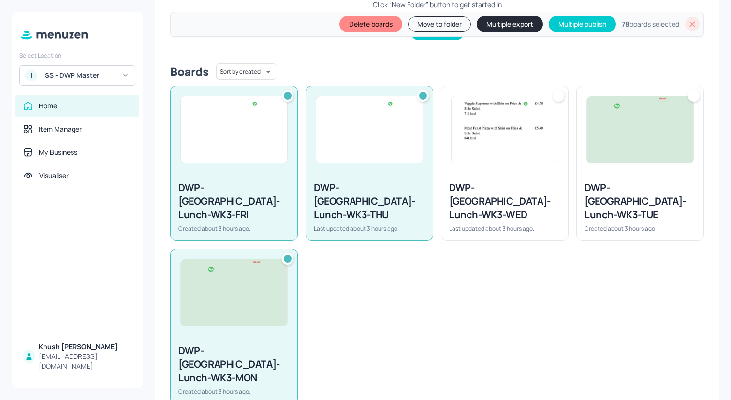
click at [466, 175] on div "DWP-[GEOGRAPHIC_DATA]-Lunch-WK3-WED Last updated about 3 hours ago." at bounding box center [504, 206] width 127 height 67
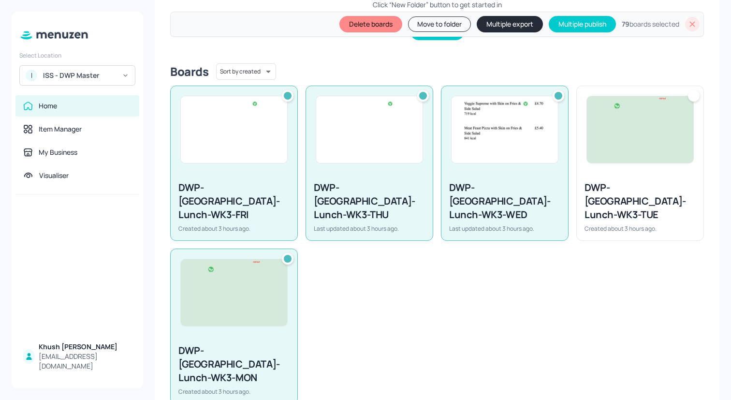
click at [626, 160] on img at bounding box center [640, 129] width 106 height 67
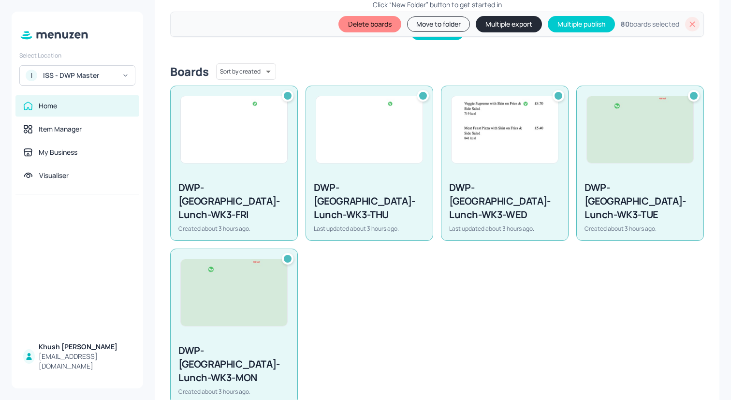
scroll to position [0, 0]
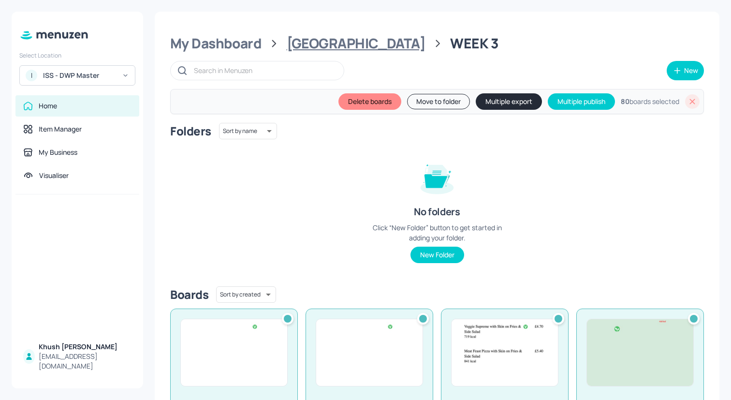
click at [312, 40] on div "[GEOGRAPHIC_DATA]" at bounding box center [356, 43] width 139 height 17
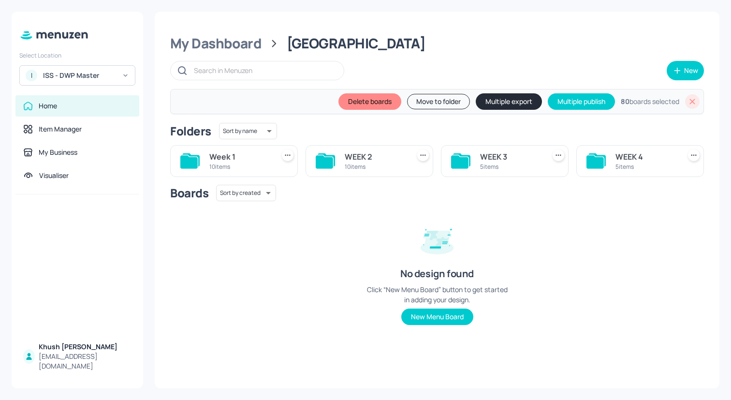
click at [613, 165] on div "WEEK 4 5 items" at bounding box center [640, 161] width 128 height 32
click at [628, 164] on div "5 items" at bounding box center [645, 166] width 61 height 8
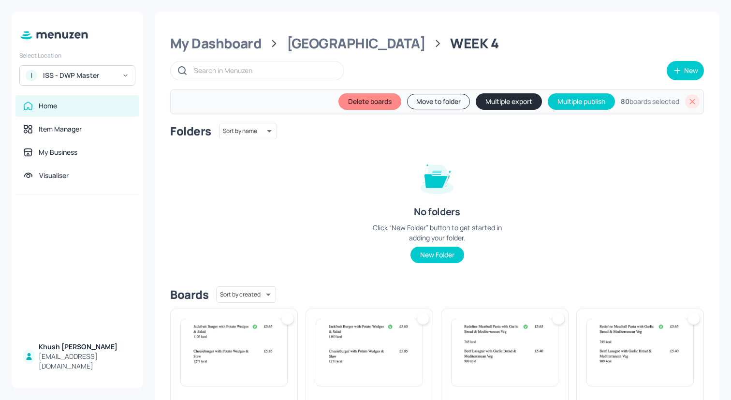
scroll to position [223, 0]
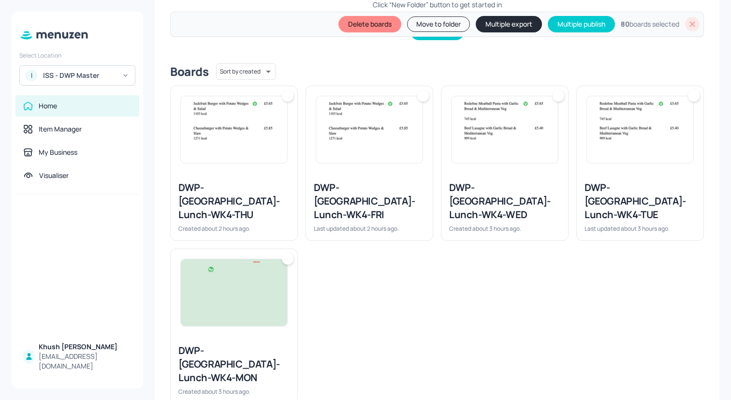
click at [231, 268] on img at bounding box center [234, 292] width 106 height 67
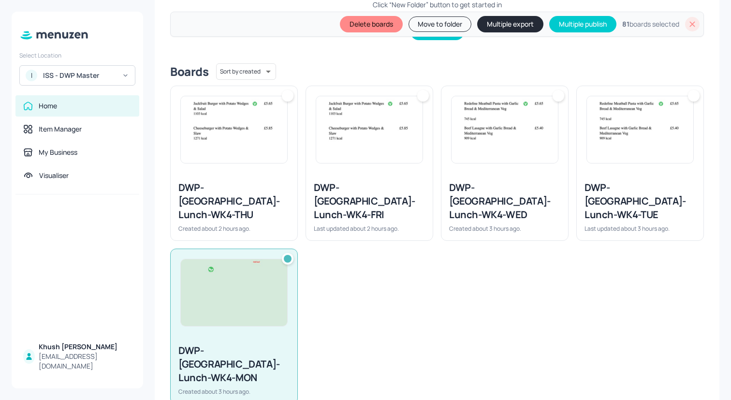
click at [270, 184] on div "DWP-[GEOGRAPHIC_DATA]-Lunch-WK4-THU" at bounding box center [233, 201] width 111 height 41
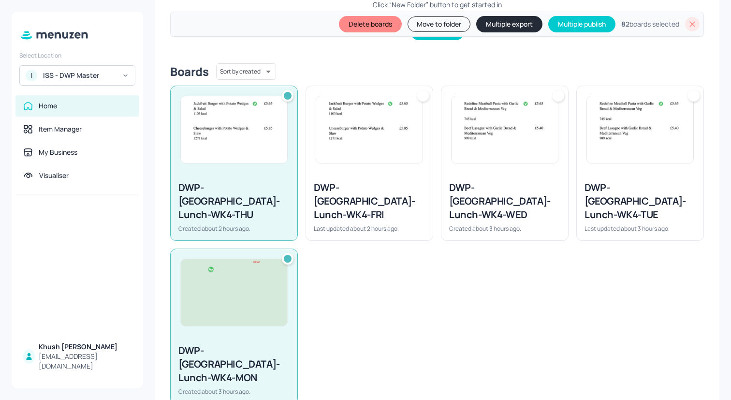
click at [443, 190] on div "DWP-[GEOGRAPHIC_DATA]-Lunch-WK4-WED Created about 3 hours ago." at bounding box center [504, 206] width 127 height 67
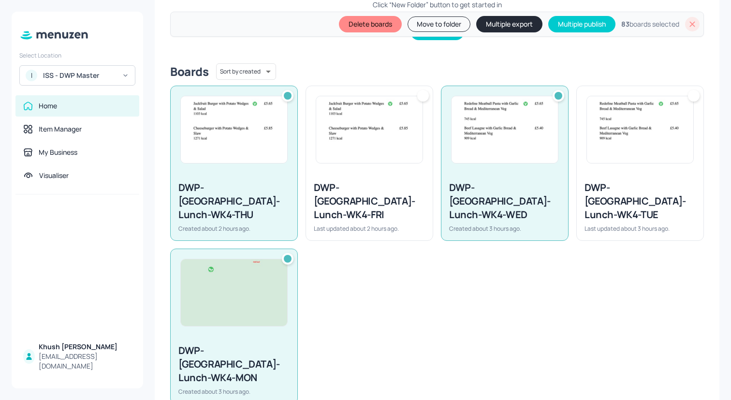
click at [641, 187] on div "DWP-[GEOGRAPHIC_DATA]-Lunch-WK4-TUE" at bounding box center [639, 201] width 111 height 41
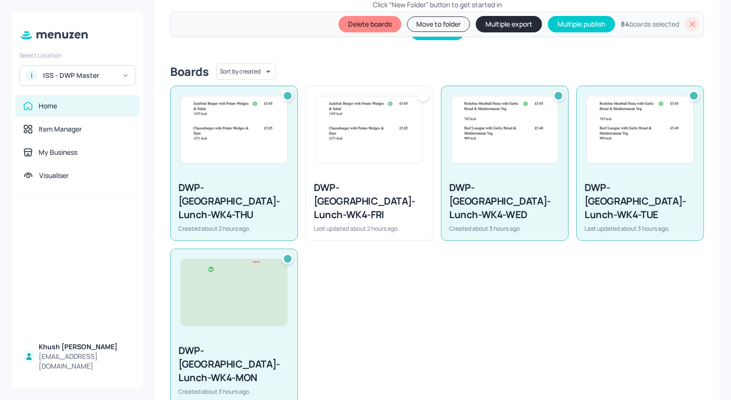
click at [441, 176] on div "DWP-[GEOGRAPHIC_DATA]-Lunch-WK4-WED Created about 3 hours ago." at bounding box center [504, 206] width 127 height 67
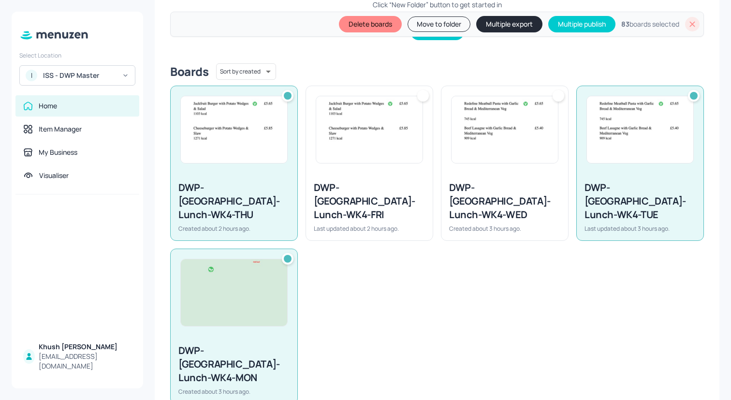
click at [395, 176] on div "DWP-[GEOGRAPHIC_DATA]-Lunch-WK4-FRI Last updated about 2 hours ago." at bounding box center [369, 206] width 127 height 67
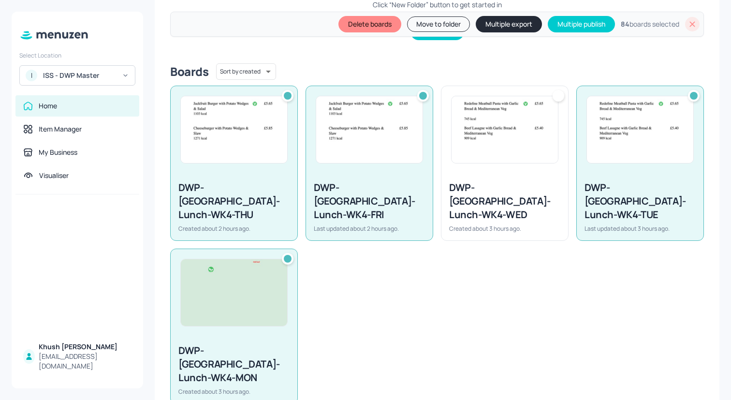
click at [486, 176] on div "DWP-[GEOGRAPHIC_DATA]-Lunch-WK4-WED Created about 3 hours ago." at bounding box center [504, 206] width 127 height 67
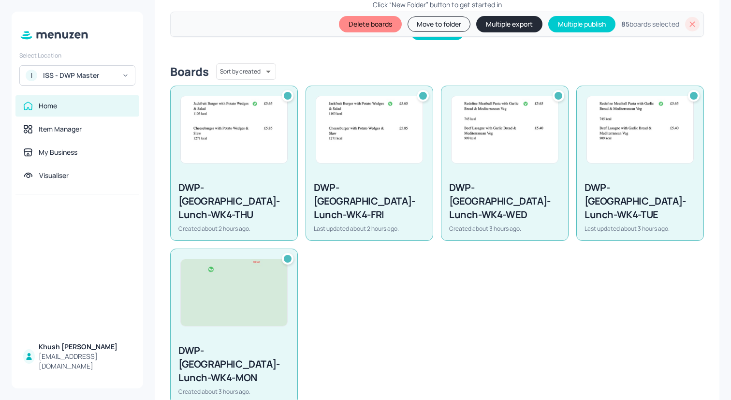
scroll to position [0, 0]
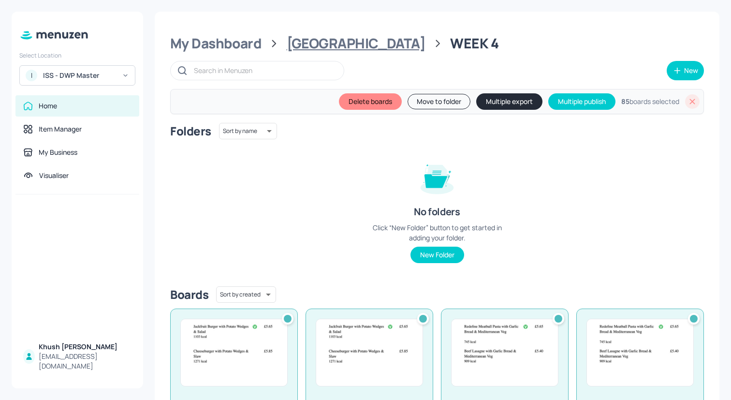
click at [292, 41] on div "[GEOGRAPHIC_DATA]" at bounding box center [356, 43] width 139 height 17
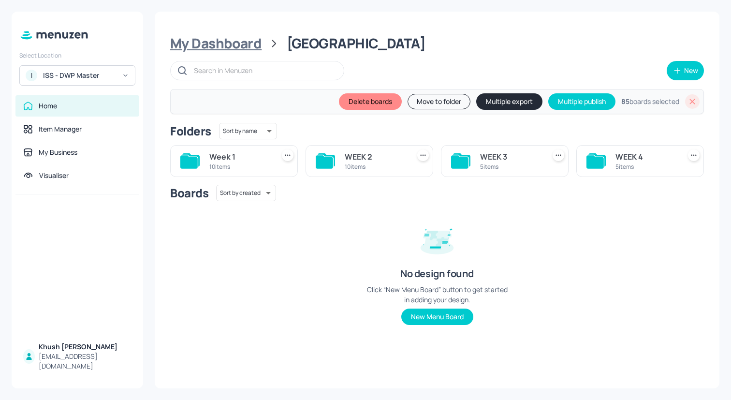
click at [218, 45] on div "My Dashboard" at bounding box center [215, 43] width 91 height 17
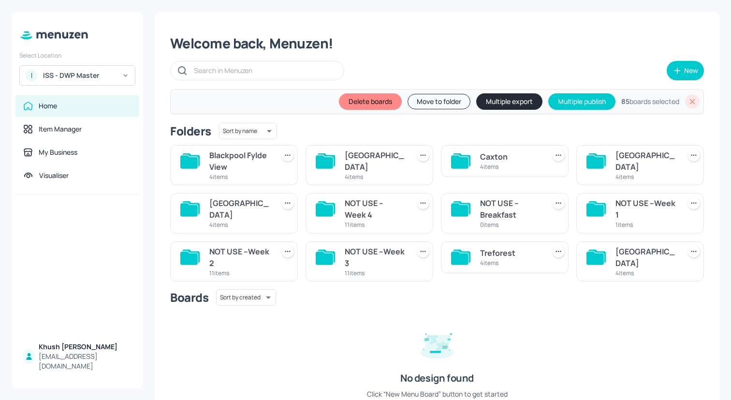
click at [490, 253] on div "Treforest" at bounding box center [510, 253] width 61 height 12
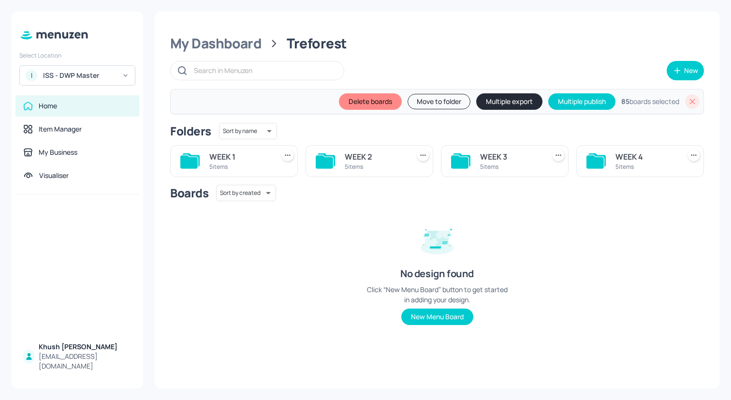
click at [250, 161] on div "WEEK 1" at bounding box center [239, 157] width 61 height 12
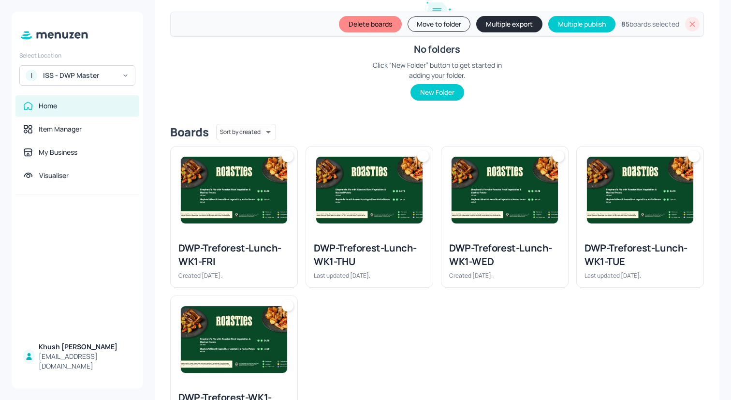
scroll to position [188, 0]
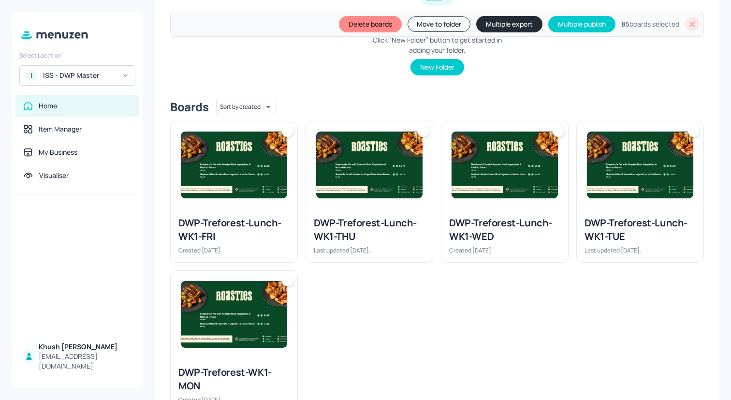
click at [226, 316] on img at bounding box center [234, 314] width 106 height 67
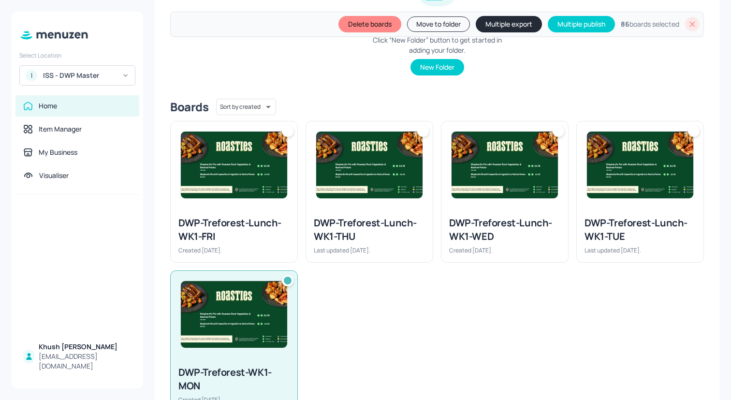
click at [232, 258] on div "DWP-Treforest-Lunch-WK1-FRI Created [DATE]." at bounding box center [234, 235] width 127 height 54
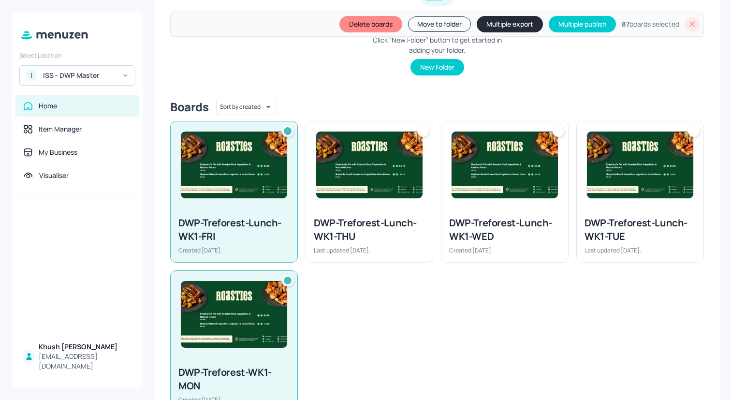
click at [415, 230] on div "DWP-Treforest-Lunch-WK1-THU" at bounding box center [369, 229] width 111 height 27
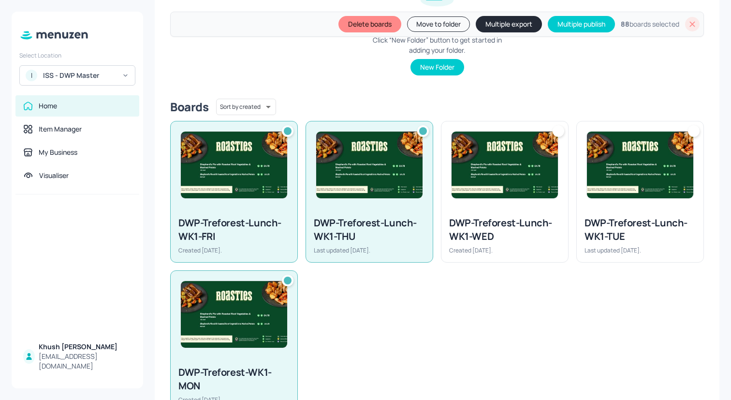
click at [503, 217] on div "DWP-Treforest-Lunch-WK1-WED" at bounding box center [504, 229] width 111 height 27
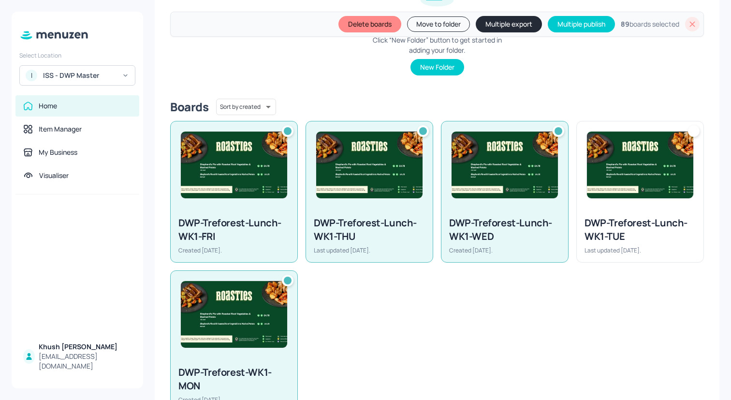
click at [689, 204] on div at bounding box center [640, 164] width 127 height 87
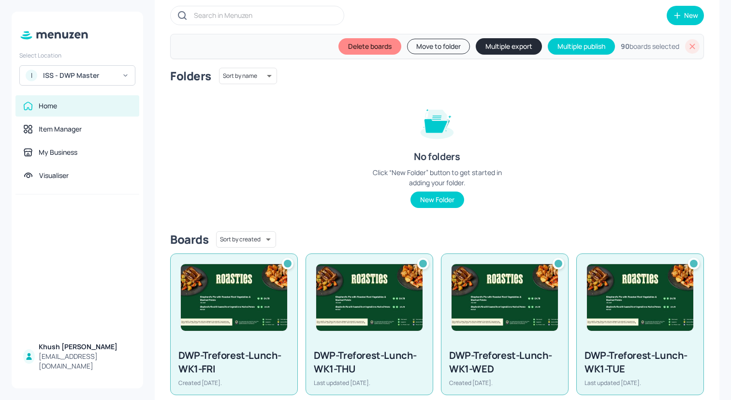
scroll to position [0, 0]
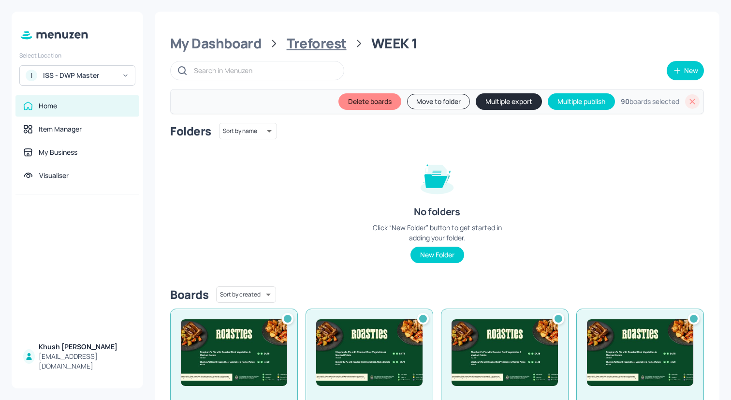
click at [327, 48] on div "Treforest" at bounding box center [317, 43] width 60 height 17
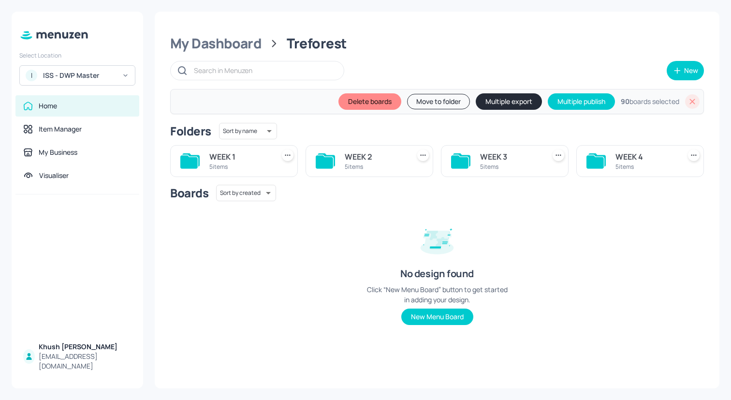
click at [365, 158] on div "WEEK 2" at bounding box center [375, 157] width 61 height 12
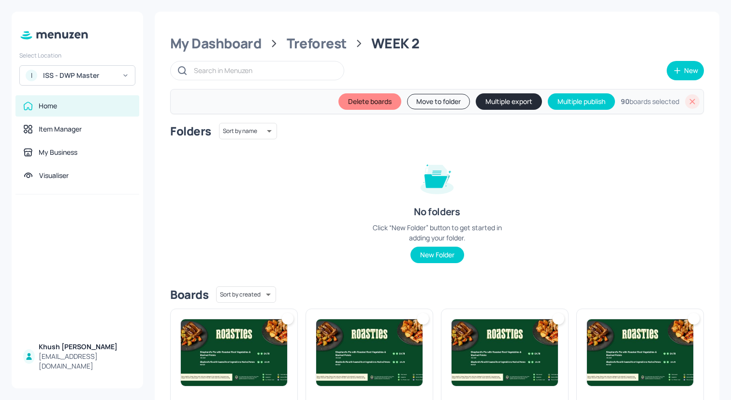
scroll to position [223, 0]
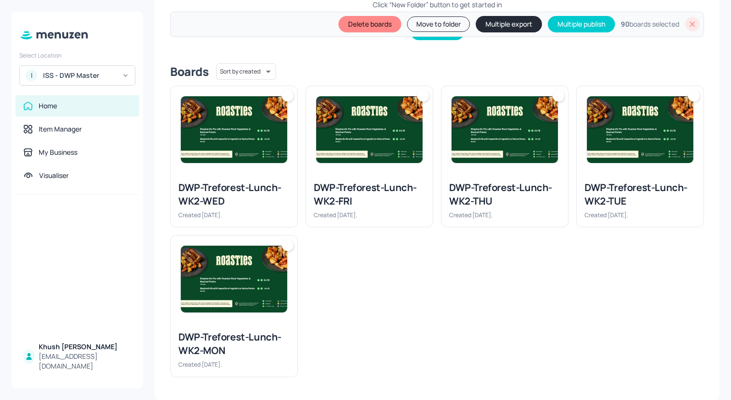
click at [268, 292] on img at bounding box center [234, 279] width 106 height 67
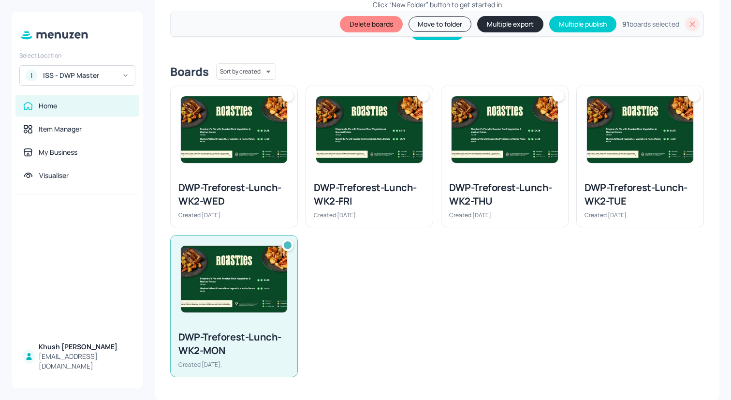
click at [266, 188] on div "DWP-Treforest-Lunch-WK2-WED" at bounding box center [233, 194] width 111 height 27
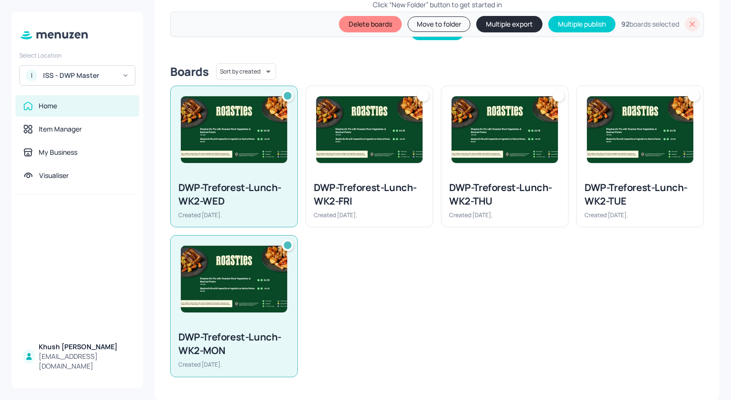
click at [443, 188] on div "DWP-Treforest-Lunch-WK2-THU Created [DATE]." at bounding box center [504, 200] width 127 height 54
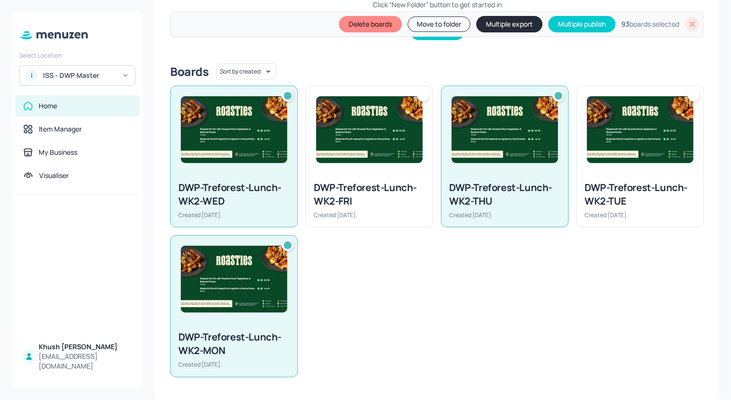
click at [375, 170] on div at bounding box center [369, 129] width 127 height 87
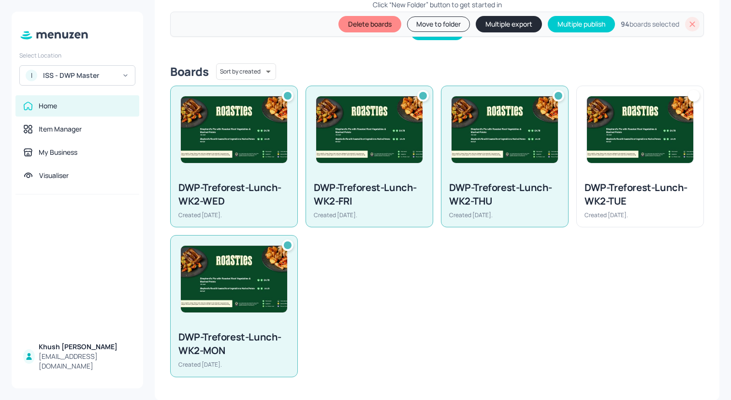
click at [614, 167] on div at bounding box center [640, 129] width 127 height 87
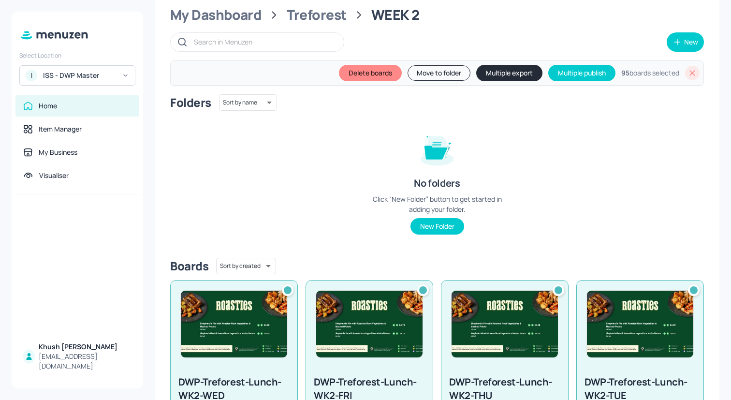
scroll to position [0, 0]
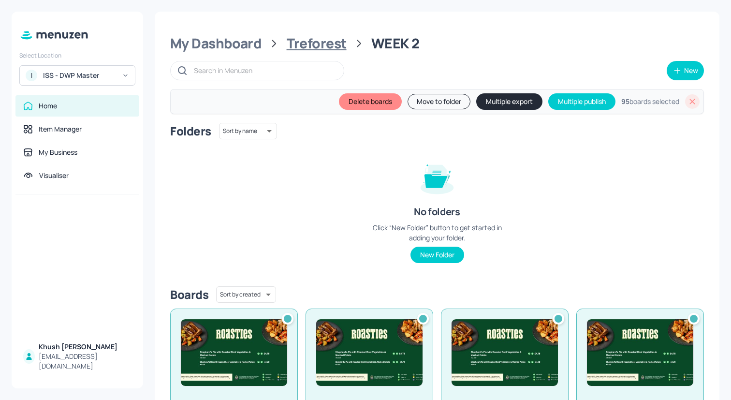
click at [331, 47] on div "Treforest" at bounding box center [317, 43] width 60 height 17
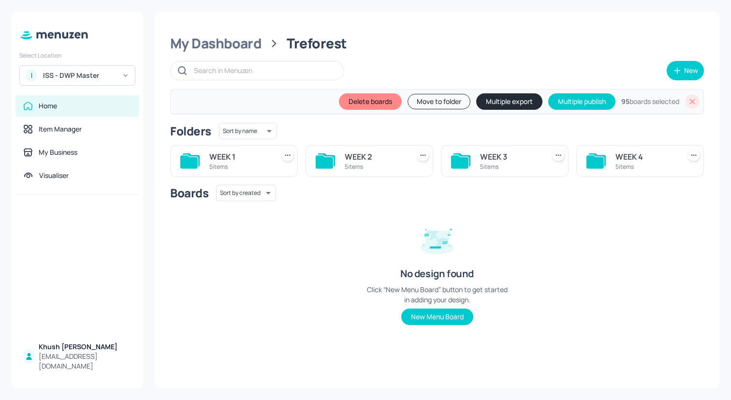
click at [506, 166] on div "5 items" at bounding box center [510, 166] width 61 height 8
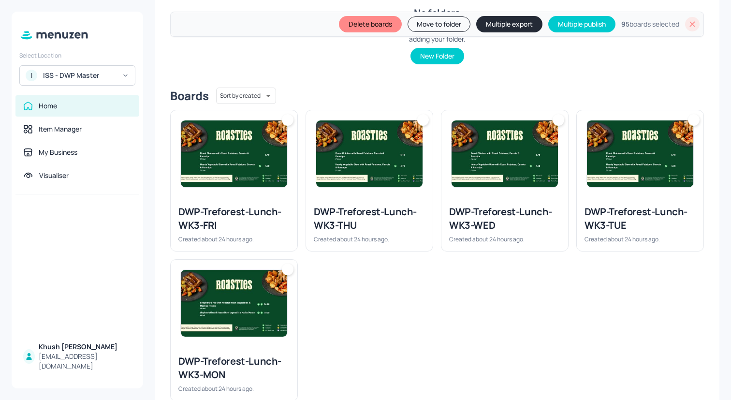
scroll to position [223, 0]
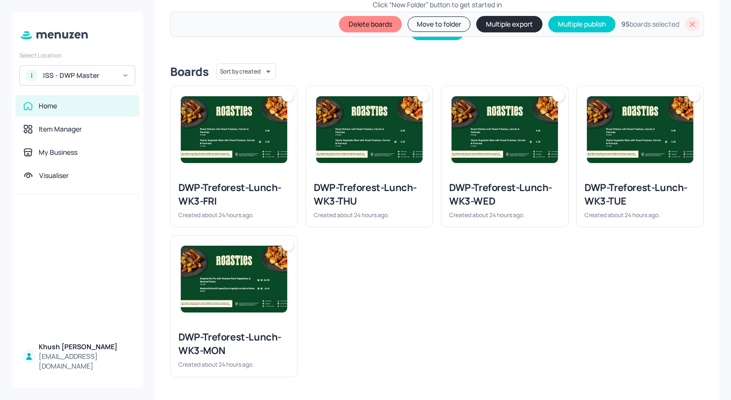
click at [270, 307] on img at bounding box center [234, 279] width 106 height 67
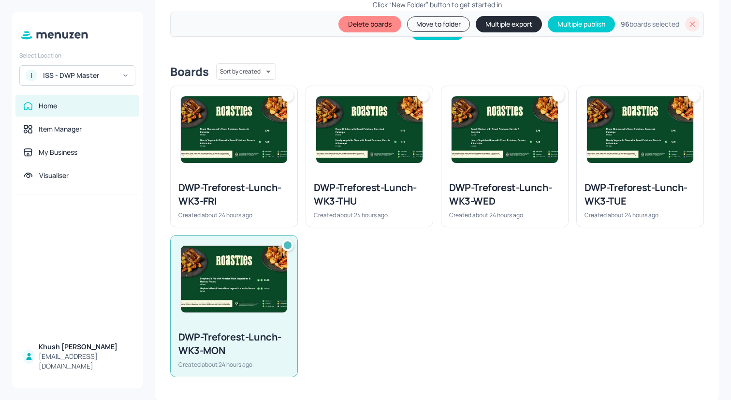
click at [270, 199] on div "DWP-Treforest-Lunch-WK3-FRI" at bounding box center [233, 194] width 111 height 27
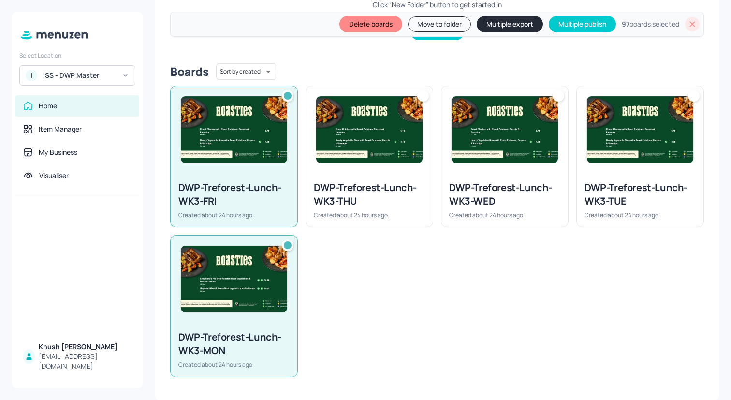
click at [391, 199] on div "DWP-Treforest-Lunch-WK3-THU" at bounding box center [369, 194] width 111 height 27
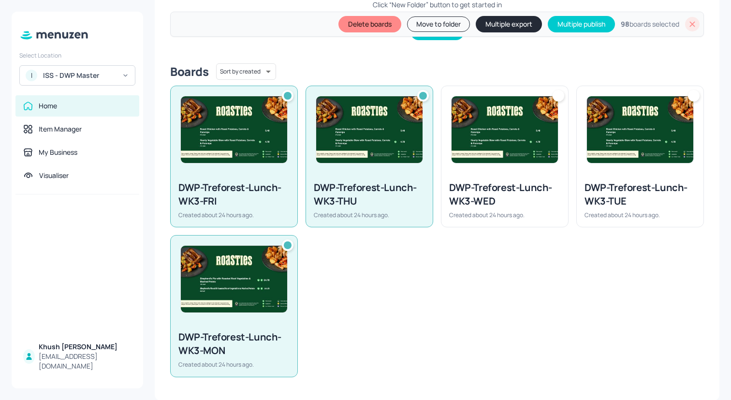
click at [475, 174] on div "DWP-Treforest-Lunch-WK3-WED Created about 24 hours ago." at bounding box center [504, 200] width 127 height 54
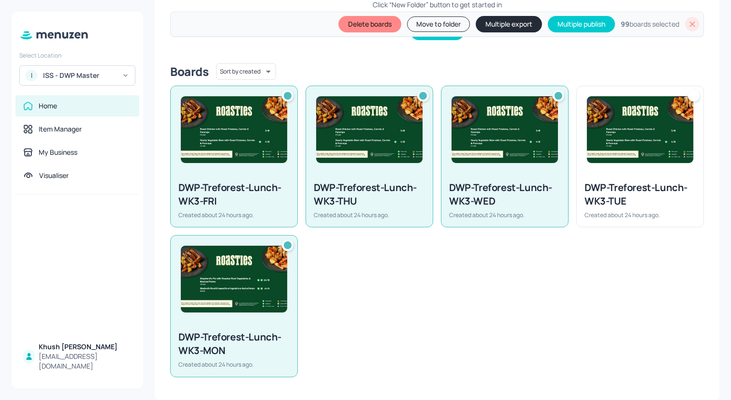
click at [578, 171] on div at bounding box center [640, 129] width 127 height 87
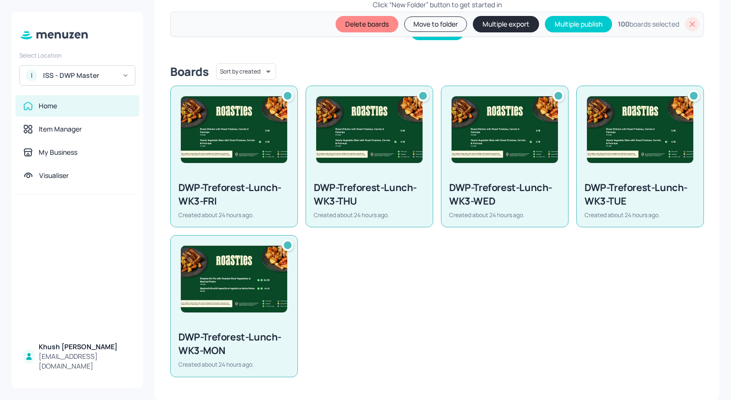
scroll to position [0, 0]
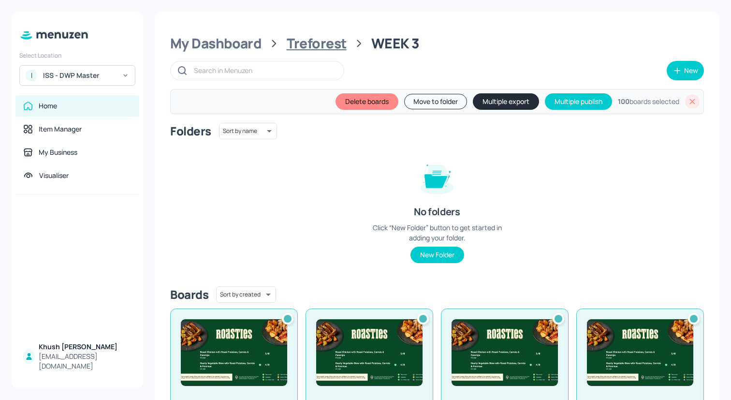
click at [330, 35] on div "Treforest" at bounding box center [317, 43] width 60 height 17
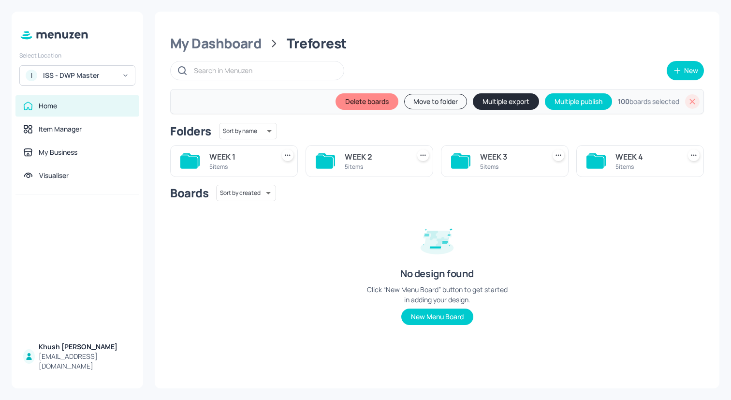
click at [620, 159] on div "WEEK 4" at bounding box center [645, 157] width 61 height 12
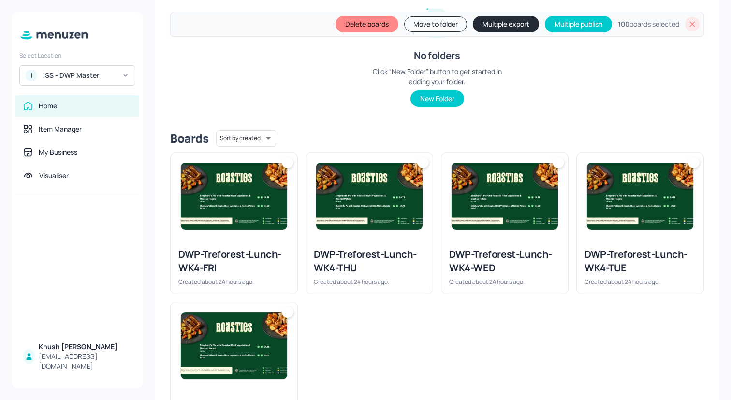
scroll to position [223, 0]
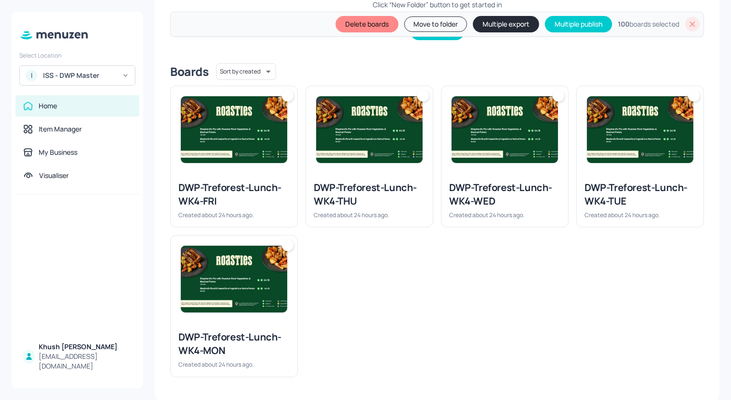
click at [288, 261] on div at bounding box center [234, 278] width 127 height 87
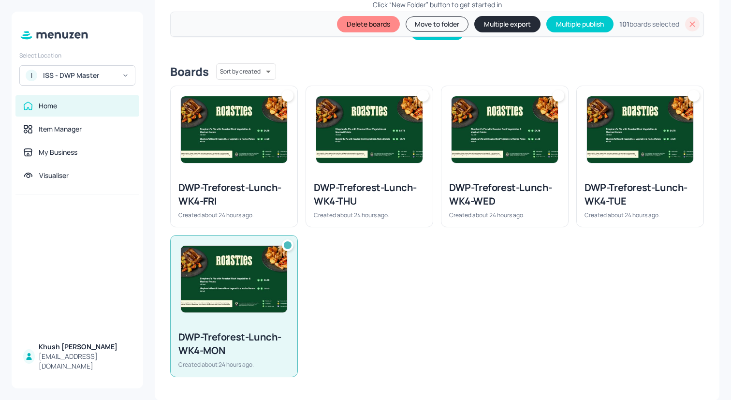
click at [282, 210] on div "DWP-Treforest-Lunch-WK4-FRI Created about 24 hours ago." at bounding box center [234, 200] width 127 height 54
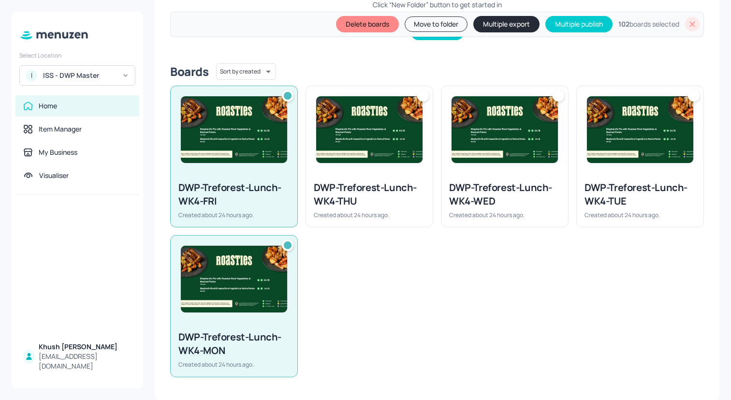
click at [388, 210] on div "DWP-Treforest-Lunch-WK4-THU Created about 24 hours ago." at bounding box center [369, 200] width 127 height 54
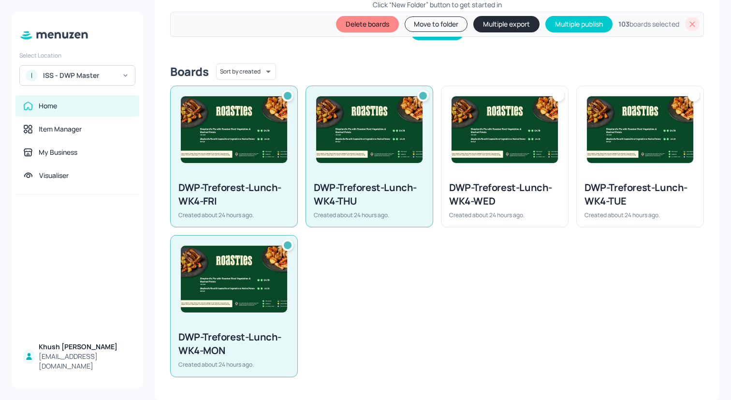
click at [525, 205] on div "DWP-Treforest-Lunch-WK4-WED" at bounding box center [504, 194] width 111 height 27
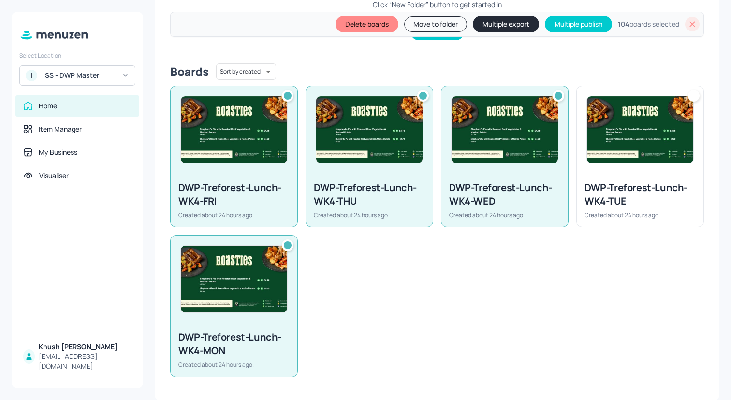
click at [603, 205] on div "DWP-Treforest-Lunch-WK4-TUE" at bounding box center [639, 194] width 111 height 27
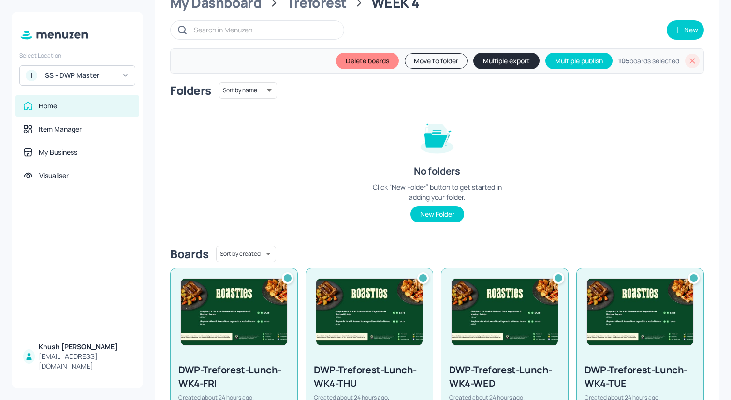
scroll to position [0, 0]
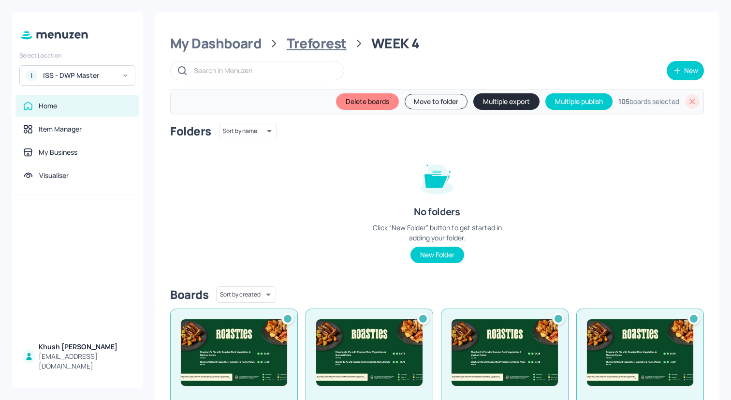
click at [311, 44] on div "Treforest" at bounding box center [317, 43] width 60 height 17
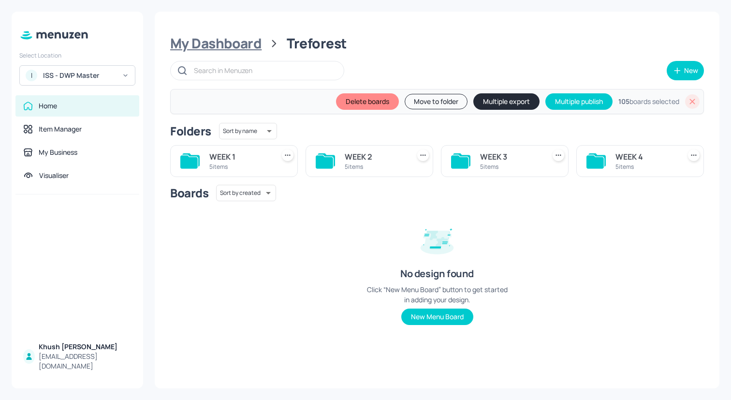
click at [255, 45] on div "My Dashboard" at bounding box center [215, 43] width 91 height 17
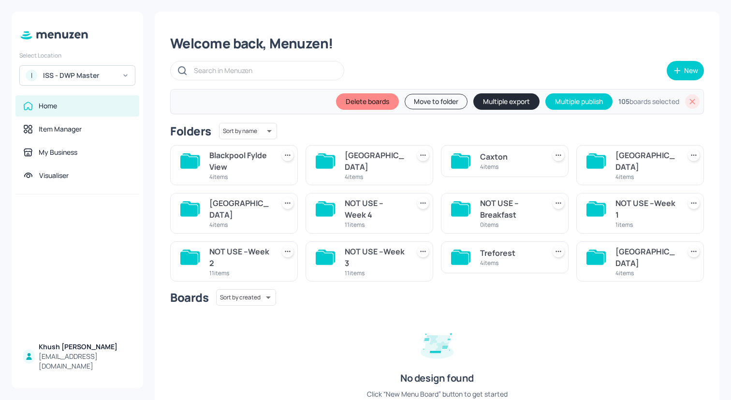
click at [615, 253] on div "[GEOGRAPHIC_DATA]" at bounding box center [645, 257] width 61 height 23
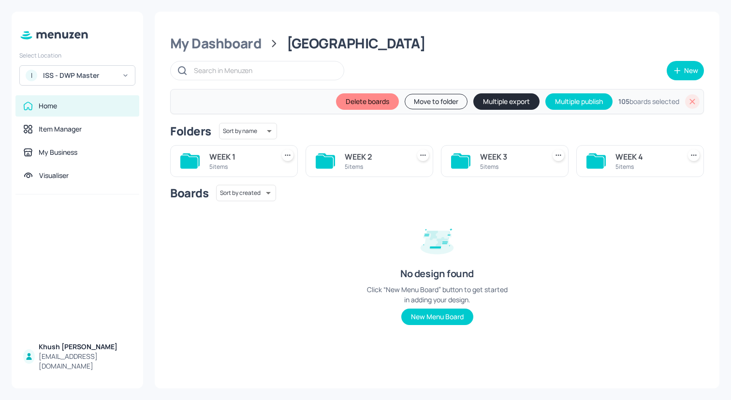
click at [229, 164] on div "5 items" at bounding box center [239, 166] width 61 height 8
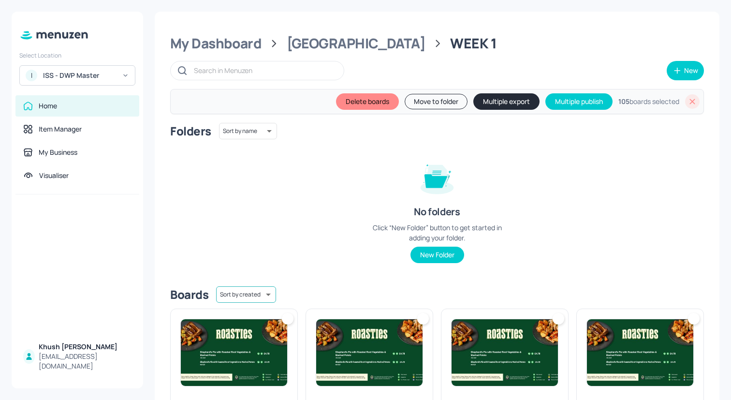
click at [250, 293] on body "Select Location I ISS - DWP Master Home Item Manager My Business Visualiser Khu…" at bounding box center [365, 200] width 731 height 400
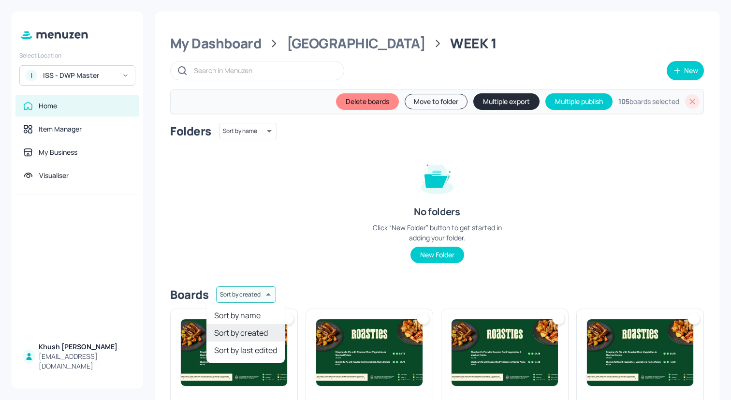
click at [250, 292] on div at bounding box center [365, 200] width 731 height 400
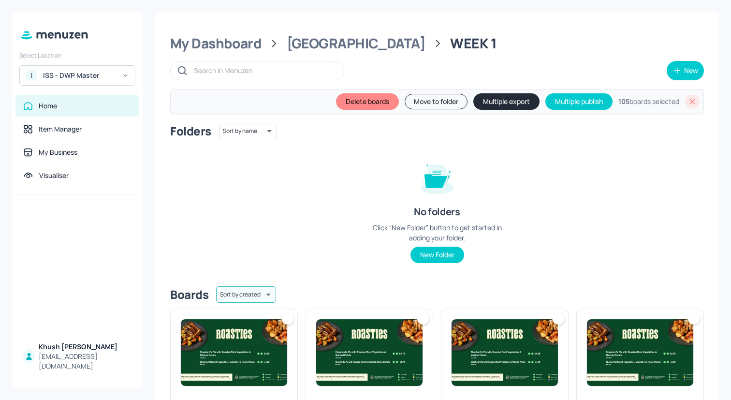
click at [260, 330] on img at bounding box center [234, 352] width 106 height 67
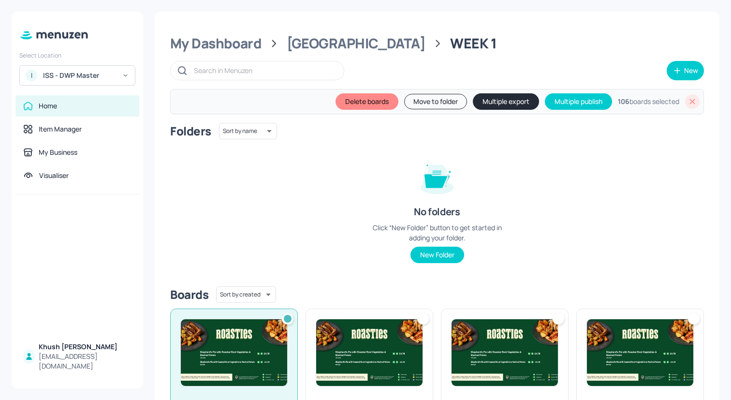
click at [323, 341] on img at bounding box center [369, 352] width 106 height 67
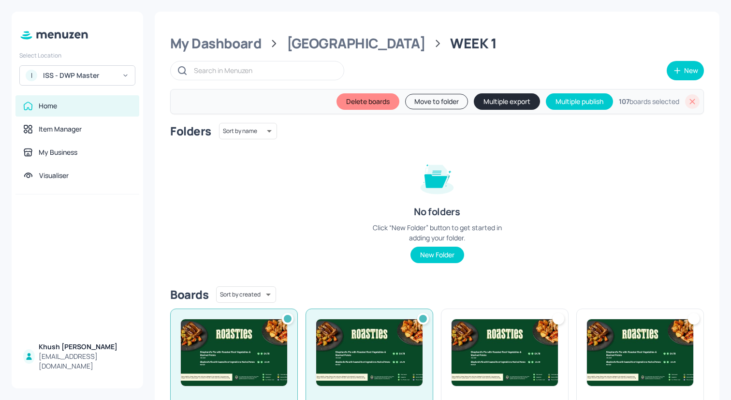
click at [439, 341] on div "DWP-[GEOGRAPHIC_DATA]-Lunch-WK1-WED Created [DATE]." at bounding box center [500, 382] width 135 height 163
click at [607, 341] on img at bounding box center [640, 352] width 106 height 67
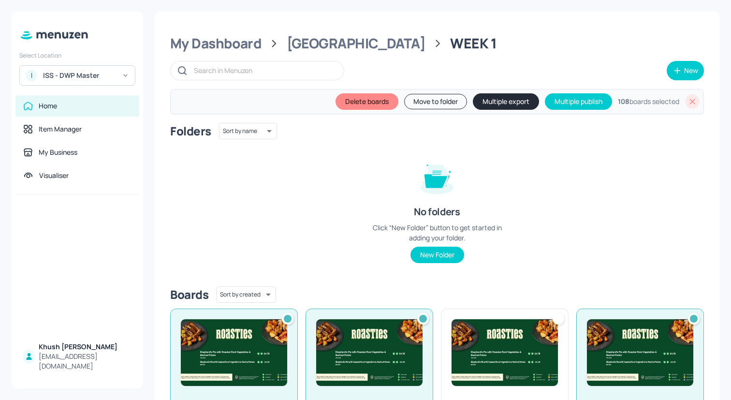
click at [517, 348] on img at bounding box center [505, 352] width 106 height 67
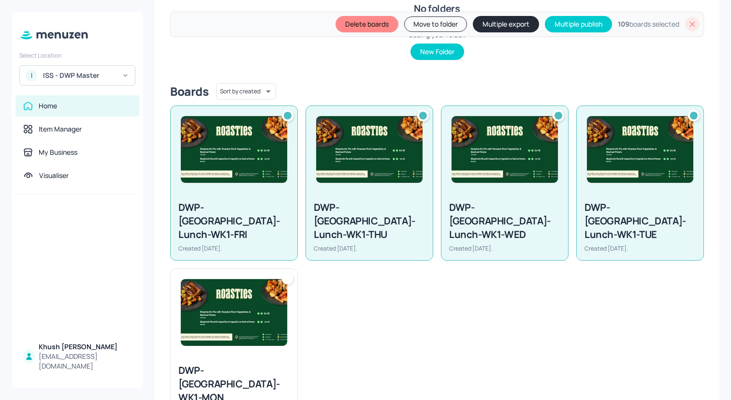
scroll to position [209, 0]
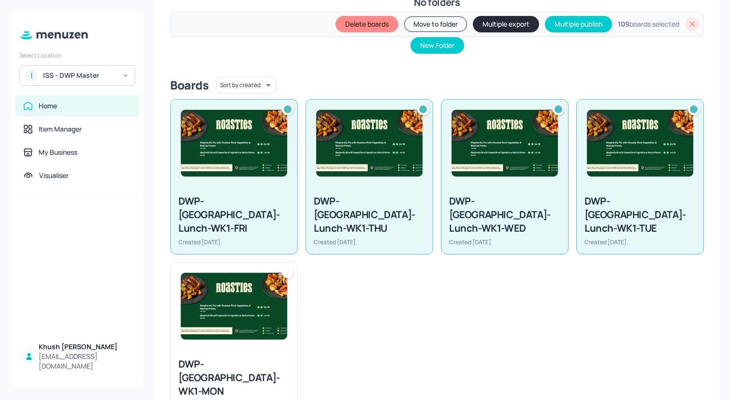
click at [241, 315] on img at bounding box center [234, 306] width 106 height 67
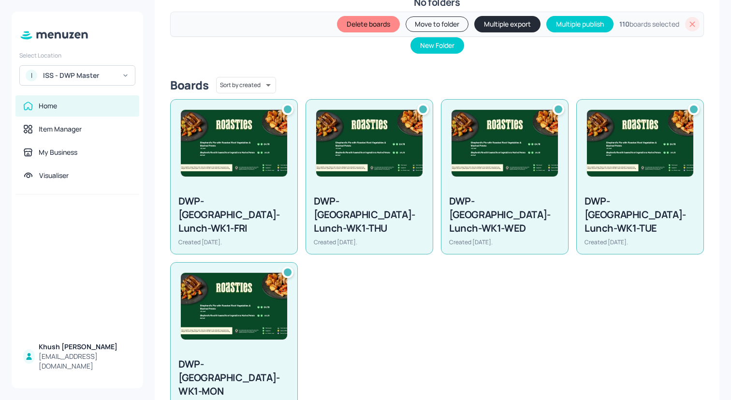
scroll to position [0, 0]
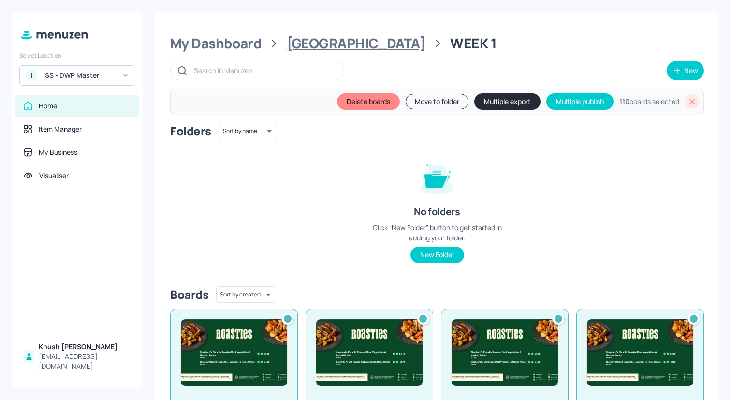
click at [301, 46] on div "[GEOGRAPHIC_DATA]" at bounding box center [356, 43] width 139 height 17
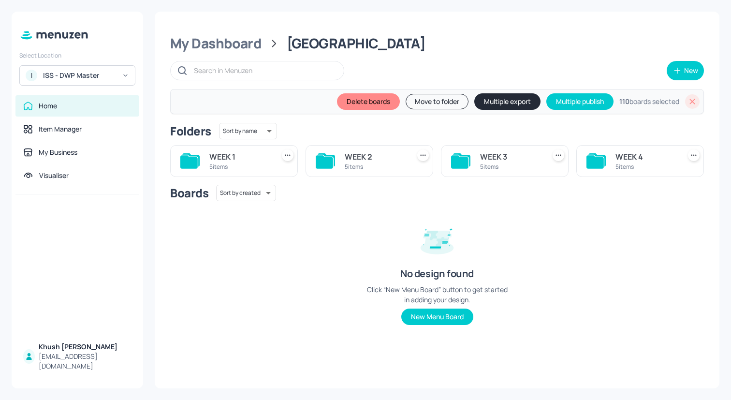
click at [331, 158] on icon at bounding box center [324, 161] width 17 height 13
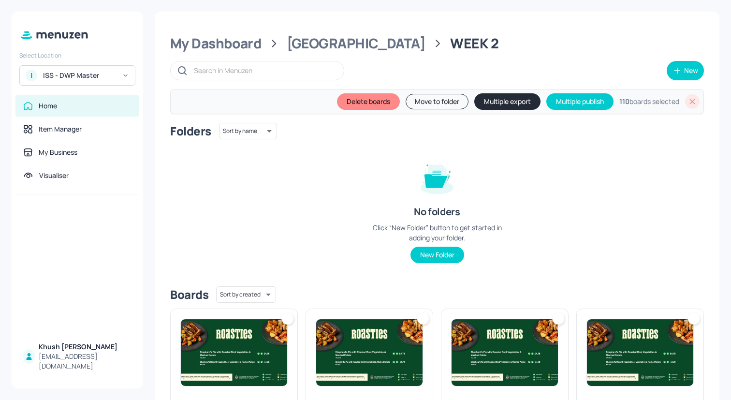
scroll to position [223, 0]
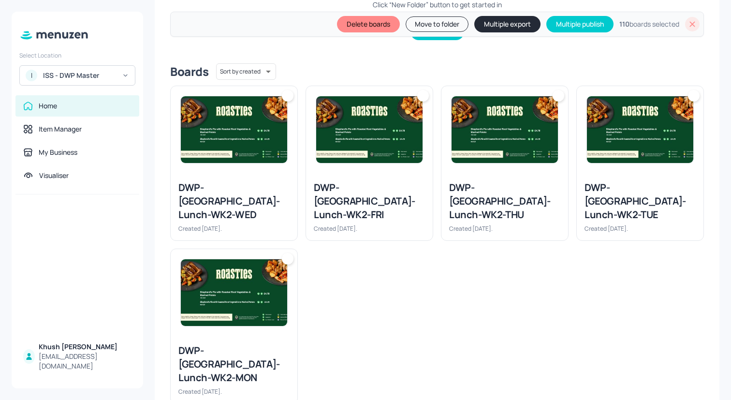
click at [234, 278] on img at bounding box center [234, 292] width 106 height 67
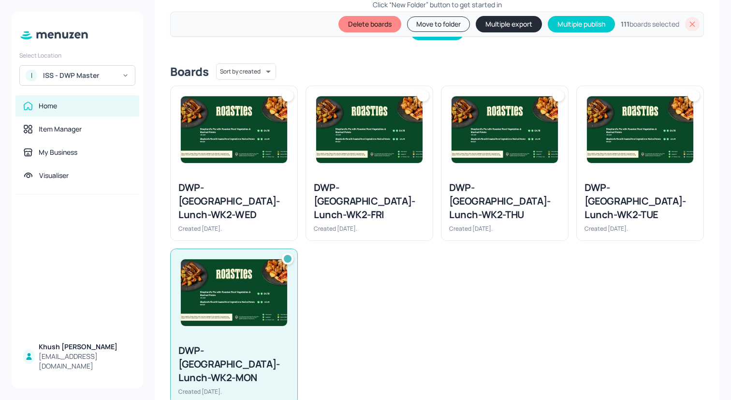
click at [248, 176] on div "DWP-[GEOGRAPHIC_DATA]-Lunch-WK2-WED Created [DATE]." at bounding box center [234, 206] width 127 height 67
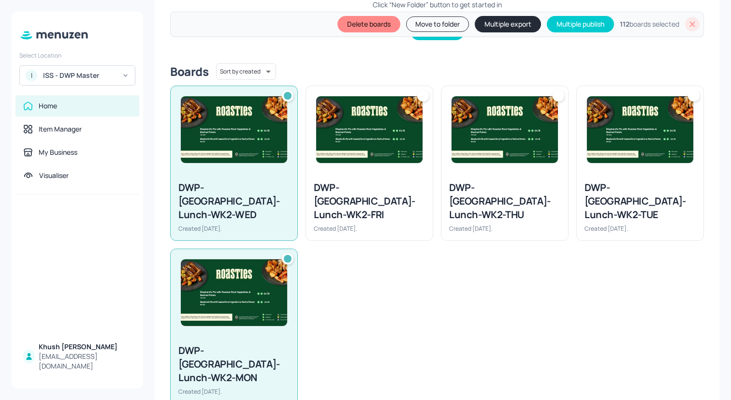
click at [401, 186] on div "DWP-[GEOGRAPHIC_DATA]-Lunch-WK2-FRI" at bounding box center [369, 201] width 111 height 41
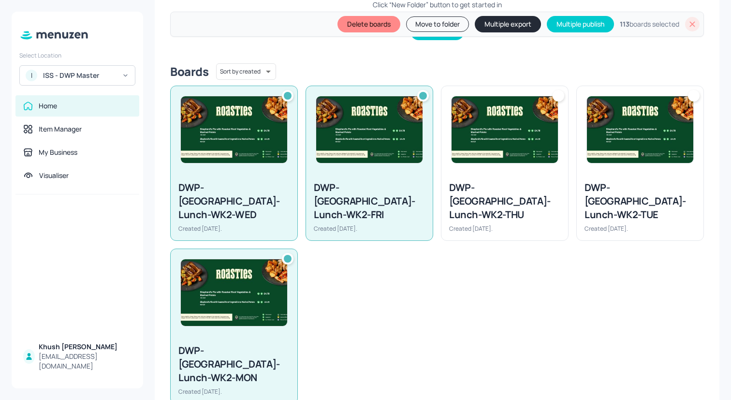
click at [472, 181] on div "DWP-[GEOGRAPHIC_DATA]-Lunch-WK2-THU" at bounding box center [504, 201] width 111 height 41
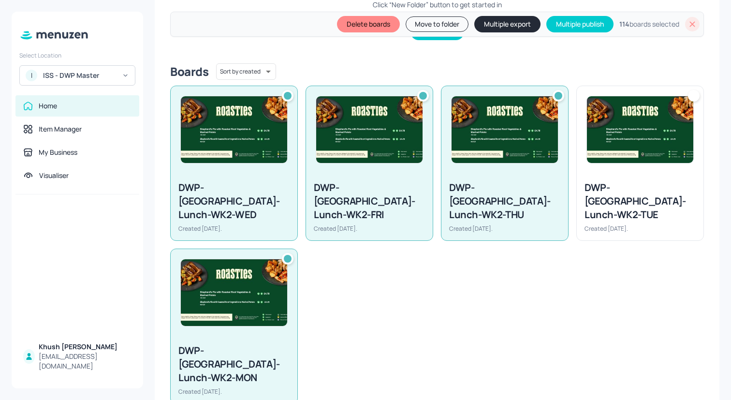
click at [619, 181] on div "DWP-[GEOGRAPHIC_DATA]-Lunch-WK2-TUE" at bounding box center [639, 201] width 111 height 41
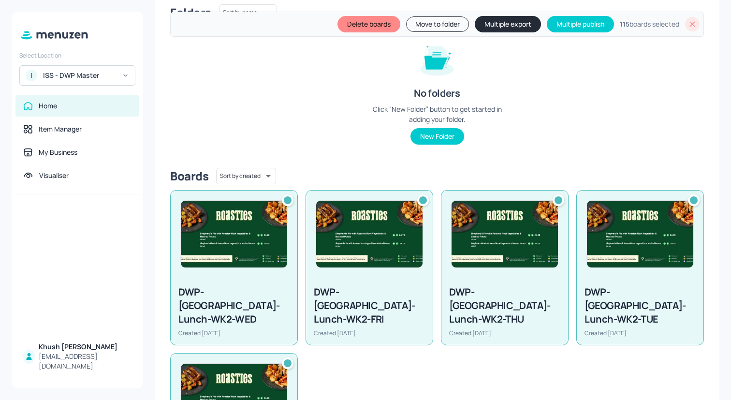
scroll to position [0, 0]
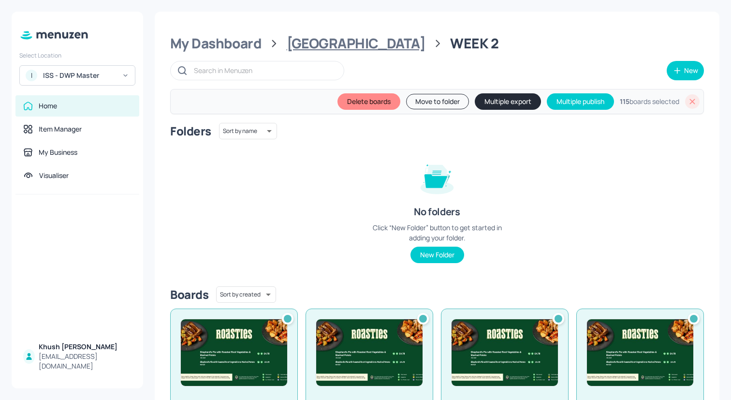
click at [302, 49] on div "[GEOGRAPHIC_DATA]" at bounding box center [356, 43] width 139 height 17
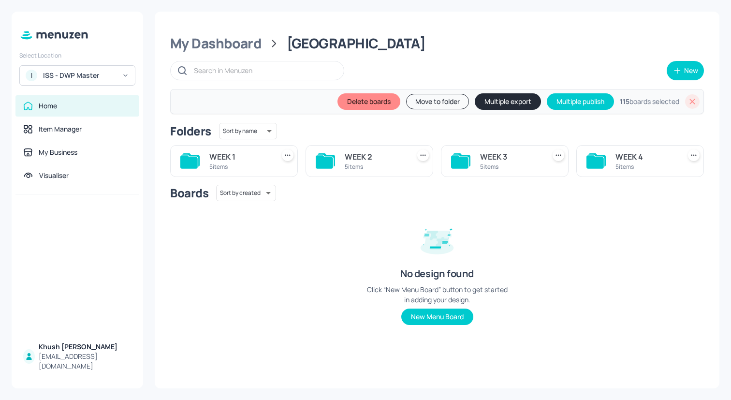
click at [490, 159] on div "WEEK 3" at bounding box center [510, 157] width 61 height 12
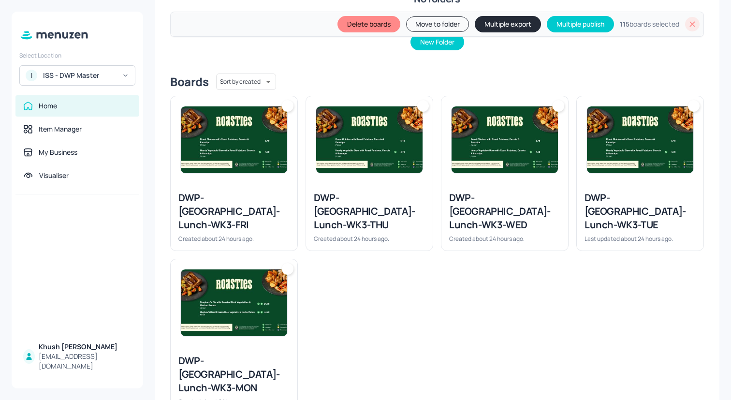
scroll to position [223, 0]
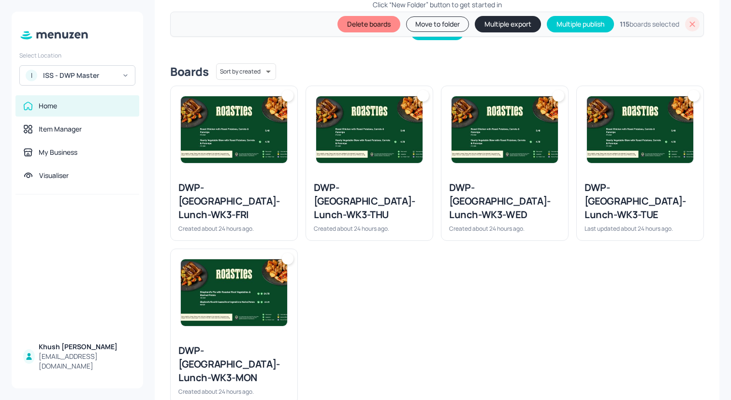
click at [264, 303] on img at bounding box center [234, 292] width 106 height 67
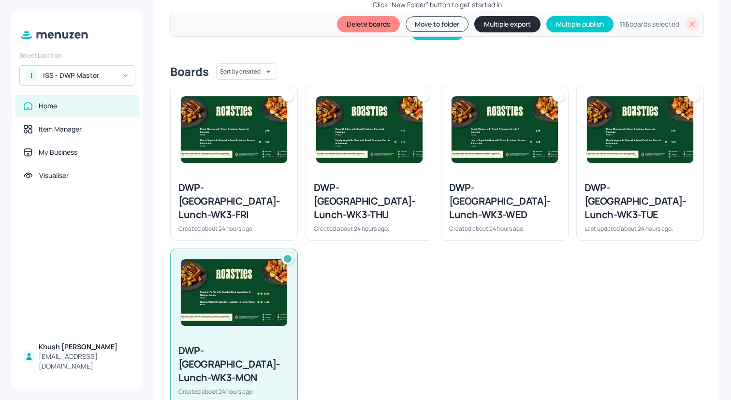
click at [268, 205] on div "DWP-[GEOGRAPHIC_DATA]-Lunch-WK3-FRI" at bounding box center [233, 201] width 111 height 41
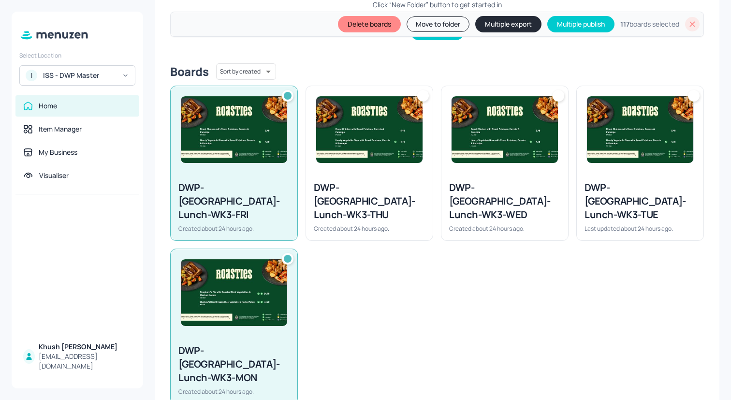
click at [375, 205] on div "DWP-[GEOGRAPHIC_DATA]-Lunch-WK3-THU" at bounding box center [369, 201] width 111 height 41
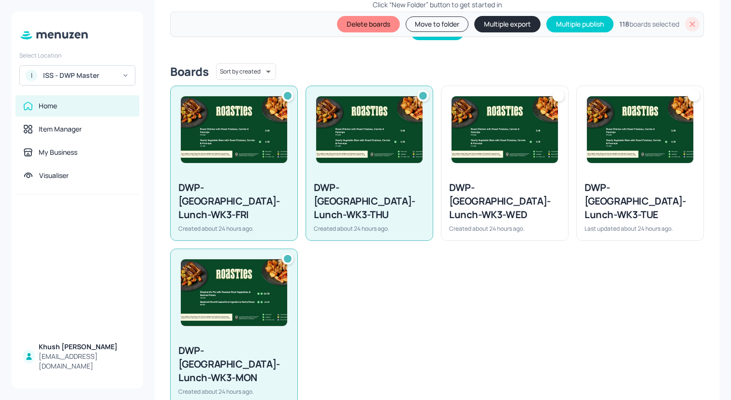
click at [509, 188] on div "DWP-[GEOGRAPHIC_DATA]-Lunch-WK3-WED" at bounding box center [504, 201] width 111 height 41
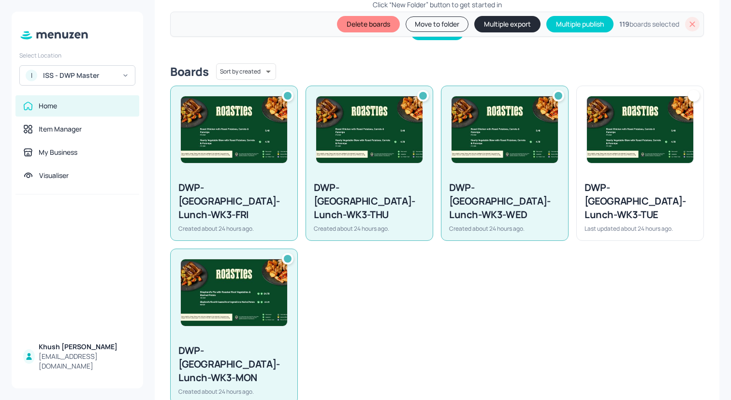
click at [633, 190] on div "DWP-[GEOGRAPHIC_DATA]-Lunch-WK3-TUE" at bounding box center [639, 201] width 111 height 41
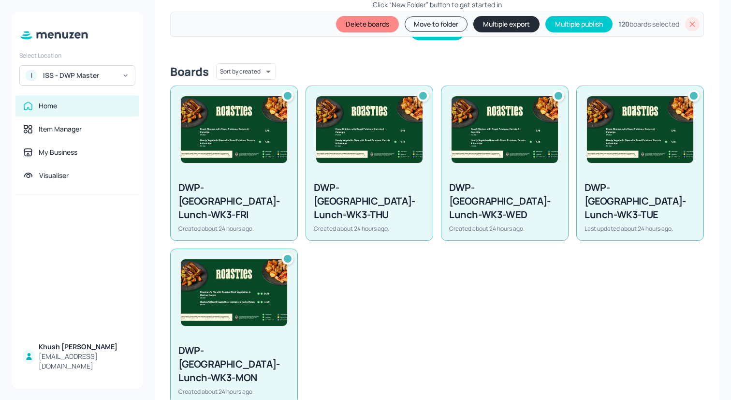
scroll to position [0, 0]
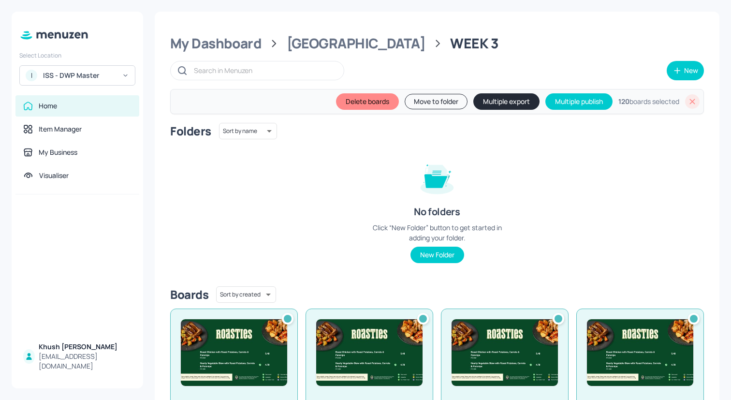
click at [316, 55] on div "My Dashboard Wigan WEEK 3 New Delete boards Move to folder Multiple export Mult…" at bounding box center [437, 331] width 565 height 639
click at [316, 45] on div "[GEOGRAPHIC_DATA]" at bounding box center [356, 43] width 139 height 17
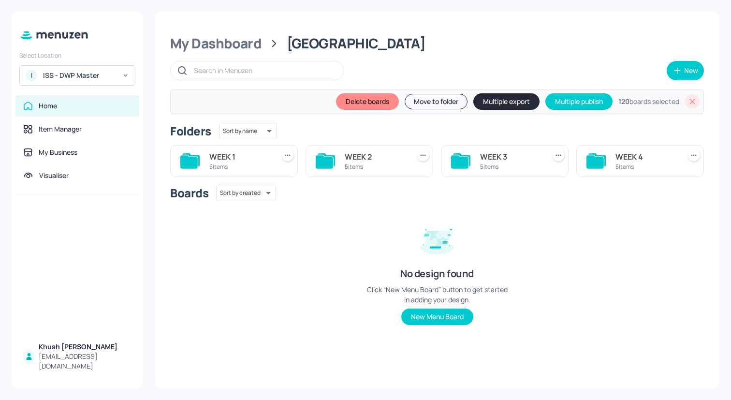
click at [606, 159] on div "WEEK 4 5 items" at bounding box center [640, 161] width 128 height 32
click at [620, 160] on div "WEEK 4" at bounding box center [645, 157] width 61 height 12
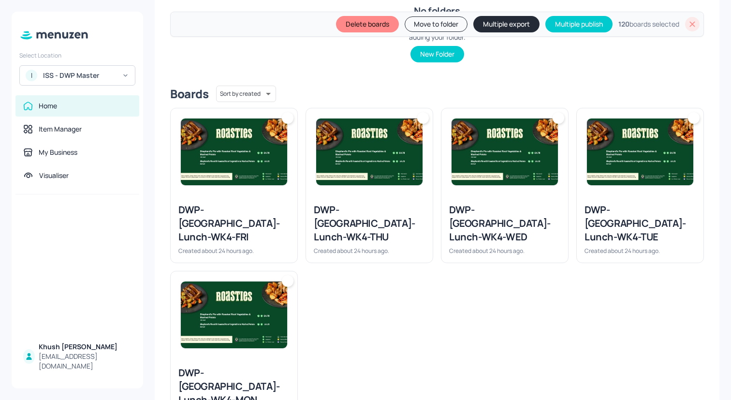
scroll to position [223, 0]
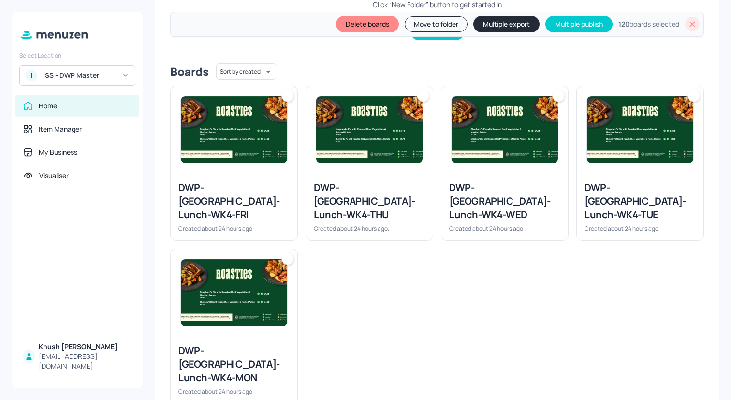
click at [221, 241] on div "DWP-[GEOGRAPHIC_DATA]-Lunch-WK4-MON Created about 24 hours ago." at bounding box center [229, 322] width 135 height 163
click at [222, 296] on img at bounding box center [234, 292] width 106 height 67
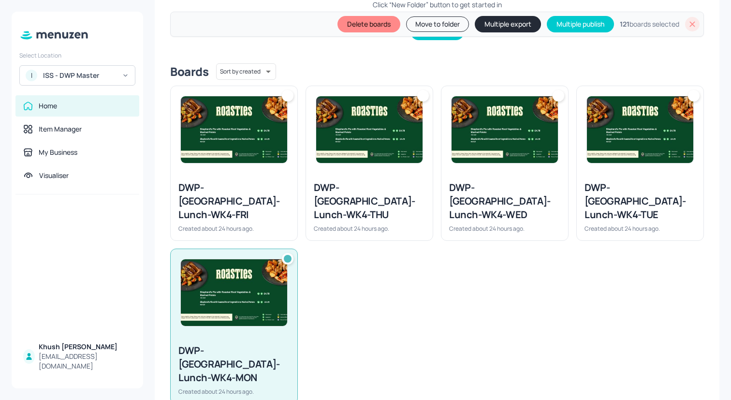
click at [247, 249] on div at bounding box center [234, 292] width 127 height 87
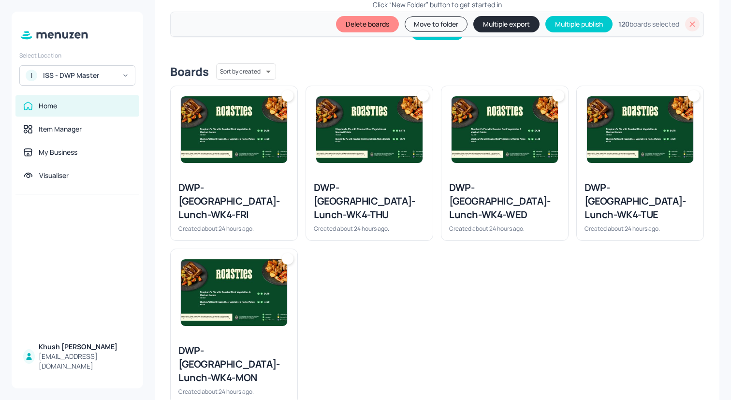
click at [255, 206] on div "DWP-[GEOGRAPHIC_DATA]-Lunch-WK4-FRI" at bounding box center [233, 201] width 111 height 41
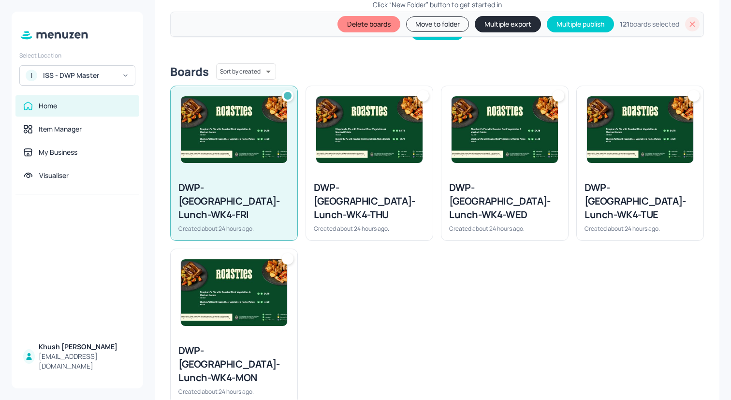
click at [255, 270] on img at bounding box center [234, 292] width 106 height 67
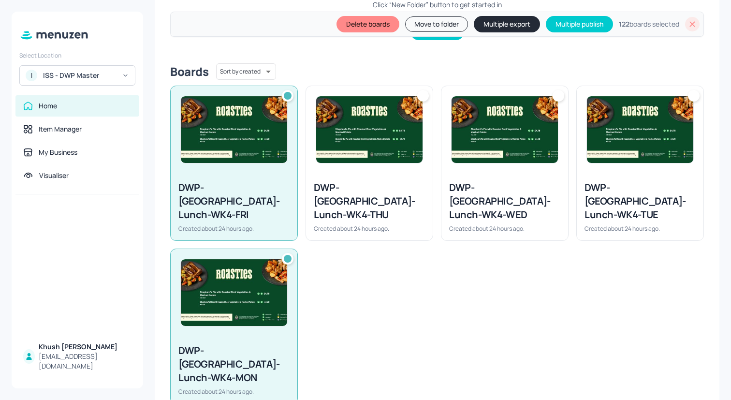
click at [359, 186] on div "DWP-[GEOGRAPHIC_DATA]-Lunch-WK4-THU" at bounding box center [369, 201] width 111 height 41
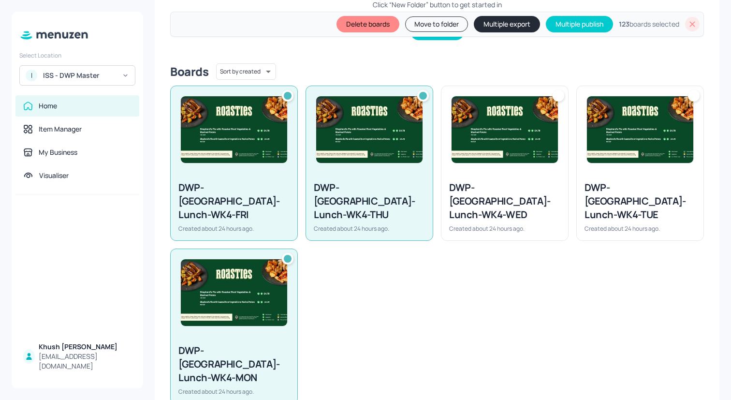
click at [488, 173] on div "DWP-[GEOGRAPHIC_DATA]-Lunch-WK4-WED Created about 24 hours ago." at bounding box center [504, 206] width 127 height 67
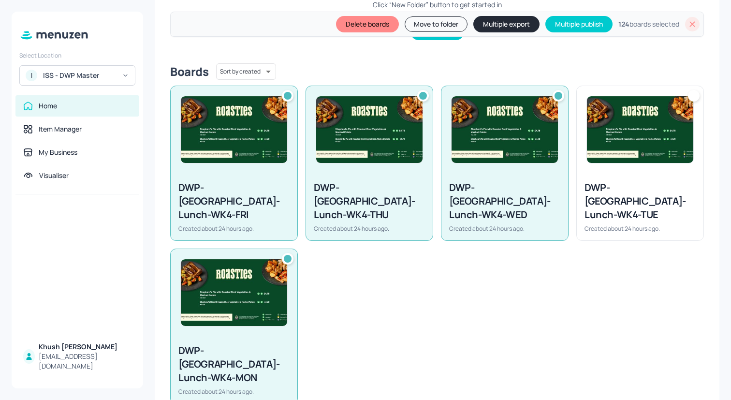
click at [607, 167] on div at bounding box center [640, 129] width 127 height 87
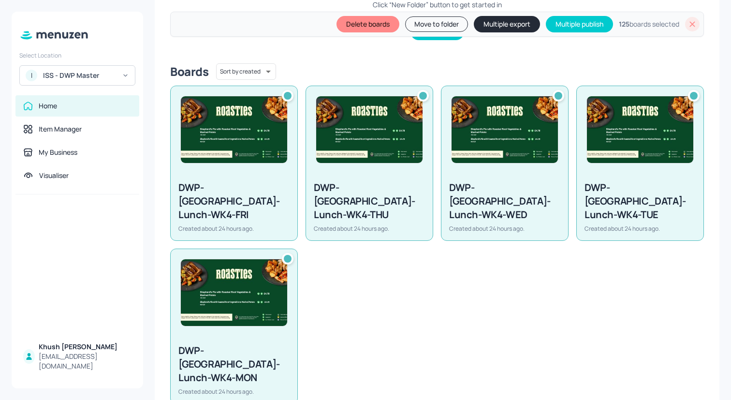
scroll to position [0, 0]
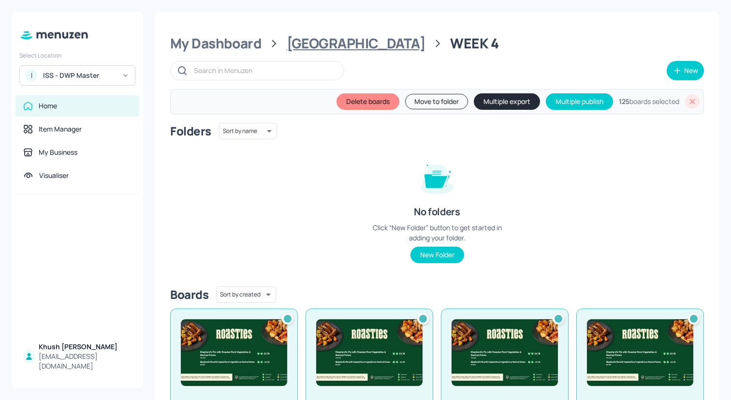
click at [296, 44] on div "[GEOGRAPHIC_DATA]" at bounding box center [356, 43] width 139 height 17
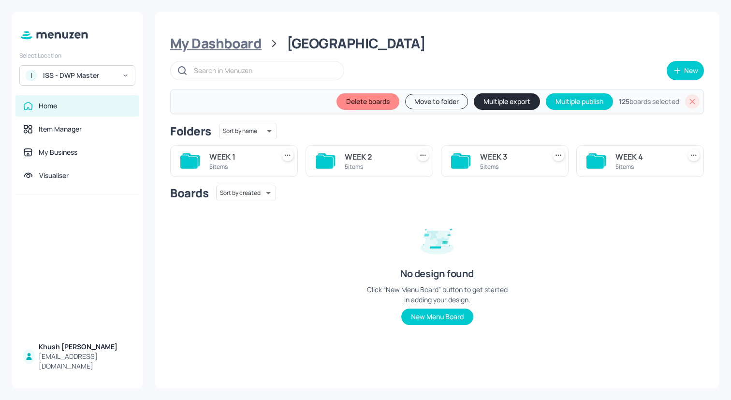
click at [233, 47] on div "My Dashboard" at bounding box center [215, 43] width 91 height 17
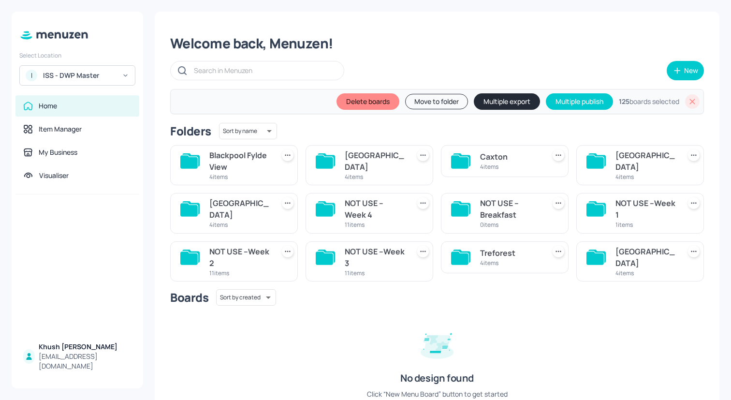
click at [508, 103] on button "Multiple export" at bounding box center [507, 101] width 66 height 16
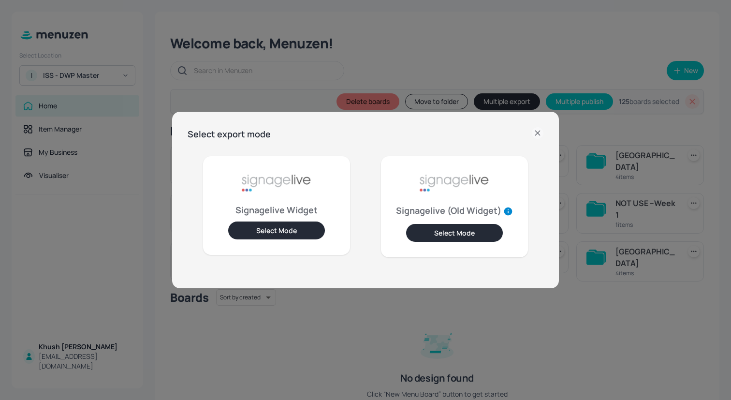
click at [289, 231] on button "Select Mode" at bounding box center [276, 230] width 97 height 18
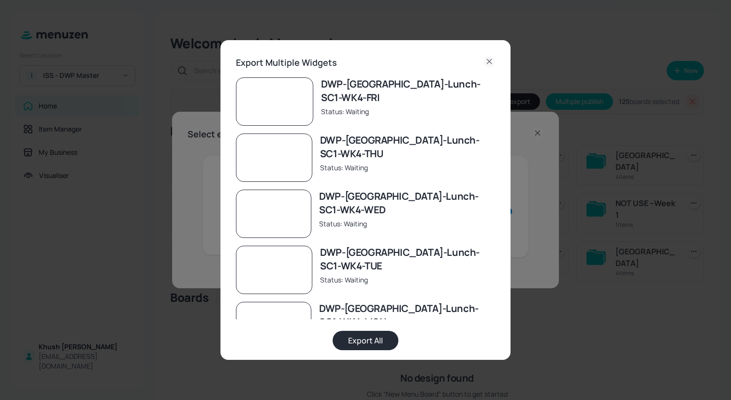
click at [365, 342] on button "Export All" at bounding box center [366, 340] width 66 height 19
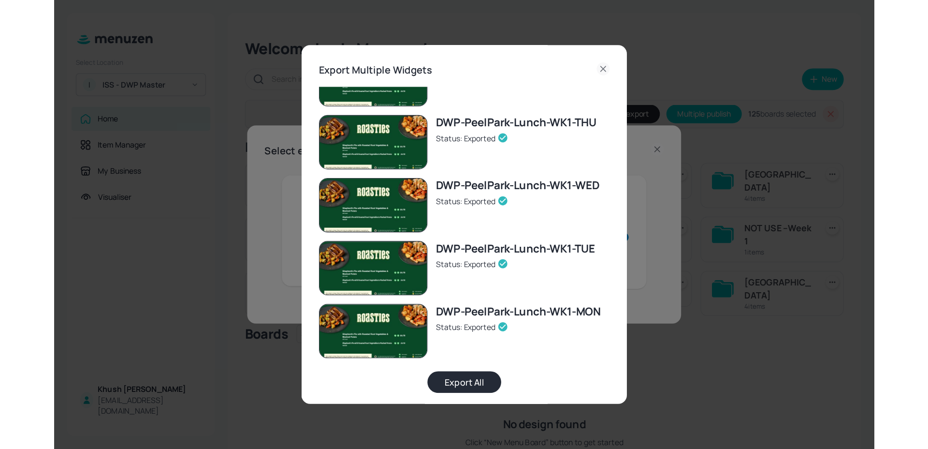
scroll to position [5, 0]
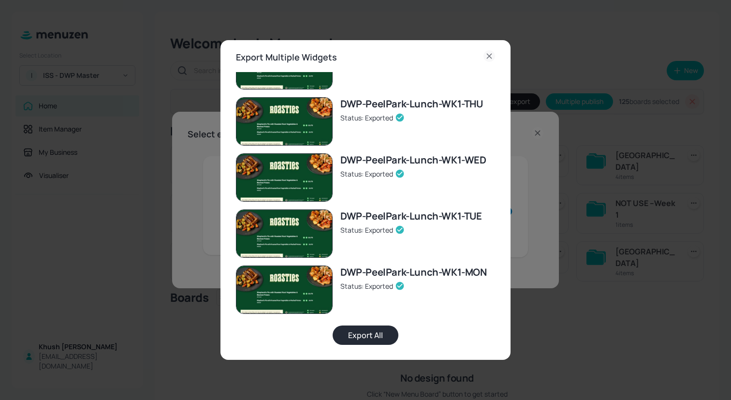
click at [487, 54] on icon at bounding box center [489, 56] width 12 height 12
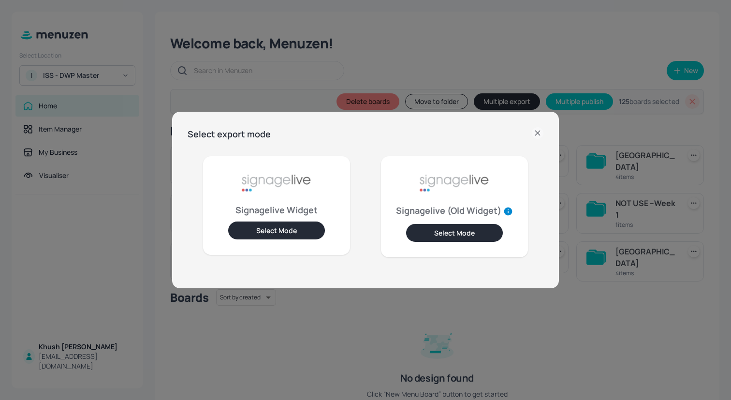
click at [537, 133] on icon at bounding box center [537, 133] width 4 height 4
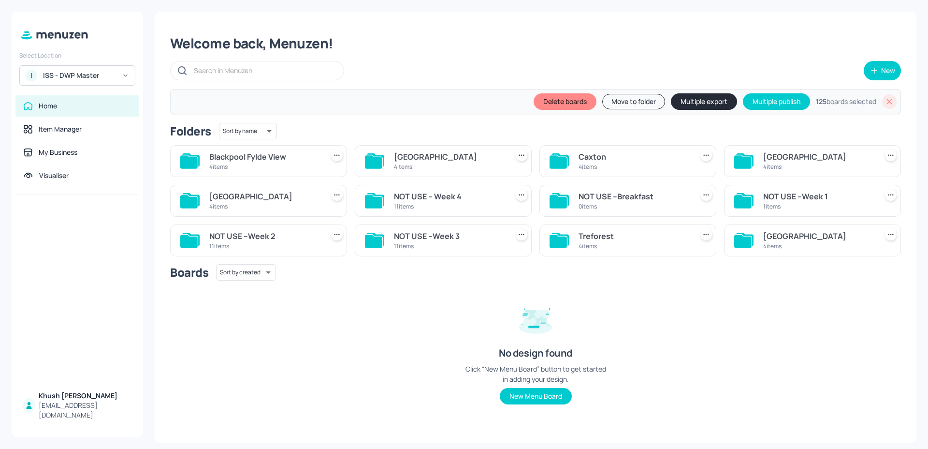
click at [730, 159] on icon at bounding box center [742, 161] width 17 height 13
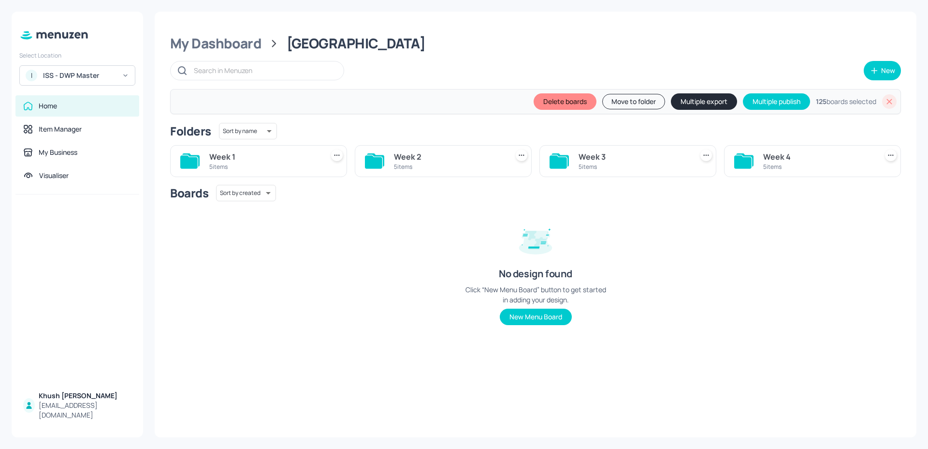
click at [730, 159] on div "Week 4" at bounding box center [818, 157] width 110 height 12
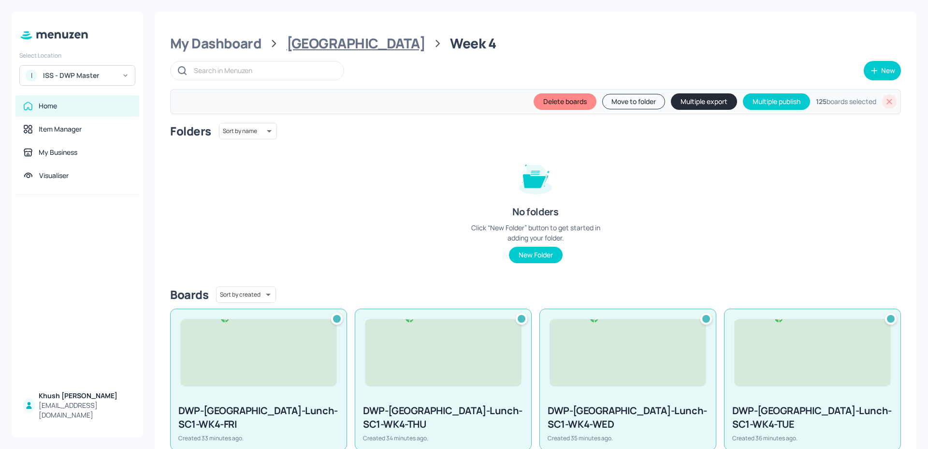
click at [289, 44] on div "[GEOGRAPHIC_DATA]" at bounding box center [356, 43] width 139 height 17
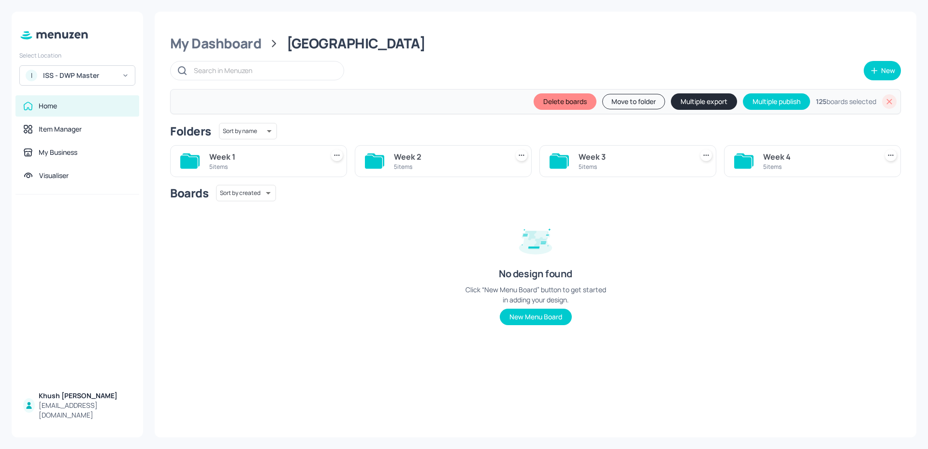
click at [219, 162] on div "5 items" at bounding box center [264, 166] width 110 height 8
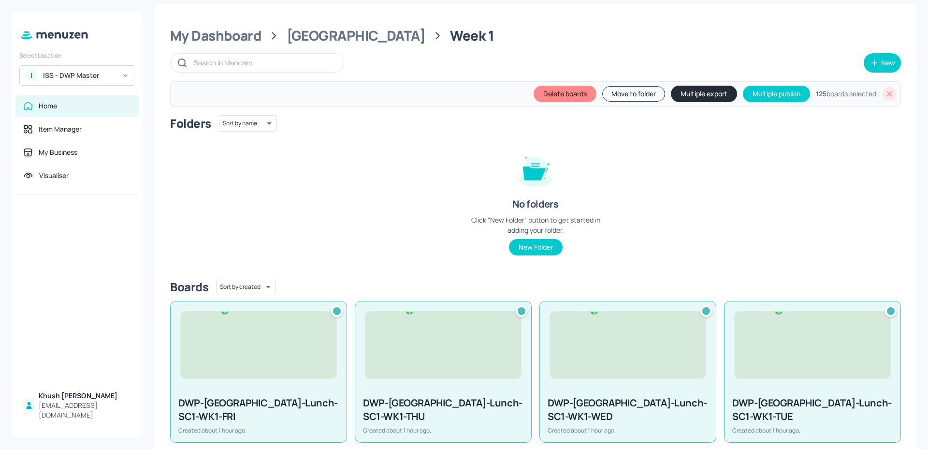
scroll to position [0, 0]
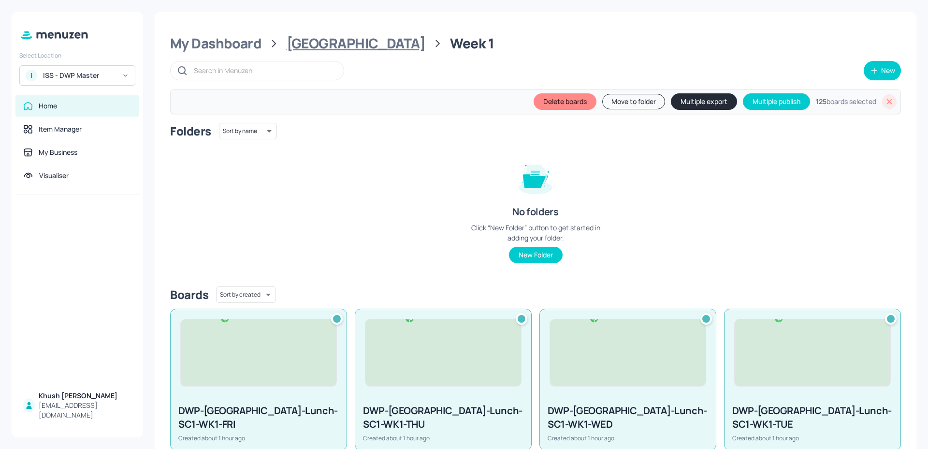
click at [302, 44] on div "[GEOGRAPHIC_DATA]" at bounding box center [356, 43] width 139 height 17
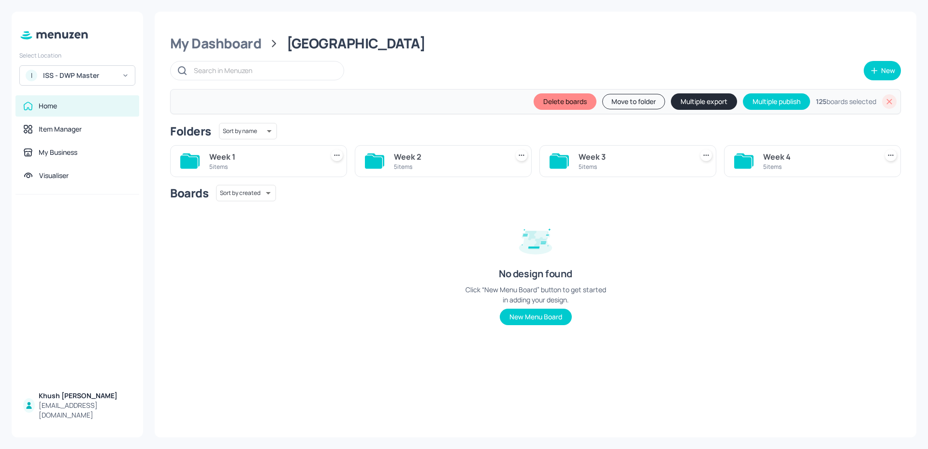
click at [411, 162] on div "5 items" at bounding box center [449, 166] width 110 height 8
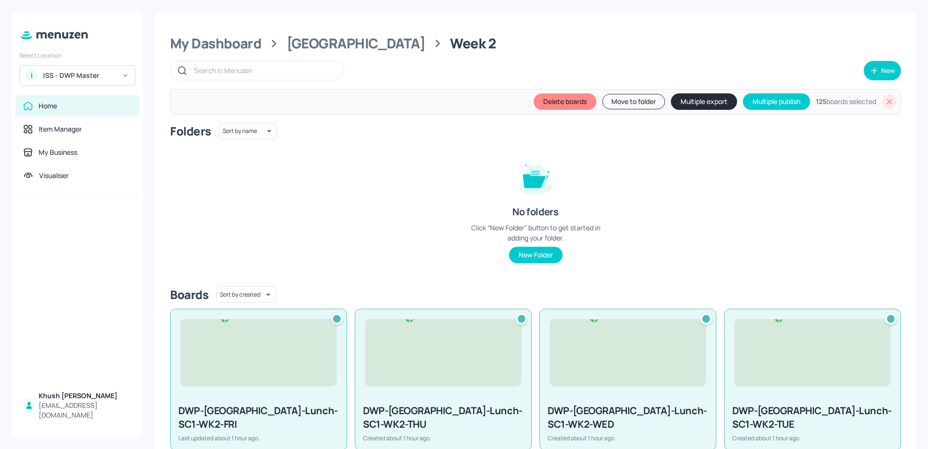
click at [300, 54] on div "My Dashboard Dundee Week 2 New Delete boards Move to folder Multiple export Mul…" at bounding box center [536, 318] width 762 height 612
click at [296, 43] on div "[GEOGRAPHIC_DATA]" at bounding box center [356, 43] width 139 height 17
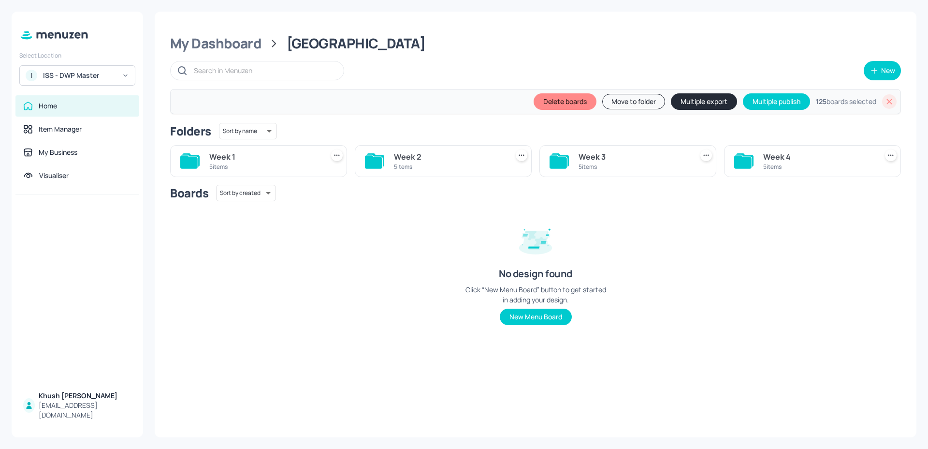
click at [594, 165] on div "5 items" at bounding box center [634, 166] width 110 height 8
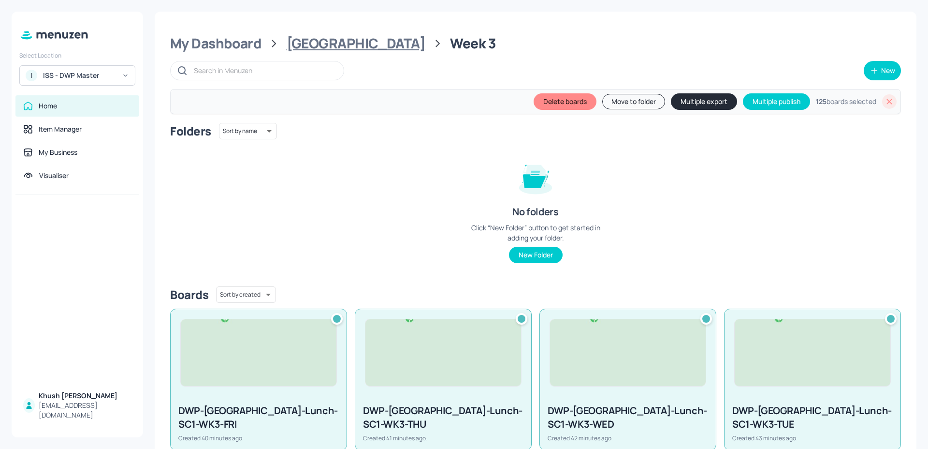
click at [329, 42] on div "[GEOGRAPHIC_DATA]" at bounding box center [356, 43] width 139 height 17
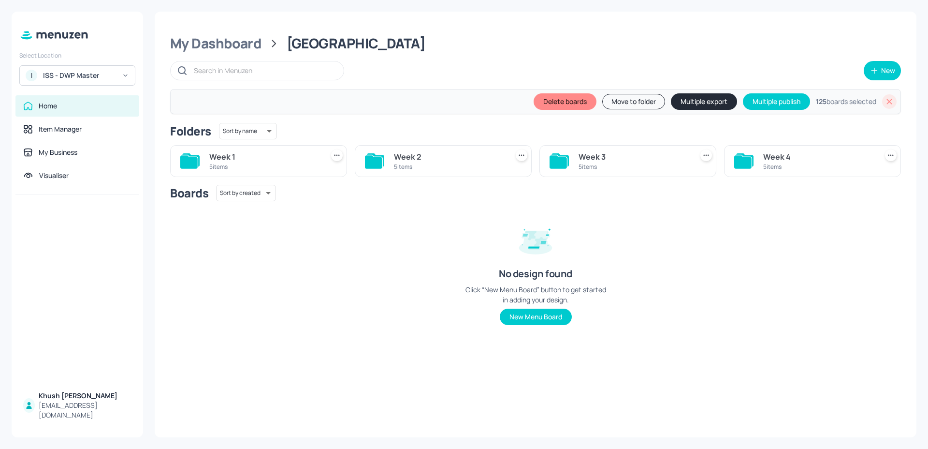
click at [730, 141] on div "Week 4 5 items" at bounding box center [808, 157] width 185 height 40
click at [730, 157] on div "Week 4 5 items" at bounding box center [812, 161] width 177 height 32
click at [730, 158] on div "Week 4" at bounding box center [818, 157] width 110 height 12
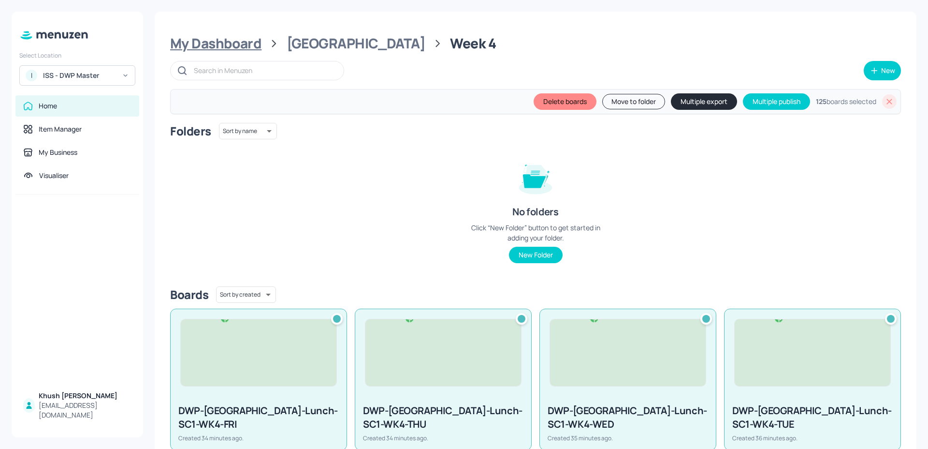
click at [213, 42] on div "My Dashboard" at bounding box center [215, 43] width 91 height 17
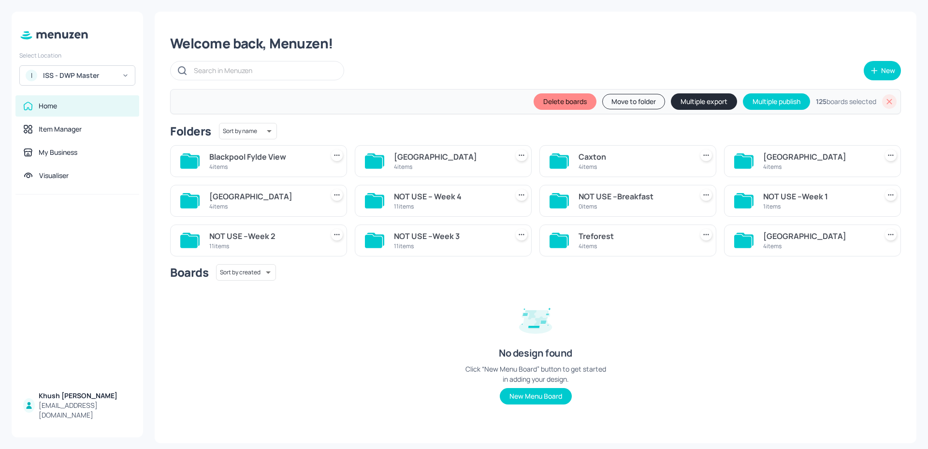
click at [307, 199] on div "[GEOGRAPHIC_DATA]" at bounding box center [264, 196] width 110 height 12
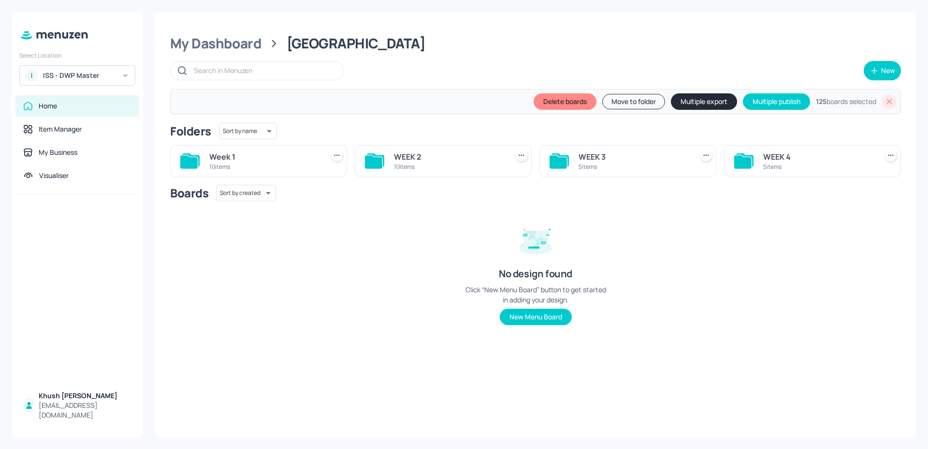
click at [281, 166] on div "10 items" at bounding box center [264, 166] width 110 height 8
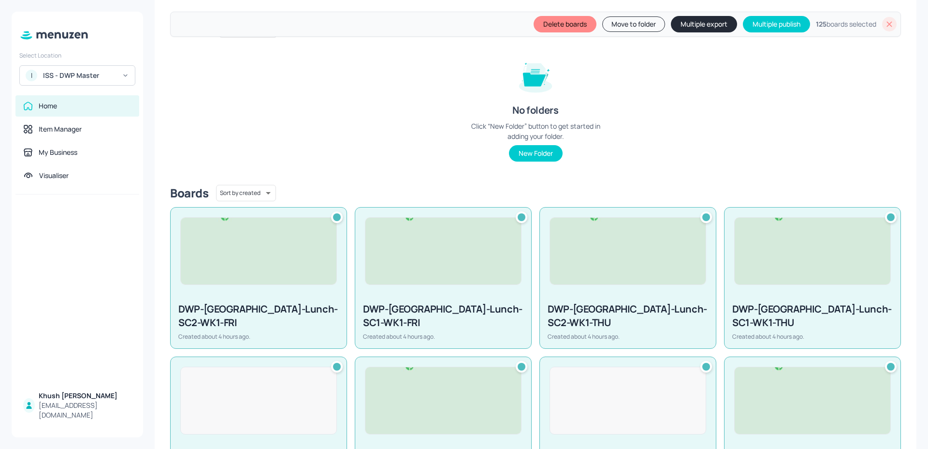
click at [730, 26] on icon at bounding box center [889, 24] width 5 height 5
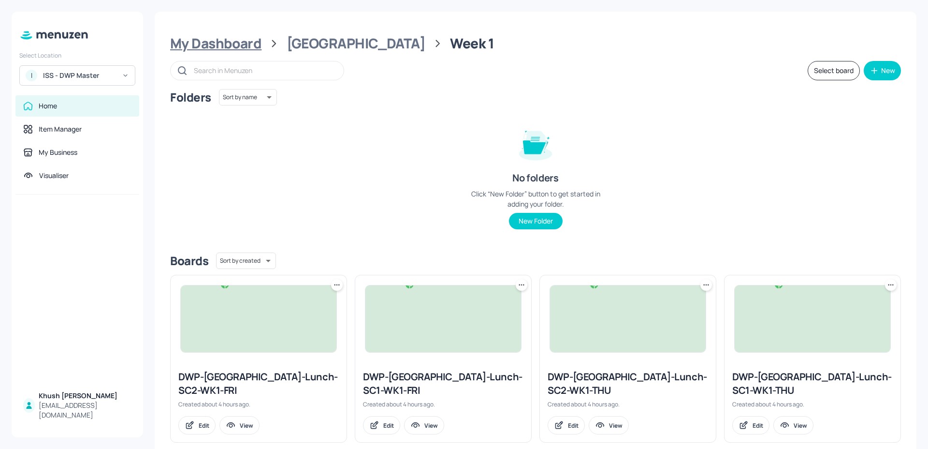
click at [215, 42] on div "My Dashboard" at bounding box center [215, 43] width 91 height 17
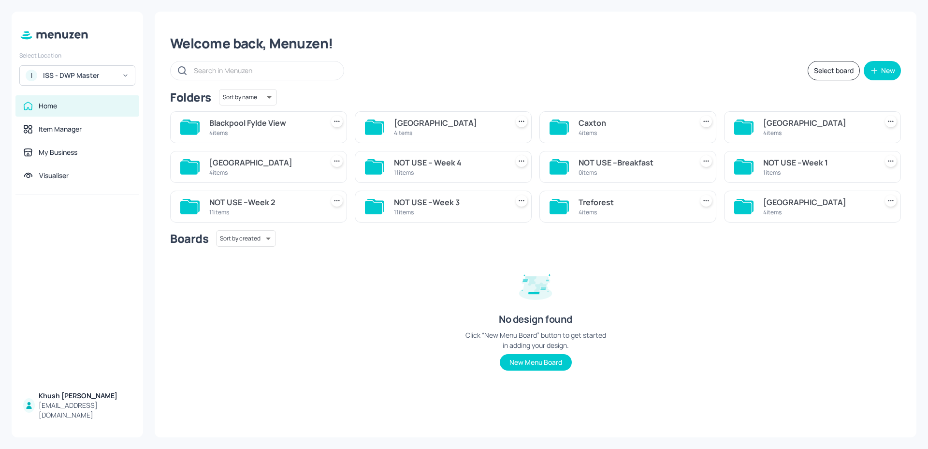
click at [730, 132] on div "4 items" at bounding box center [818, 133] width 110 height 8
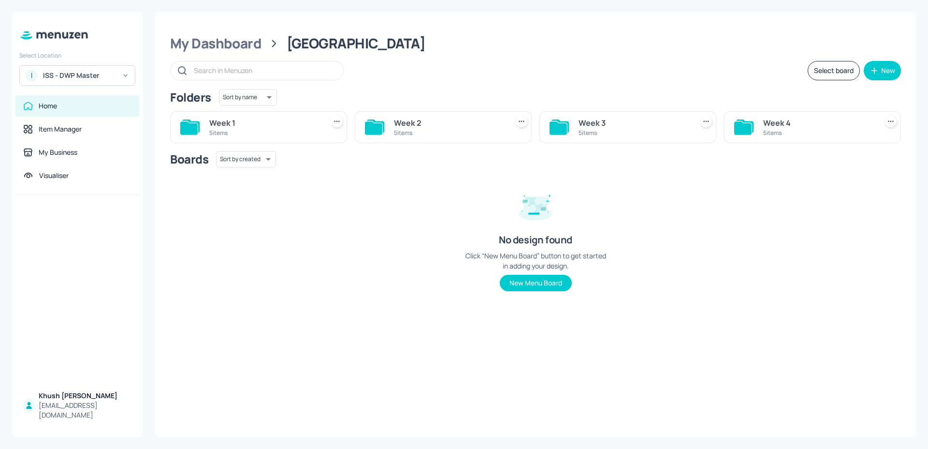
click at [285, 129] on div "5 items" at bounding box center [264, 133] width 110 height 8
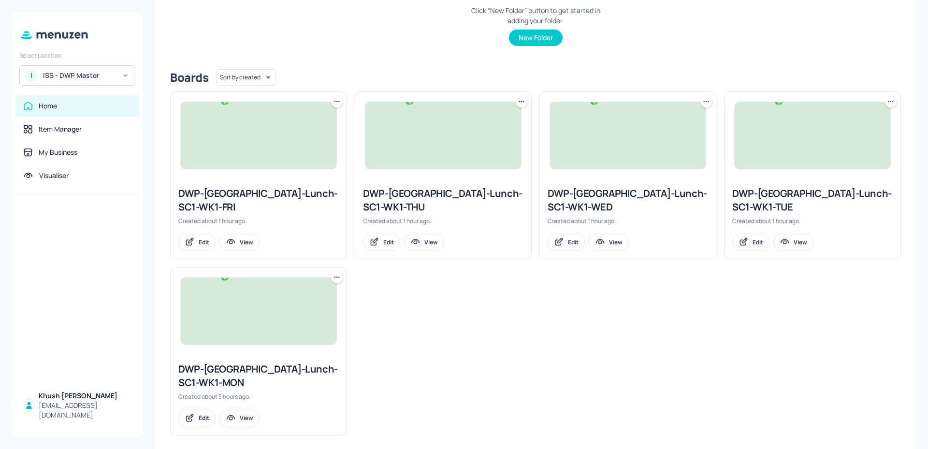
scroll to position [191, 0]
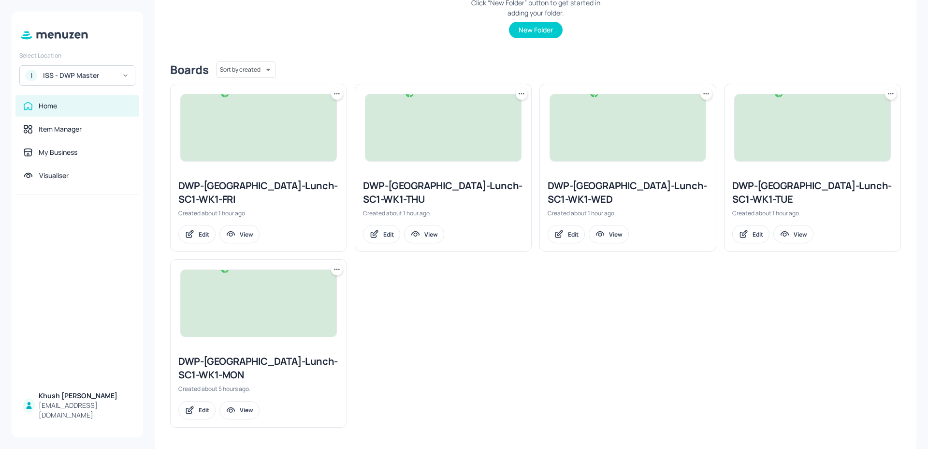
click at [293, 327] on img at bounding box center [259, 303] width 156 height 67
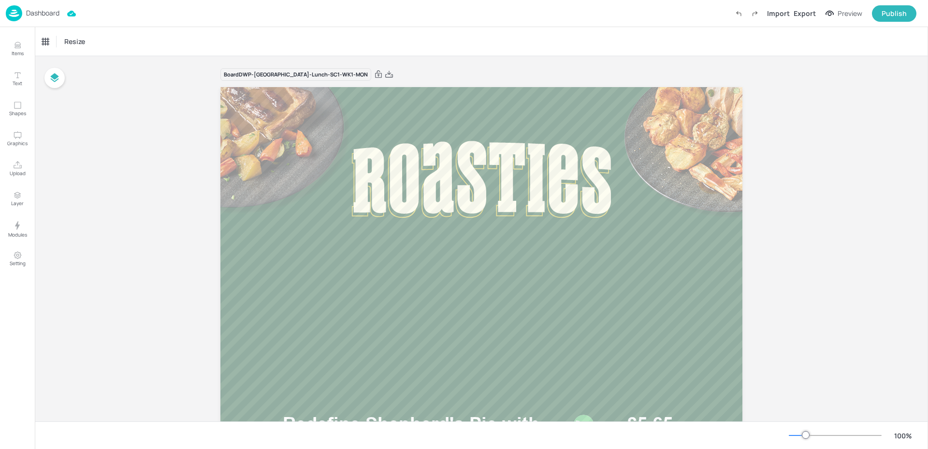
click at [10, 14] on img at bounding box center [14, 13] width 16 height 16
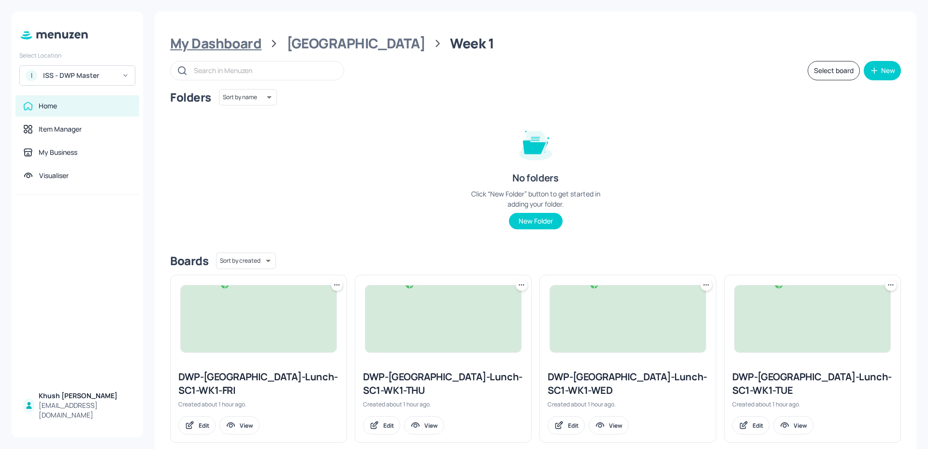
click at [229, 46] on div "My Dashboard" at bounding box center [215, 43] width 91 height 17
